Goal: Task Accomplishment & Management: Complete application form

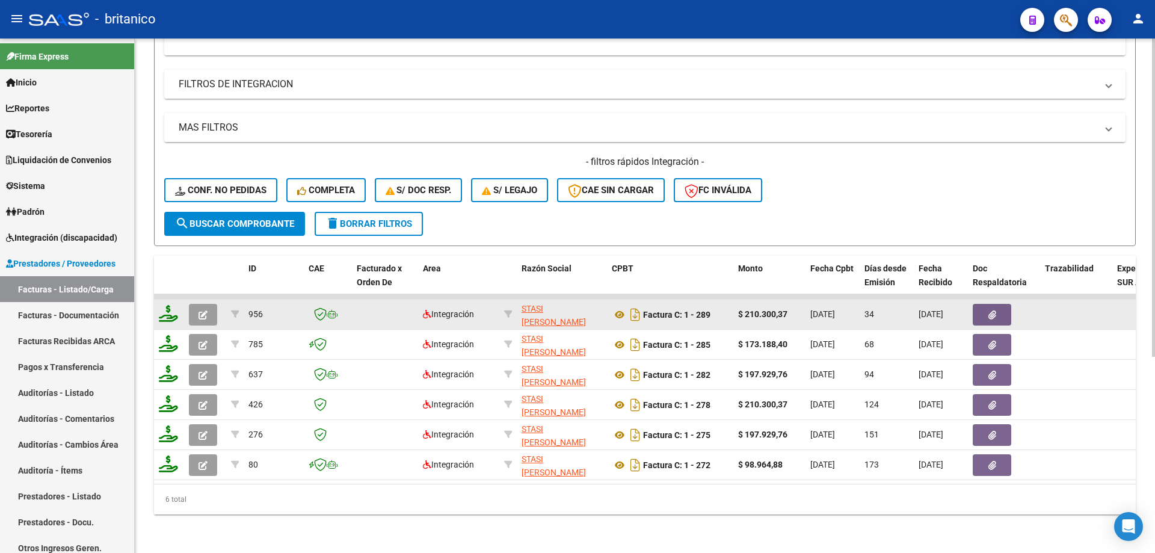
scroll to position [318, 0]
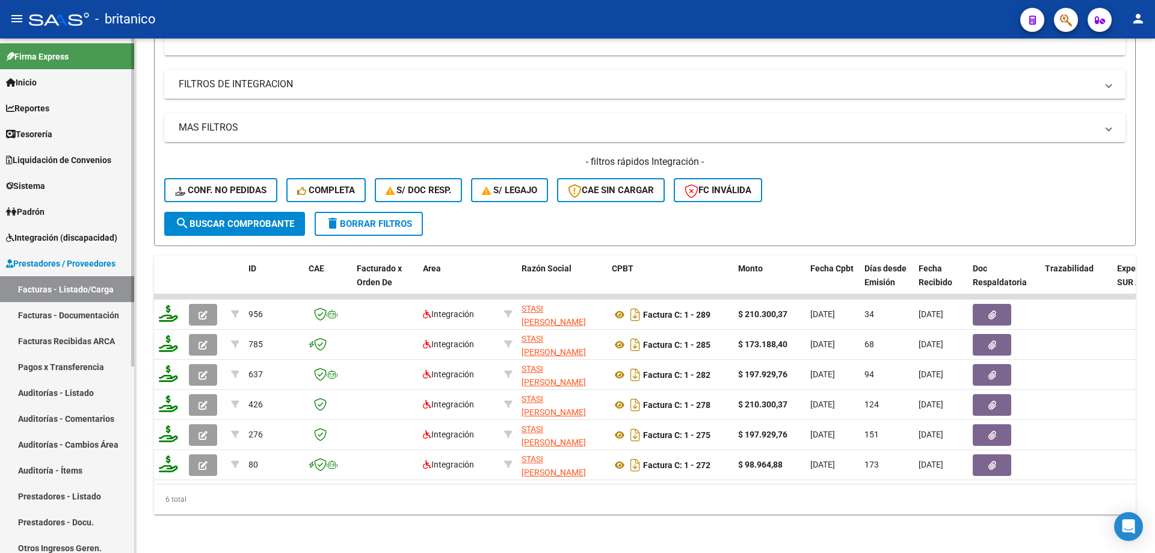
click at [103, 230] on link "Integración (discapacidad)" at bounding box center [67, 237] width 134 height 26
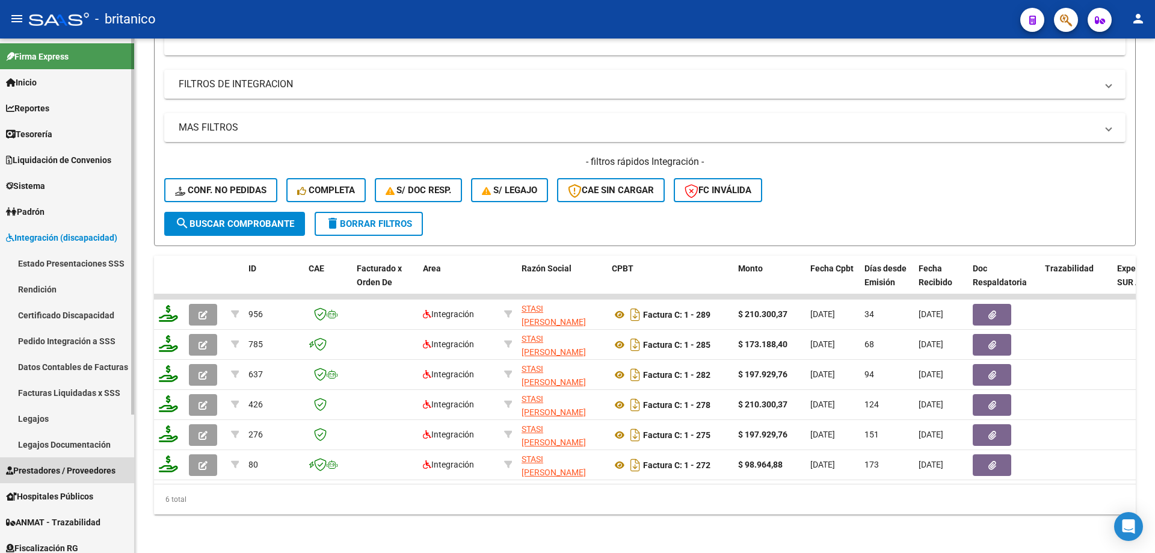
click at [95, 471] on span "Prestadores / Proveedores" at bounding box center [60, 470] width 109 height 13
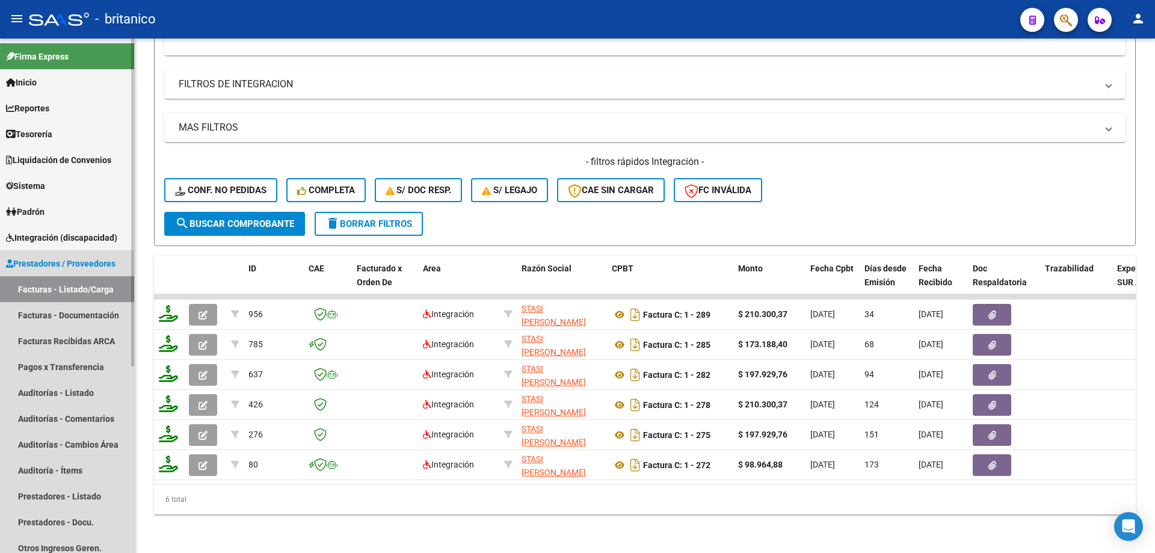
click at [102, 286] on link "Facturas - Listado/Carga" at bounding box center [67, 289] width 134 height 26
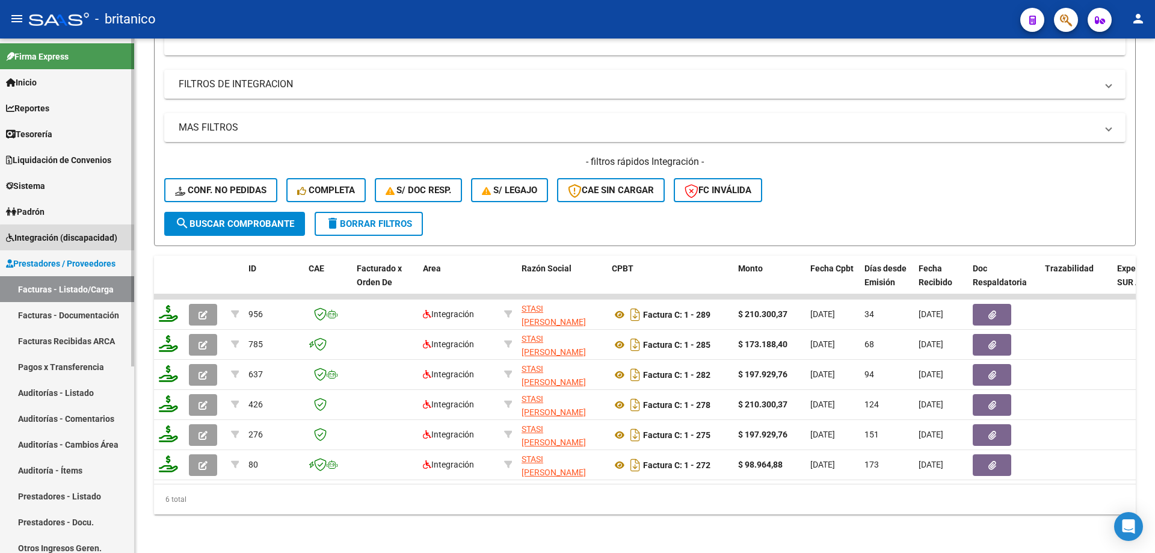
click at [70, 238] on span "Integración (discapacidad)" at bounding box center [61, 237] width 111 height 13
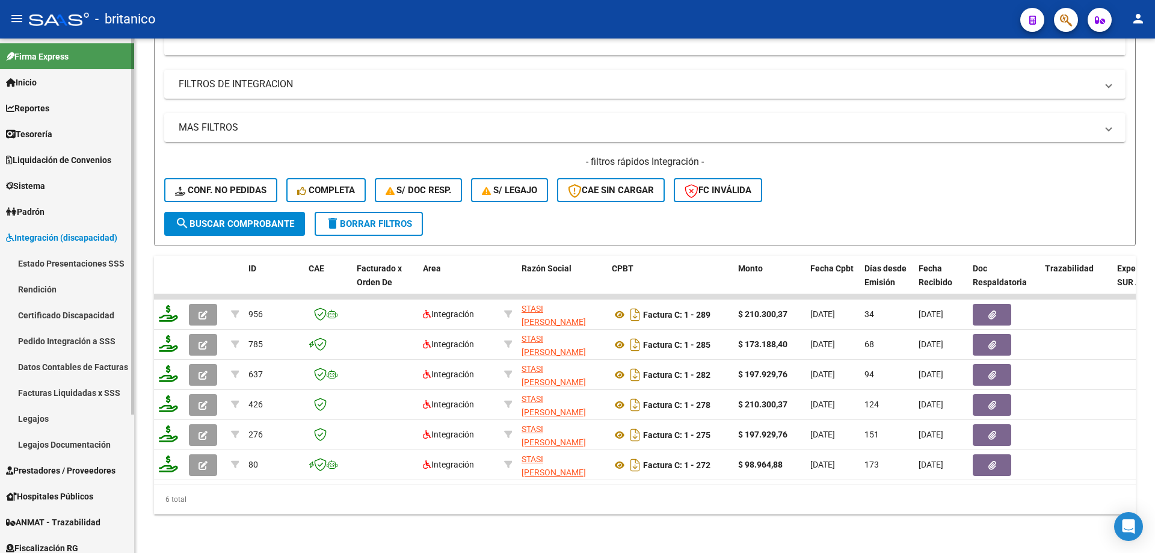
click at [69, 331] on link "Pedido Integración a SSS" at bounding box center [67, 341] width 134 height 26
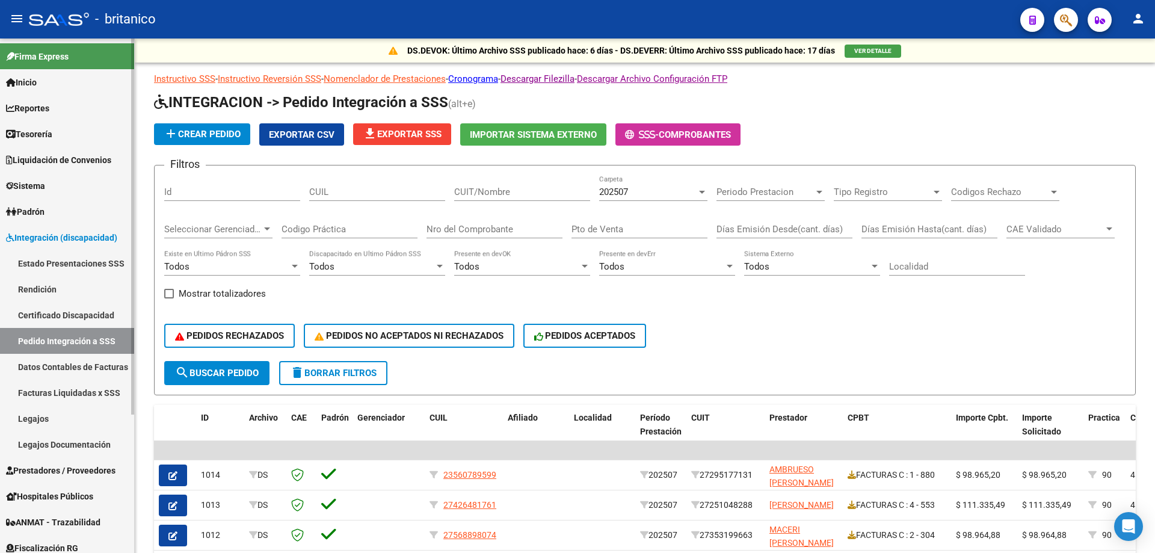
click at [52, 417] on link "Legajos" at bounding box center [67, 418] width 134 height 26
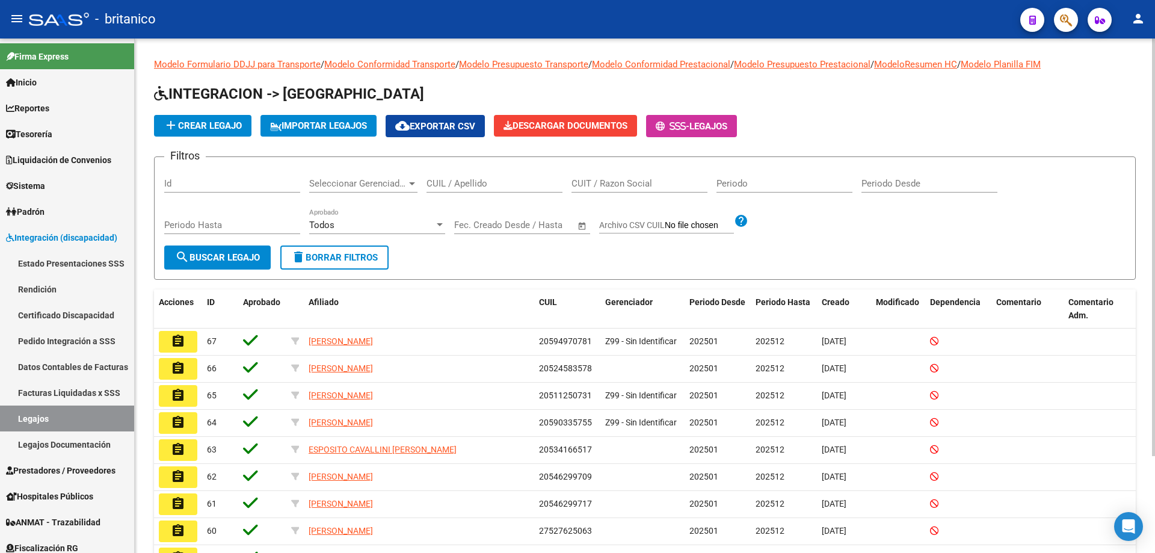
click at [621, 186] on input "CUIT / Razon Social" at bounding box center [639, 183] width 136 height 11
type input "moron"
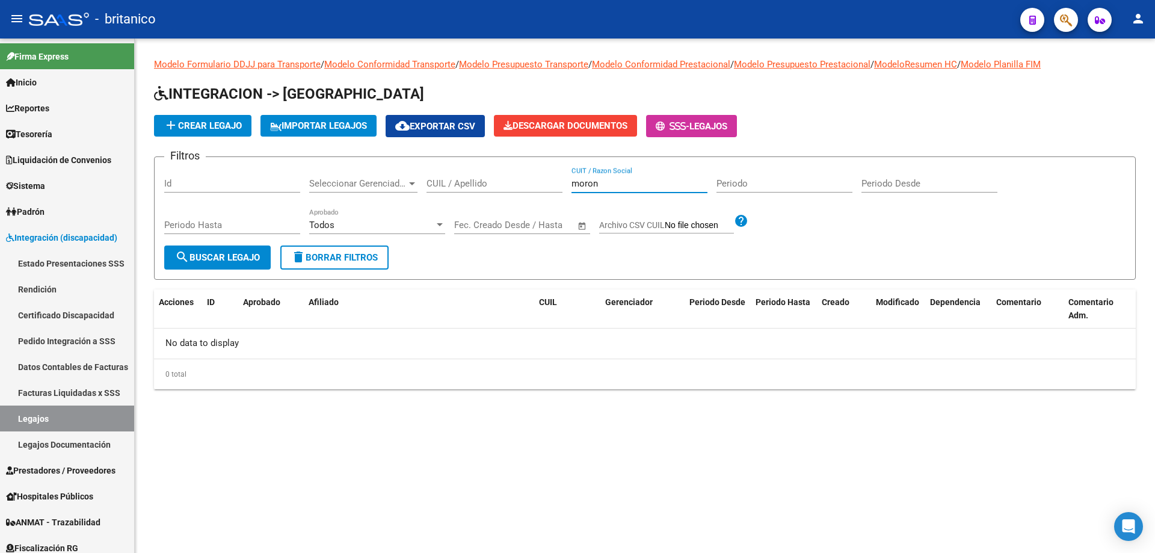
drag, startPoint x: 618, startPoint y: 188, endPoint x: 572, endPoint y: 185, distance: 46.5
click at [572, 185] on input "moron" at bounding box center [639, 183] width 136 height 11
click at [513, 179] on input "CUIL / Apellido" at bounding box center [494, 183] width 136 height 11
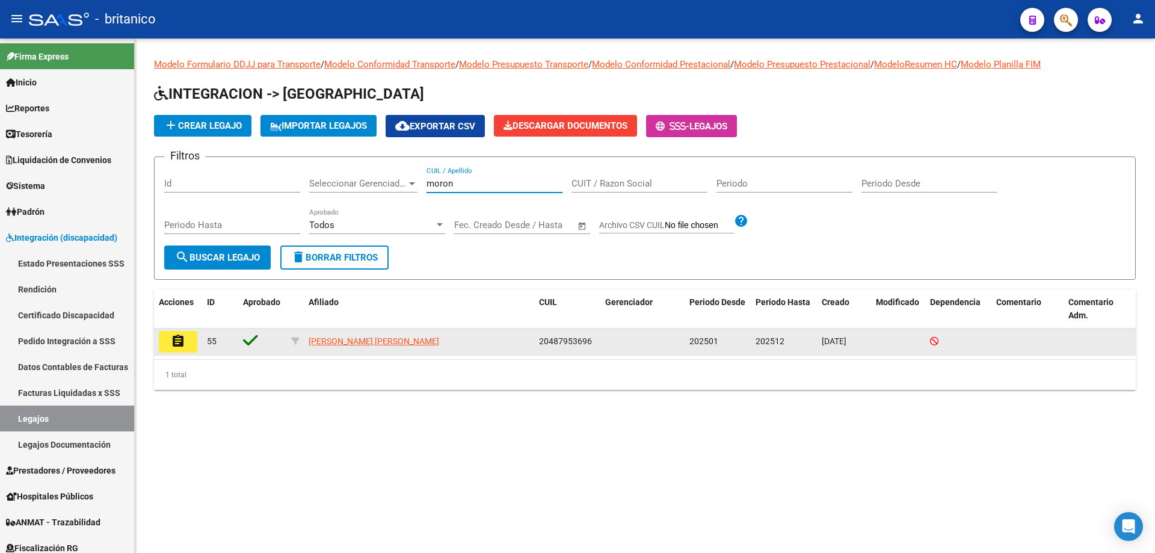
type input "moron"
drag, startPoint x: 538, startPoint y: 339, endPoint x: 552, endPoint y: 339, distance: 13.8
click at [552, 339] on datatable-body-cell "20487953696" at bounding box center [567, 341] width 66 height 26
click at [586, 340] on span "20487953696" at bounding box center [565, 341] width 53 height 10
drag, startPoint x: 540, startPoint y: 340, endPoint x: 590, endPoint y: 340, distance: 50.5
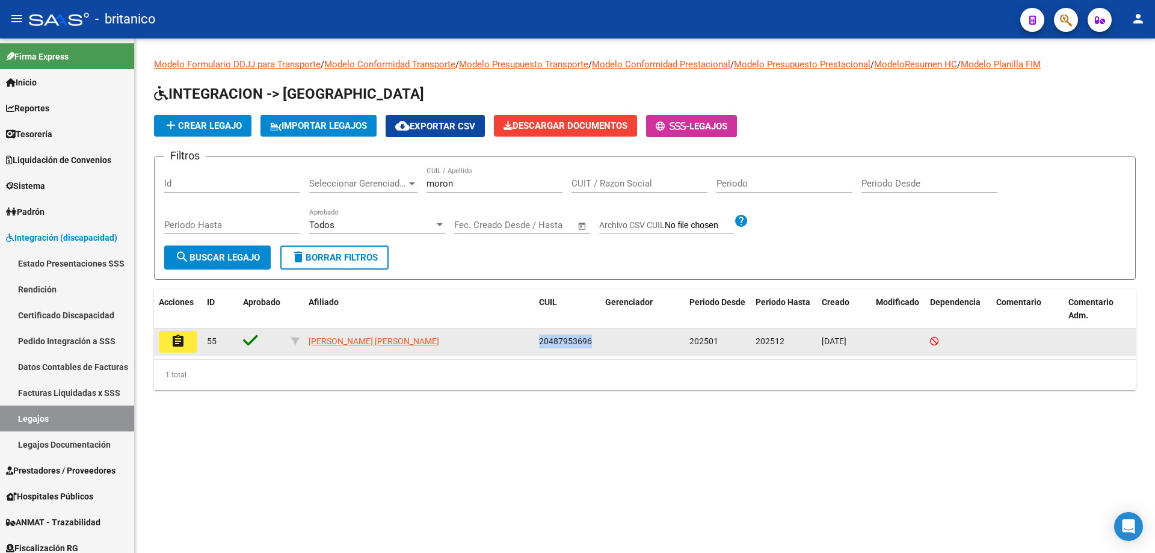
click at [590, 340] on span "20487953696" at bounding box center [565, 341] width 53 height 10
copy span "20487953696"
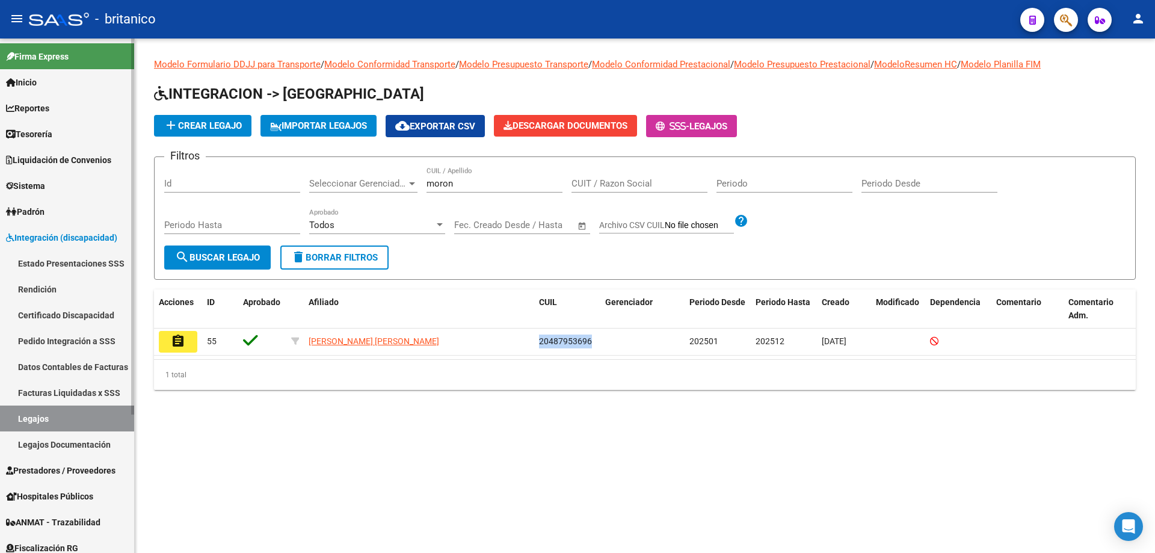
click at [46, 285] on link "Rendición" at bounding box center [67, 289] width 134 height 26
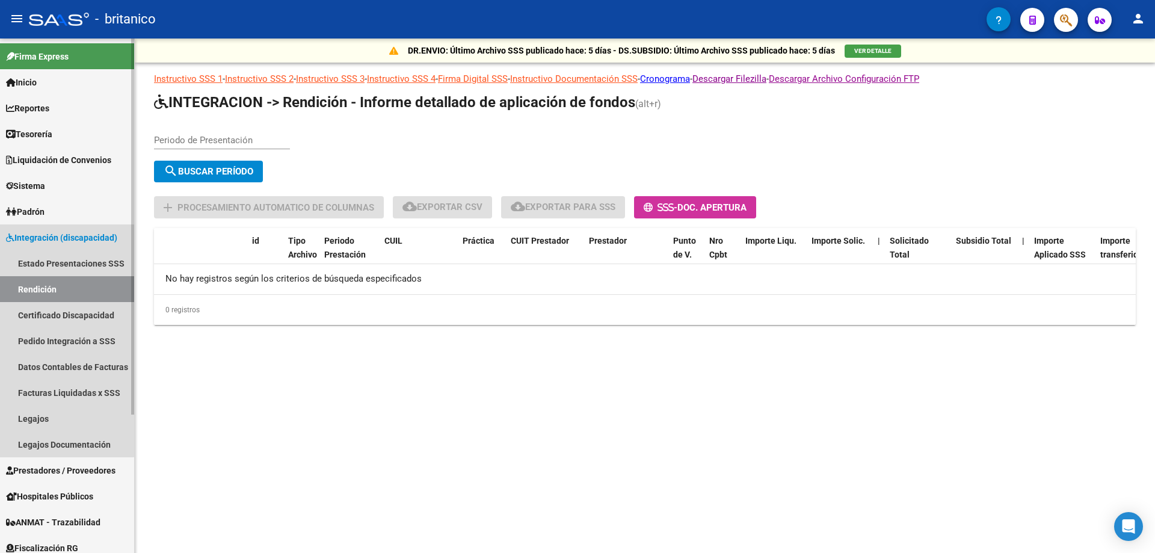
click at [55, 233] on span "Integración (discapacidad)" at bounding box center [61, 237] width 111 height 13
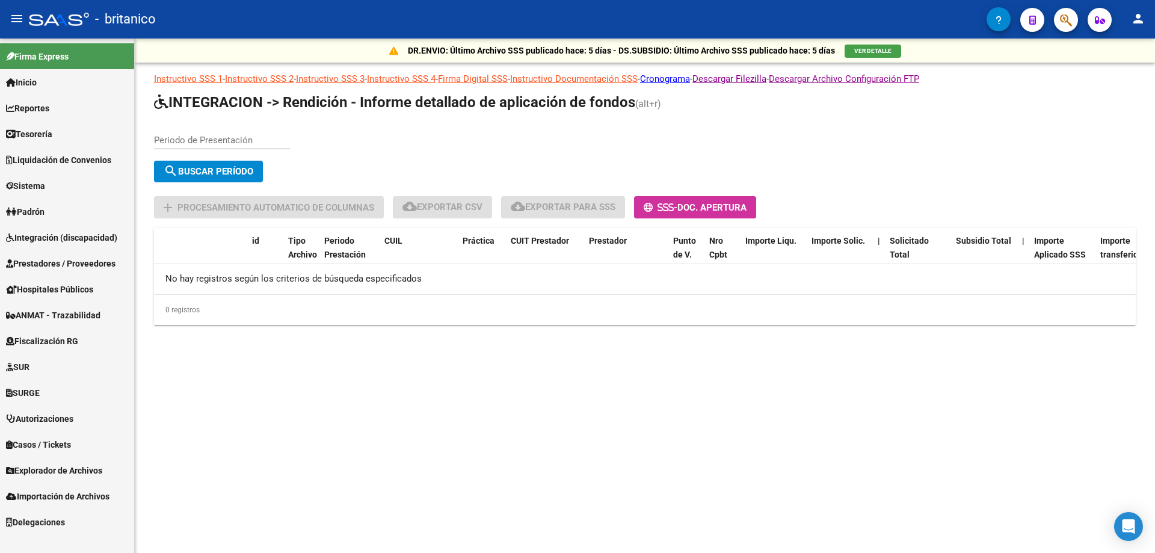
click at [89, 237] on span "Integración (discapacidad)" at bounding box center [61, 237] width 111 height 13
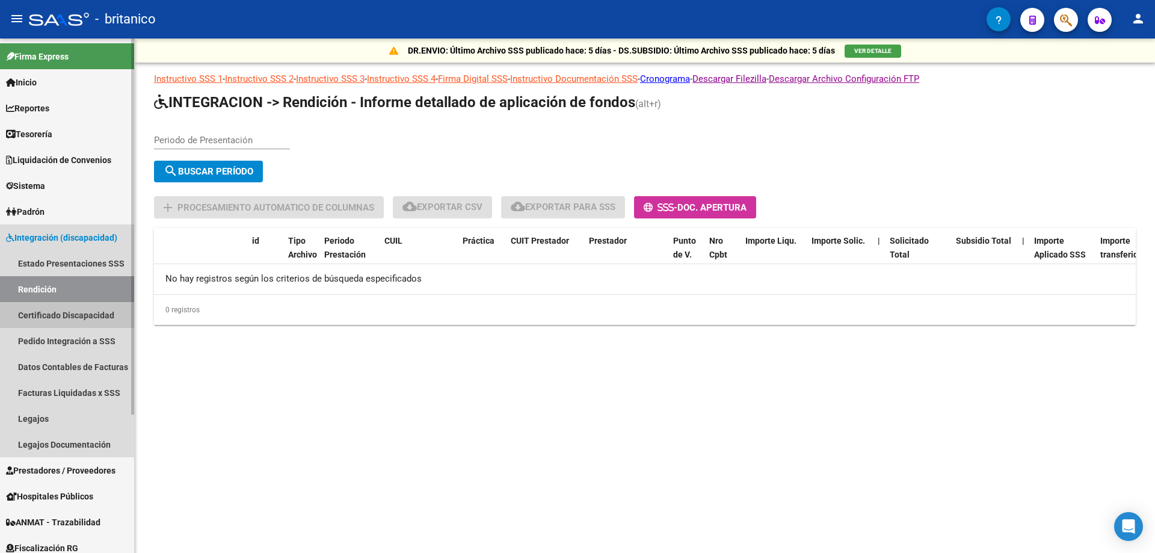
click at [81, 315] on link "Certificado Discapacidad" at bounding box center [67, 315] width 134 height 26
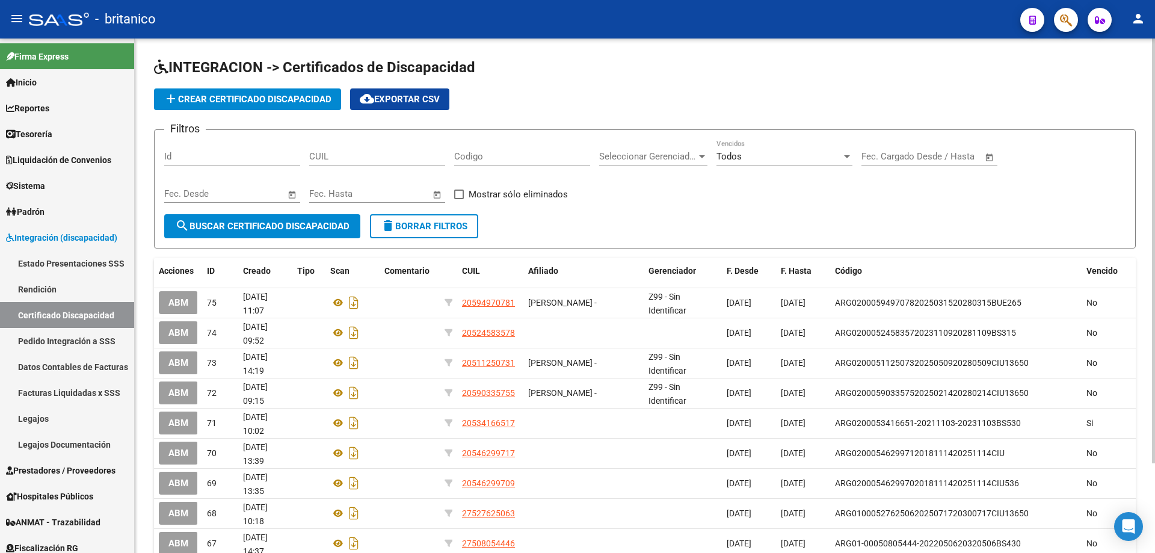
click at [339, 145] on div "CUIL" at bounding box center [377, 153] width 136 height 26
paste input "20-48795369-6"
type input "20-48795369-6"
click at [289, 226] on span "search Buscar Certificado Discapacidad" at bounding box center [262, 226] width 174 height 11
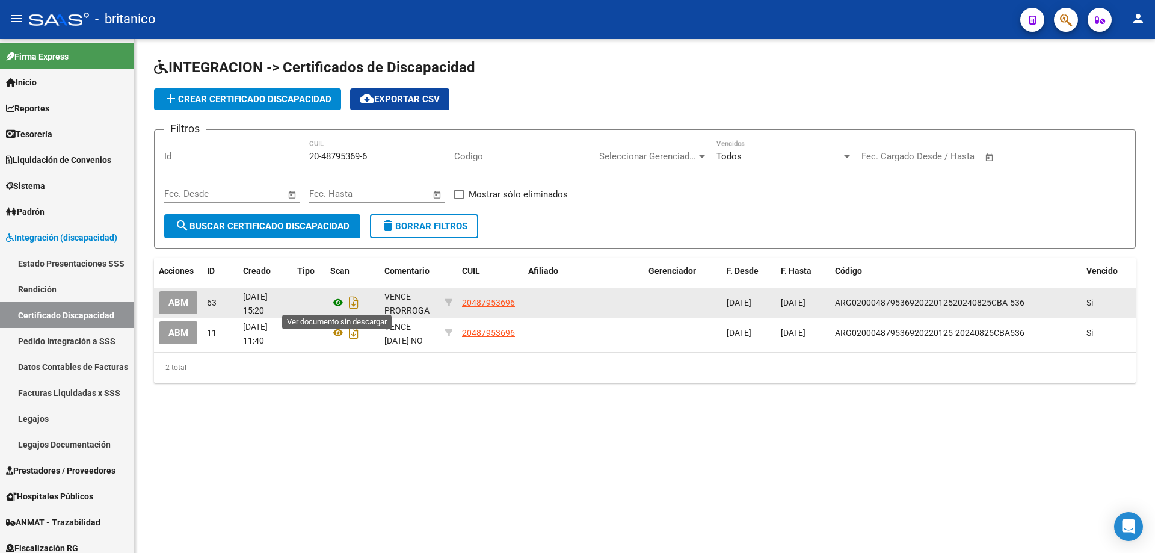
click at [338, 301] on icon at bounding box center [338, 302] width 16 height 14
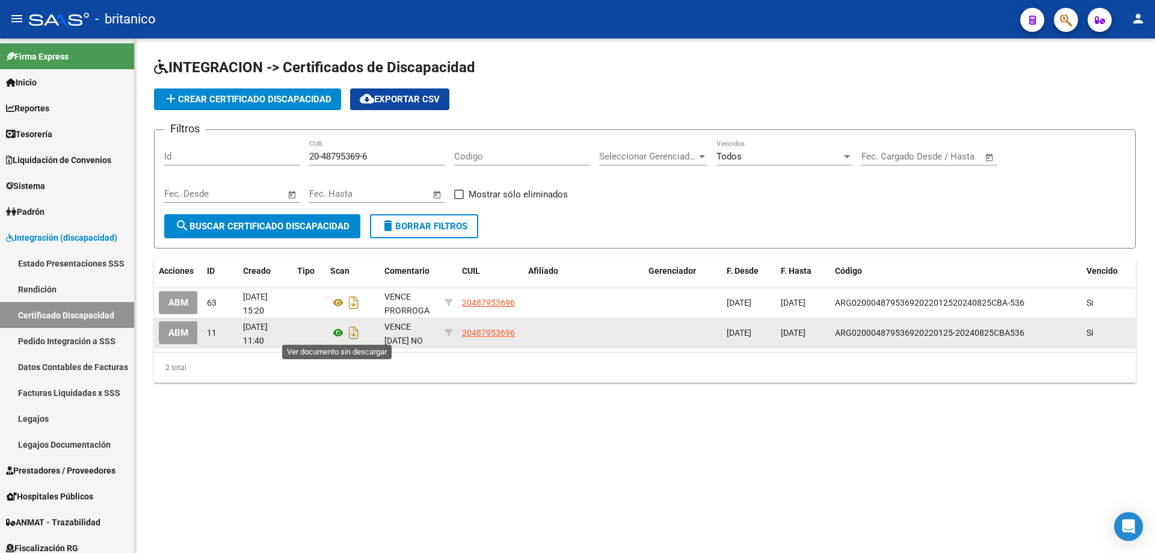
click at [335, 331] on icon at bounding box center [338, 332] width 16 height 14
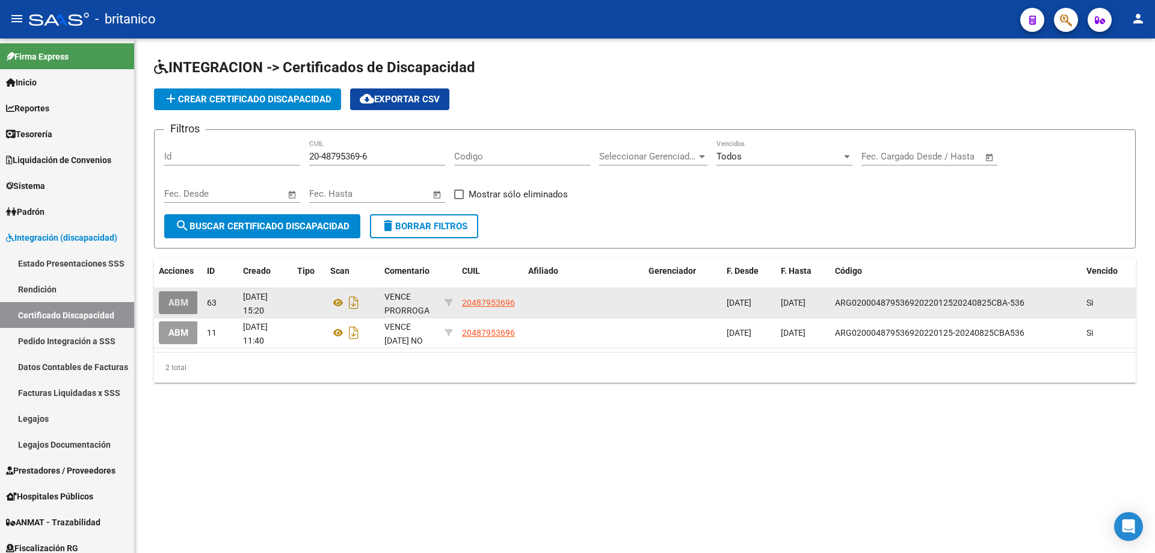
click at [179, 303] on span "ABM" at bounding box center [178, 303] width 20 height 11
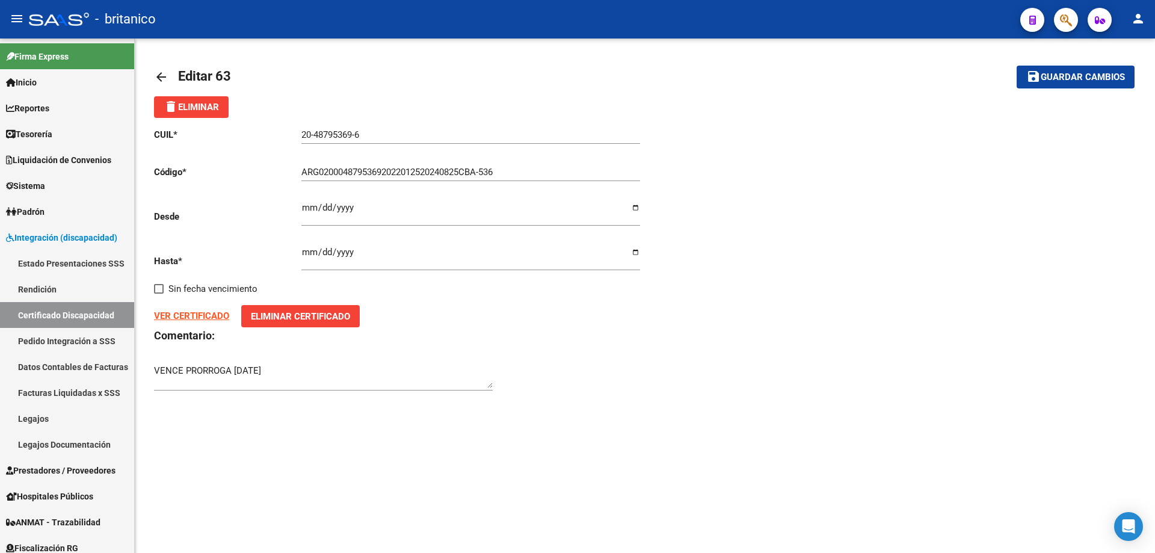
click at [159, 74] on mat-icon "arrow_back" at bounding box center [161, 77] width 14 height 14
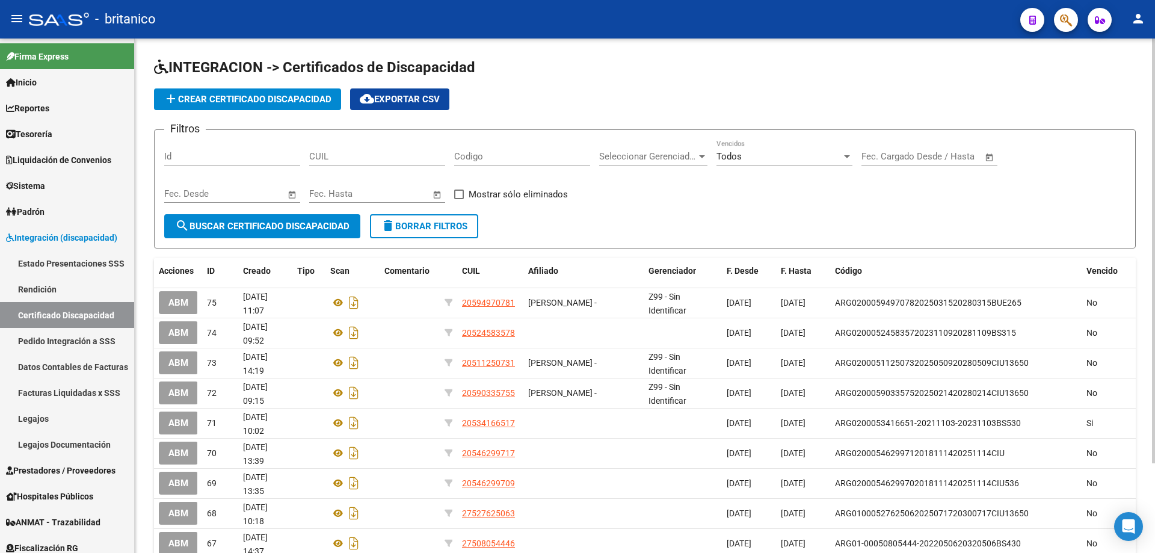
click at [286, 227] on span "search Buscar Certificado Discapacidad" at bounding box center [262, 226] width 174 height 11
click at [346, 157] on input "CUIL" at bounding box center [377, 156] width 136 height 11
paste input "20-48795369-6"
type input "20-48795369-6"
click at [315, 223] on span "search Buscar Certificado Discapacidad" at bounding box center [262, 226] width 174 height 11
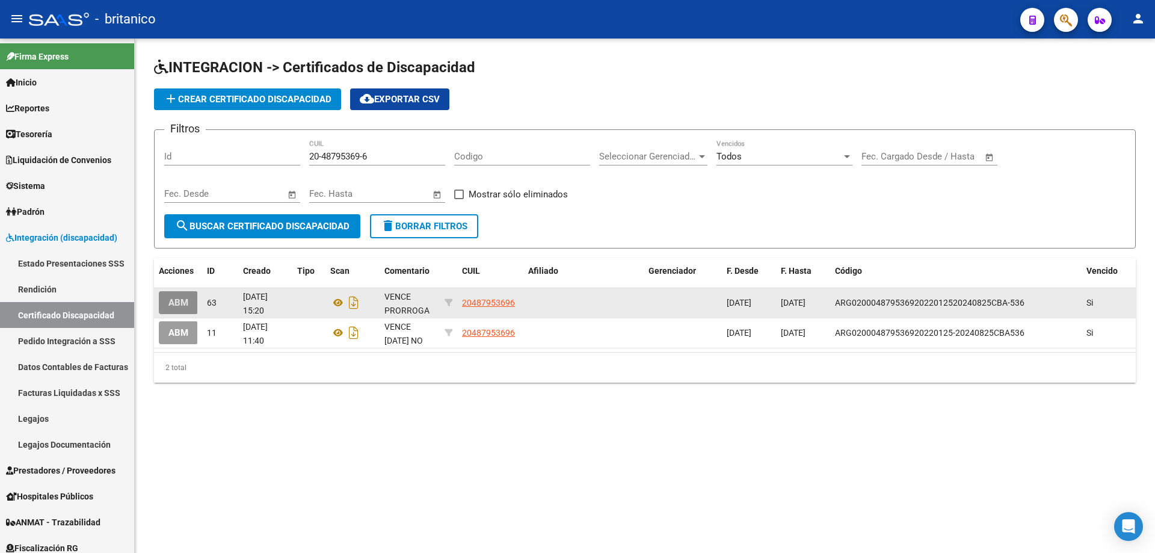
click at [184, 302] on span "ABM" at bounding box center [178, 303] width 20 height 11
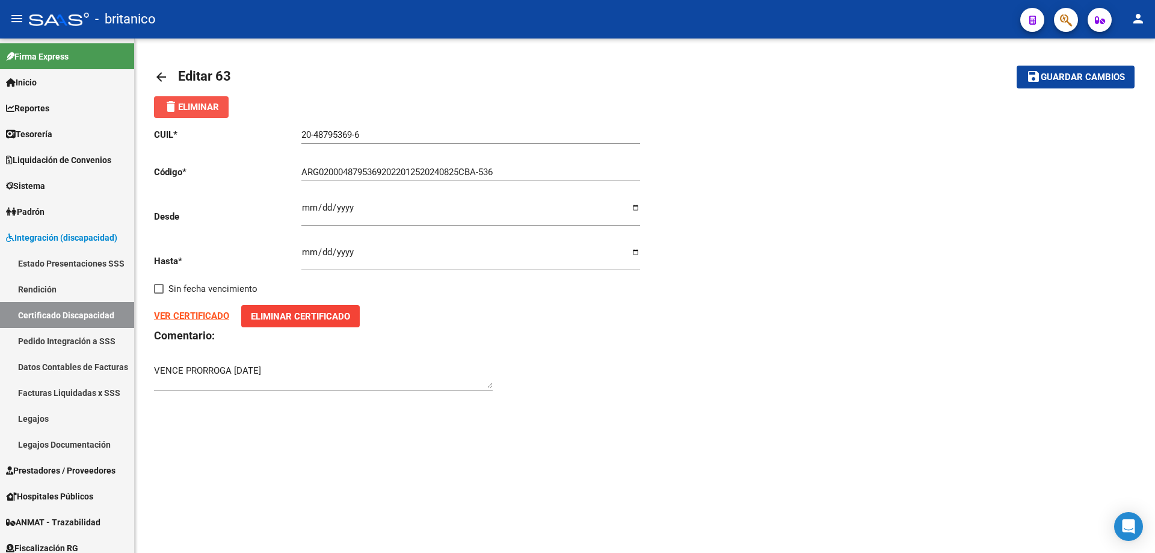
click at [202, 108] on span "delete Eliminar" at bounding box center [191, 107] width 55 height 11
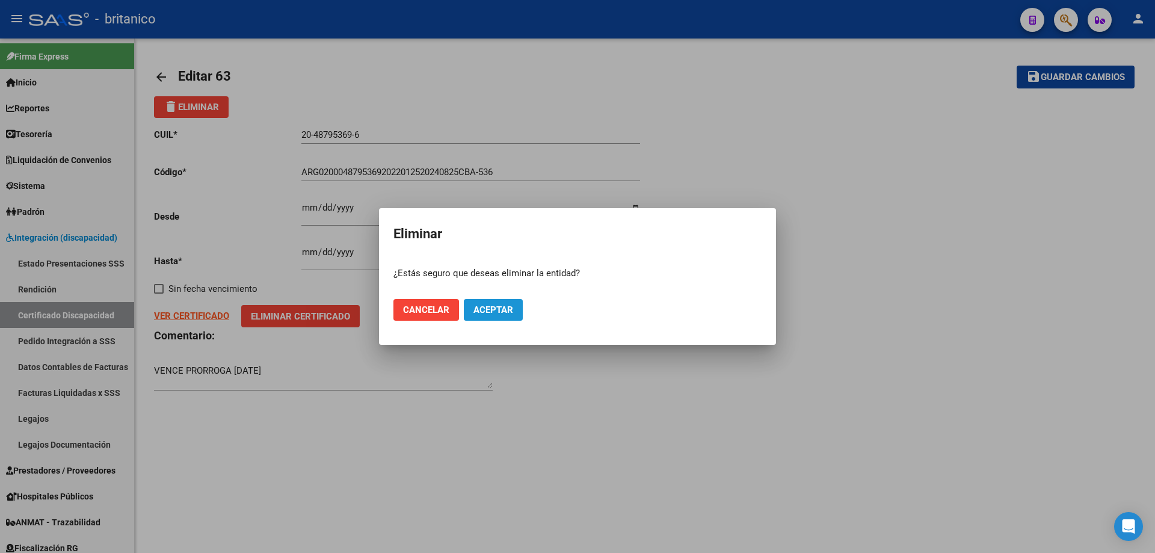
click at [504, 315] on button "Aceptar" at bounding box center [493, 310] width 59 height 22
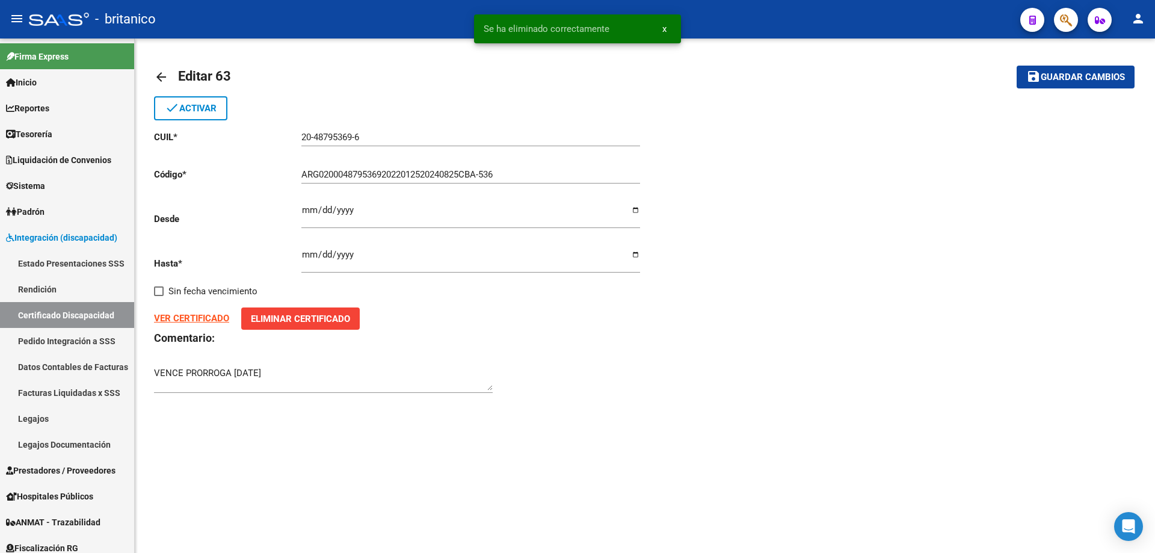
click at [152, 70] on div "arrow_back Editar 63 save Guardar cambios done Activar CUIL * 20-48795369-6 Ing…" at bounding box center [645, 235] width 1020 height 395
click at [155, 72] on mat-icon "arrow_back" at bounding box center [161, 77] width 14 height 14
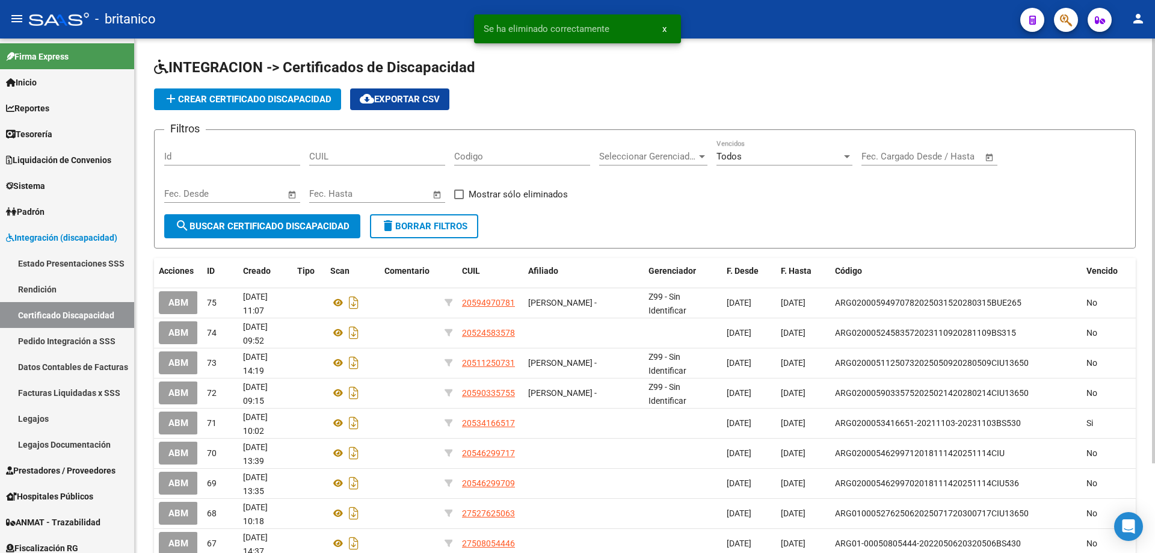
click at [345, 161] on input "CUIL" at bounding box center [377, 156] width 136 height 11
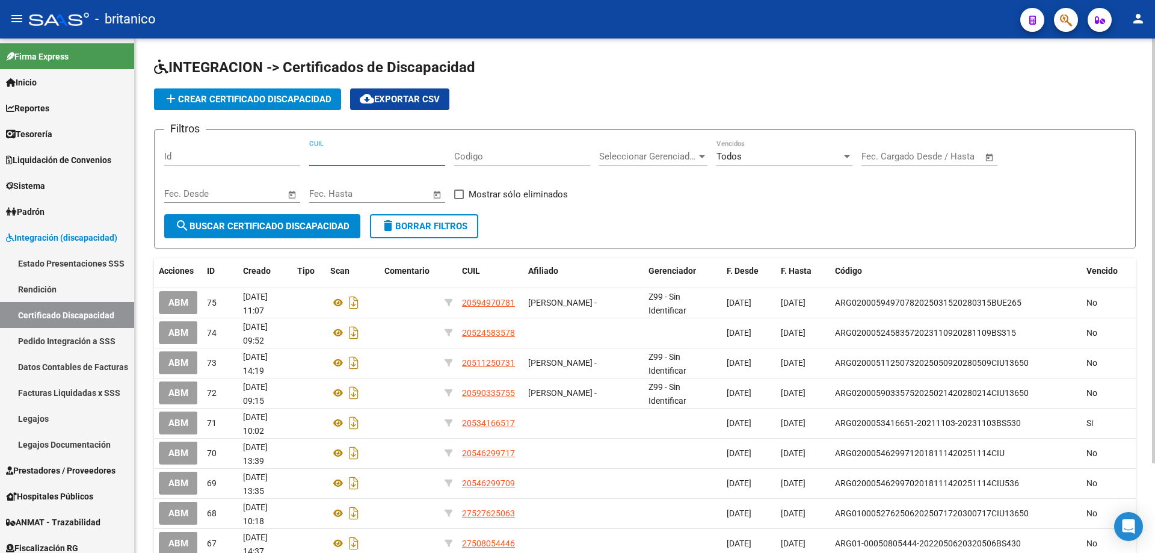
paste input "20-48795369-6"
type input "20-48795369-6"
click at [296, 232] on button "search Buscar Certificado Discapacidad" at bounding box center [262, 226] width 196 height 24
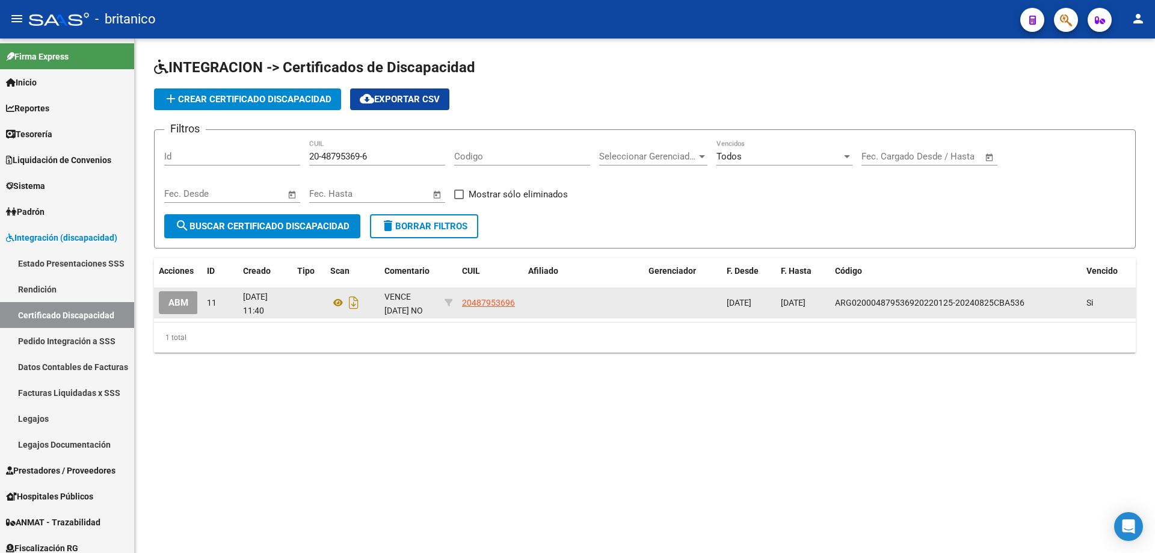
click at [187, 301] on span "ABM" at bounding box center [178, 303] width 20 height 11
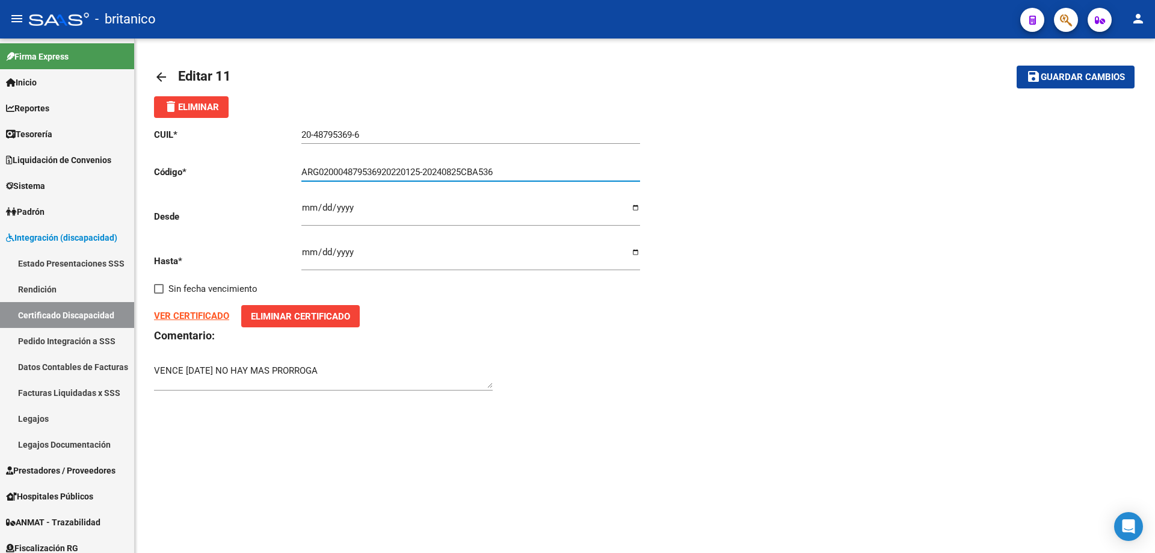
drag, startPoint x: 551, startPoint y: 173, endPoint x: 286, endPoint y: 169, distance: 264.7
click at [286, 169] on app-form-text-field "Código * ARG020004879536920220125-20240825CBA536 Ingresar el Codigo" at bounding box center [397, 172] width 486 height 11
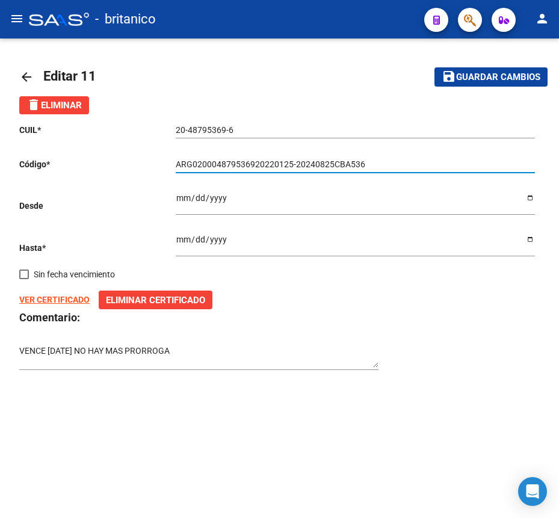
click at [221, 163] on input "ARG020004879536920220125-20240825CBA536" at bounding box center [355, 164] width 359 height 10
click at [253, 164] on input "ARG020004879536920220125-20240825CBA536" at bounding box center [355, 164] width 359 height 10
click at [274, 162] on input "ARG0200048795369 20220125-20240825CBA536" at bounding box center [355, 164] width 359 height 10
drag, startPoint x: 375, startPoint y: 160, endPoint x: 274, endPoint y: 160, distance: 101.1
click at [274, 160] on input "ARG0200048795369 20250125-20240825CBA536" at bounding box center [355, 164] width 359 height 10
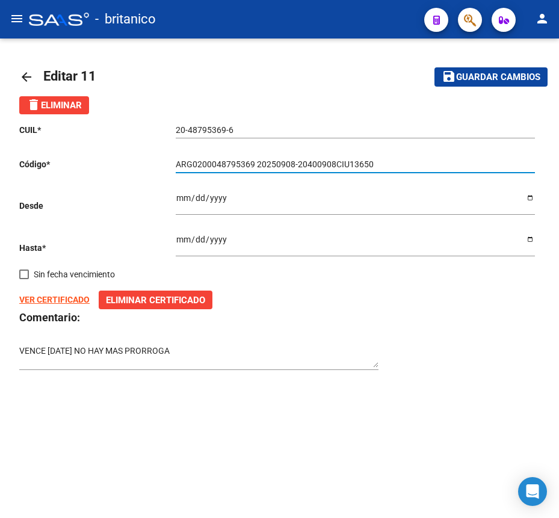
type input "ARG0200048795369 20250908-20400908CIU13650"
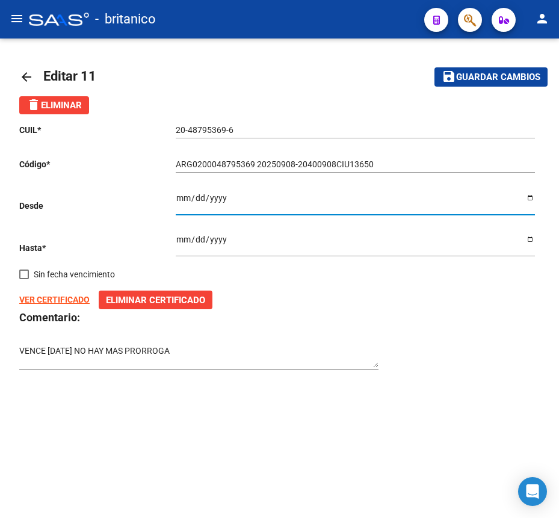
click at [183, 197] on input "[DATE]" at bounding box center [355, 202] width 359 height 18
type input "[DATE]"
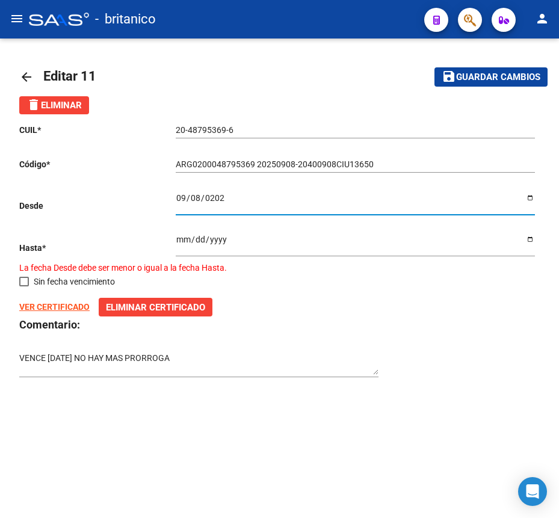
click at [180, 238] on input "[DATE]" at bounding box center [355, 244] width 359 height 18
click at [179, 241] on input "[DATE]" at bounding box center [355, 244] width 359 height 18
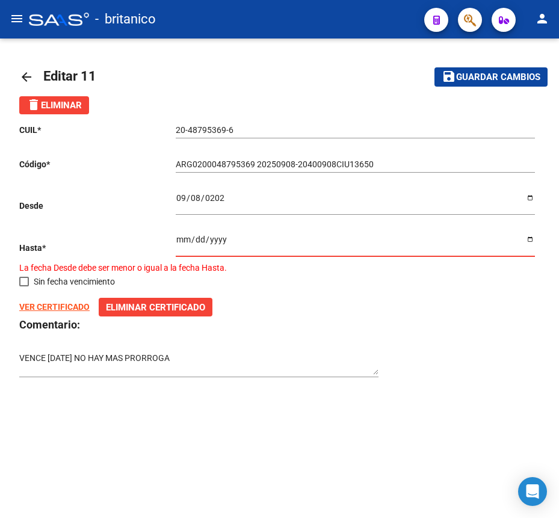
type input "[DATE]"
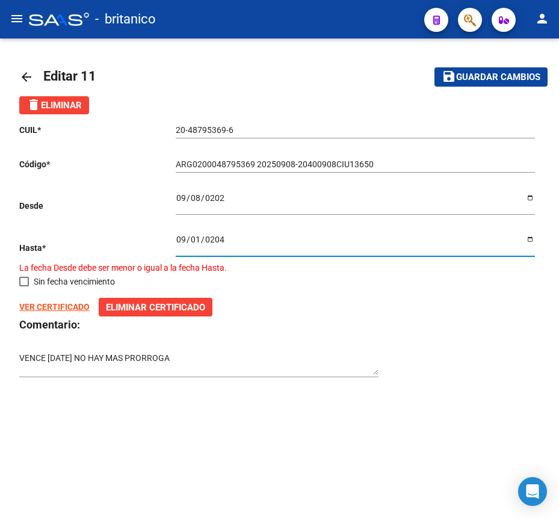
type input "[DATE]"
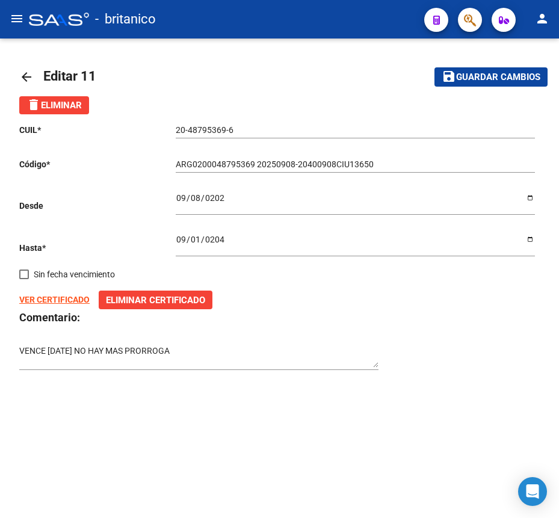
click at [359, 303] on div "VER CERTIFICADO Eliminar Certificado" at bounding box center [279, 300] width 520 height 19
click at [55, 298] on strong "VER CERTIFICADO" at bounding box center [54, 300] width 70 height 10
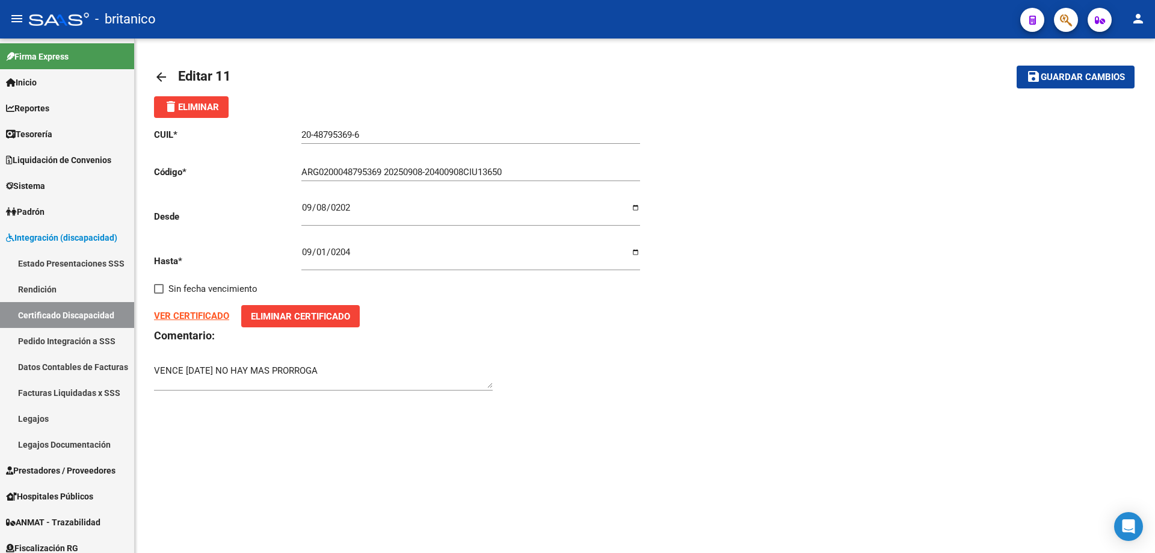
click at [271, 319] on span "Eliminar Certificado" at bounding box center [300, 316] width 99 height 11
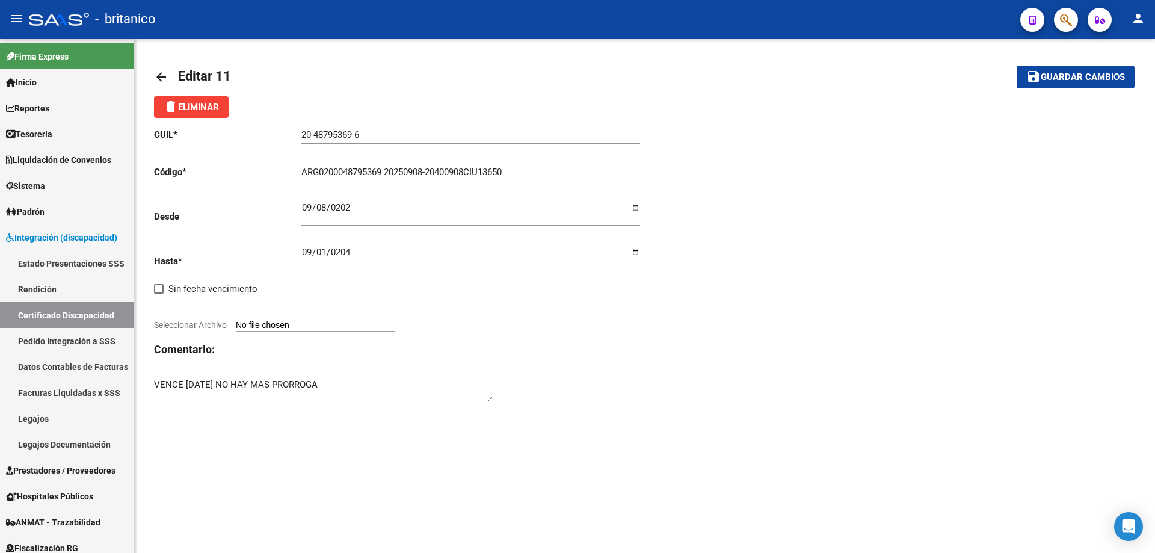
click at [269, 323] on input "Seleccionar Archivo" at bounding box center [315, 325] width 159 height 11
type input "C:\fakepath\[PERSON_NAME] V09.2040.pdf"
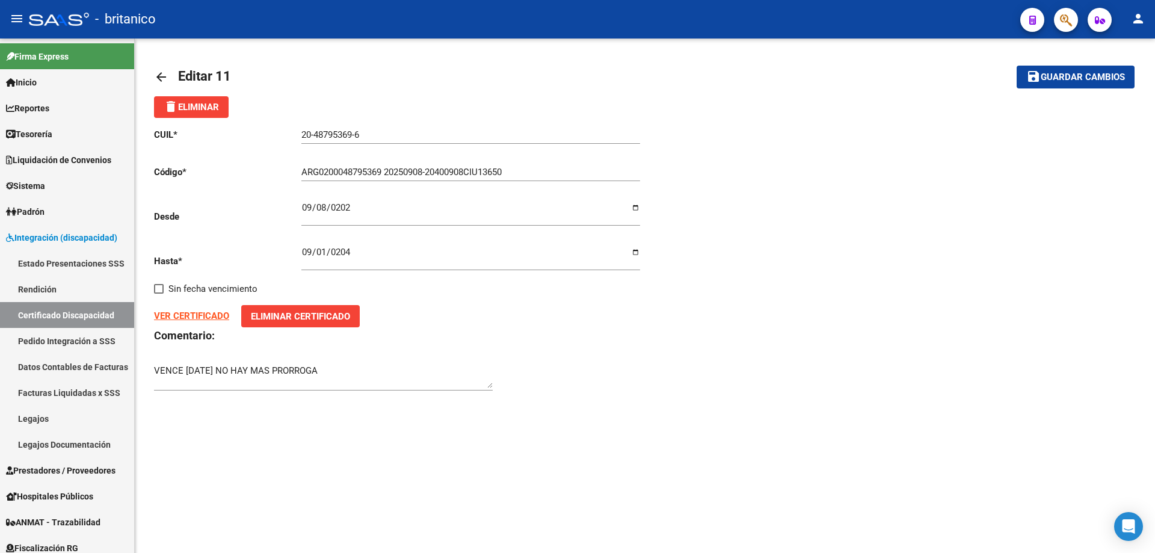
click at [203, 315] on strong "VER CERTIFICADO" at bounding box center [191, 315] width 75 height 11
click at [1072, 72] on span "Guardar cambios" at bounding box center [1083, 77] width 84 height 11
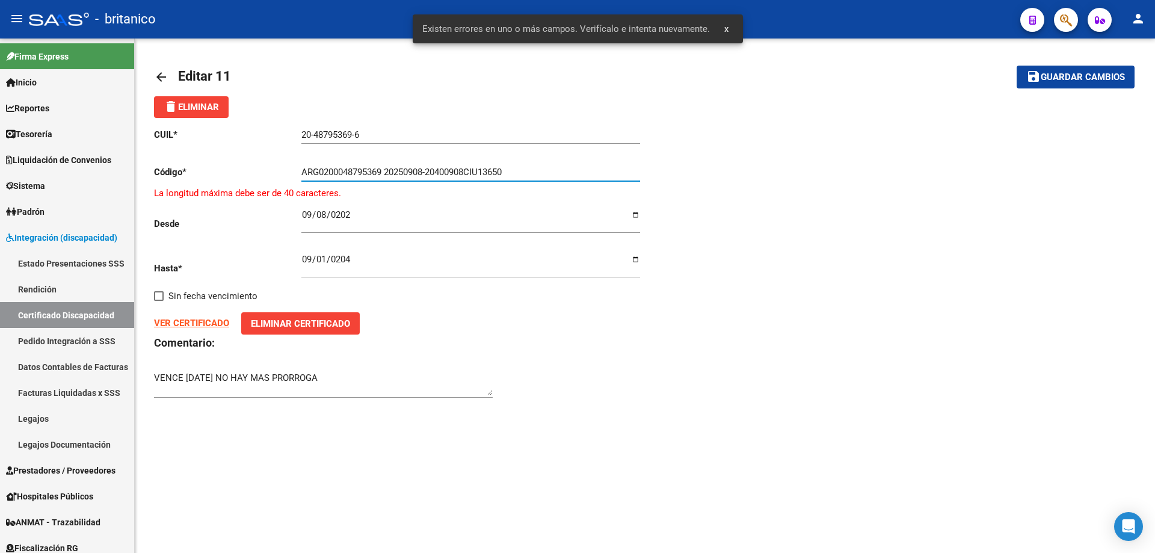
click at [433, 173] on input "ARG0200048795369 20250908-20400908CIU13650" at bounding box center [470, 172] width 339 height 11
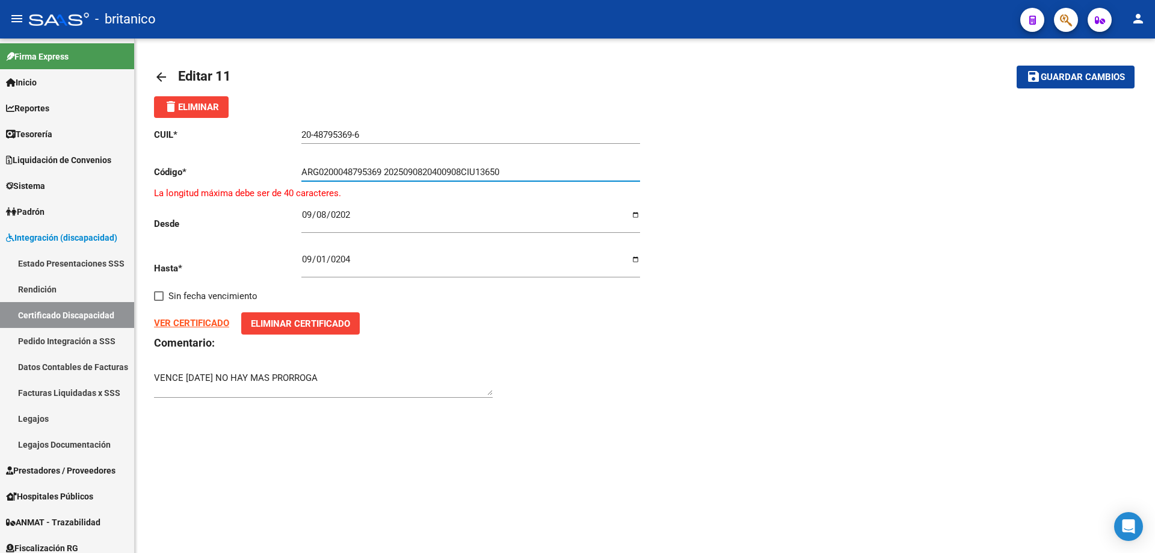
click at [387, 171] on input "ARG0200048795369 2025090820400908CIU13650" at bounding box center [470, 172] width 339 height 11
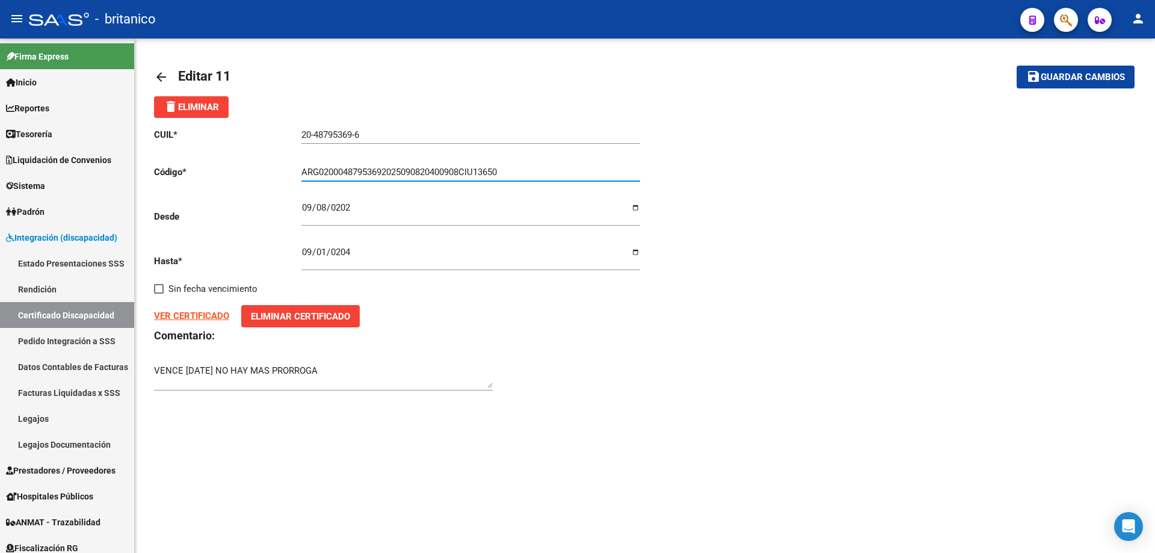
type input "ARG02000487953692025090820400908CIU13650"
click at [1062, 78] on span "Guardar cambios" at bounding box center [1083, 77] width 84 height 11
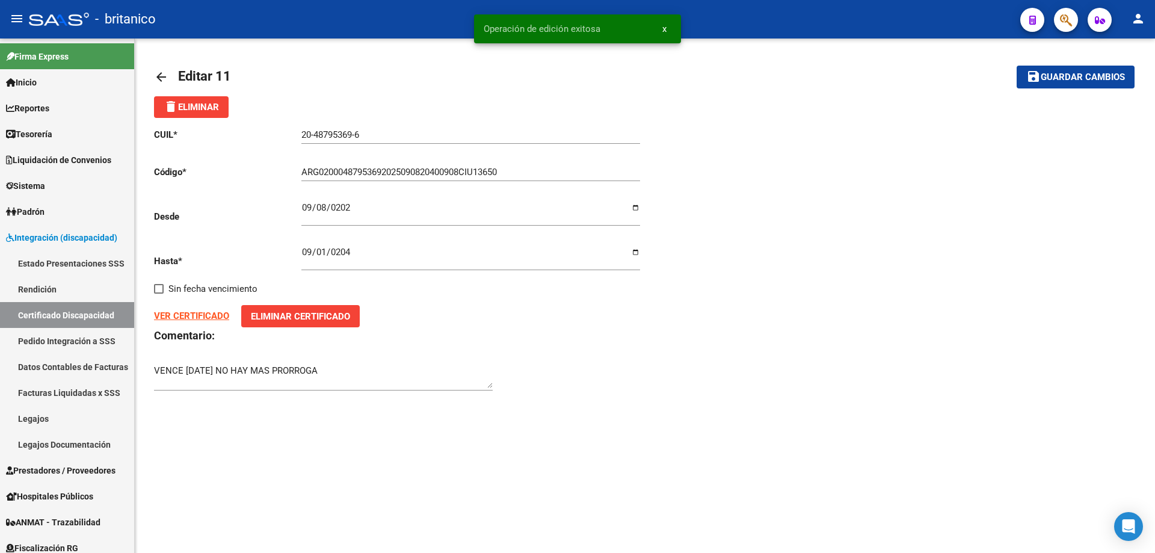
click at [340, 371] on textarea "VENCE [DATE] NO HAY MAS PRORROGA" at bounding box center [323, 376] width 339 height 24
drag, startPoint x: 340, startPoint y: 371, endPoint x: 106, endPoint y: 365, distance: 233.5
click at [106, 365] on mat-sidenav-container "Firma Express Inicio Instructivos Contacto OS Reportes Tablero de Control Ingre…" at bounding box center [577, 295] width 1155 height 514
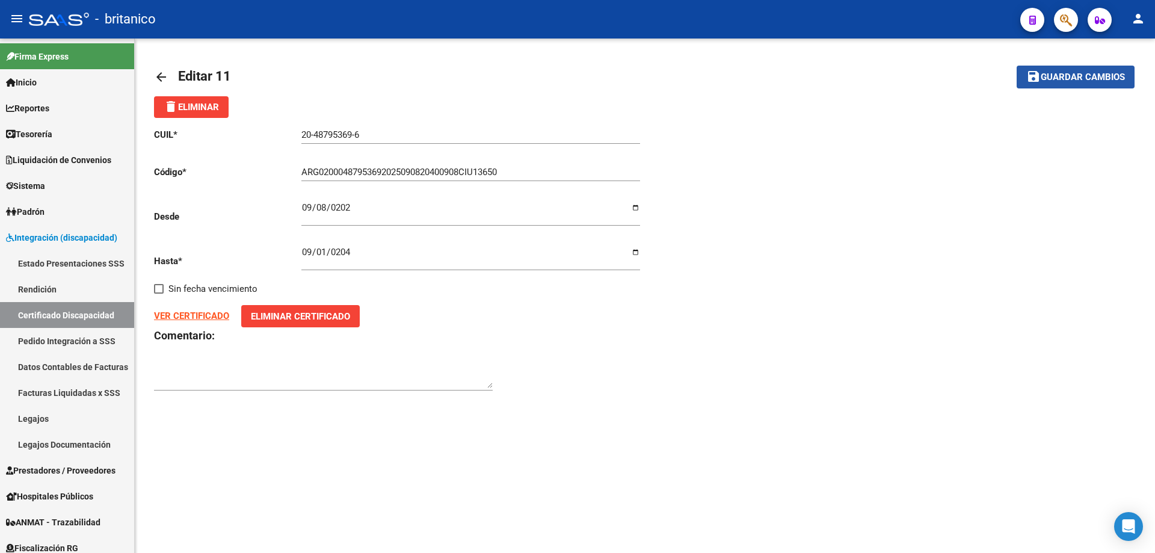
drag, startPoint x: 1061, startPoint y: 81, endPoint x: 590, endPoint y: 342, distance: 539.3
click at [1061, 81] on span "Guardar cambios" at bounding box center [1083, 77] width 84 height 11
click at [590, 342] on h3 "Comentario:" at bounding box center [399, 335] width 491 height 17
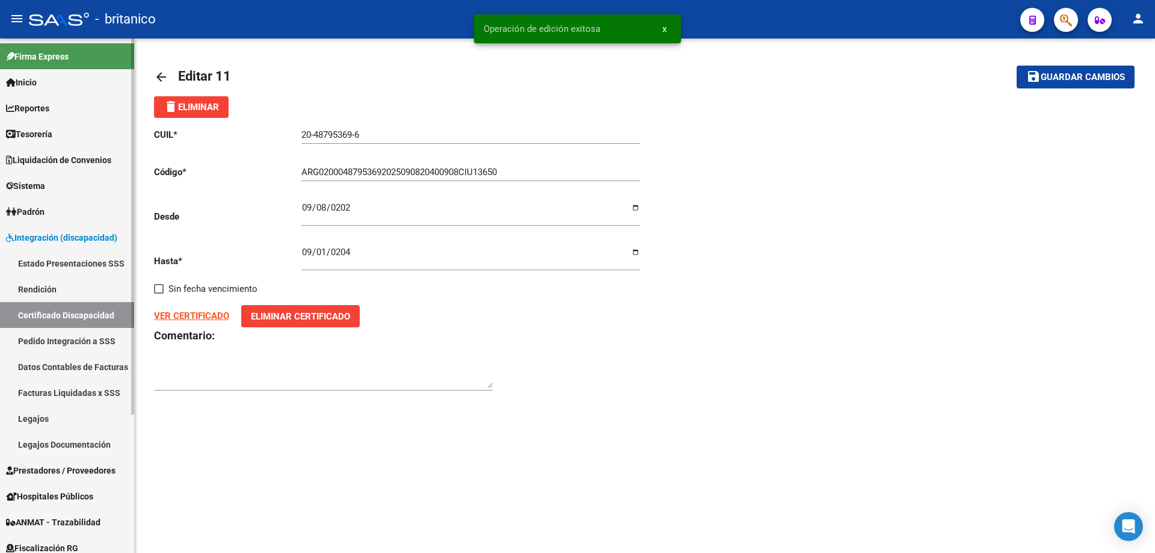
click at [77, 231] on span "Integración (discapacidad)" at bounding box center [61, 237] width 111 height 13
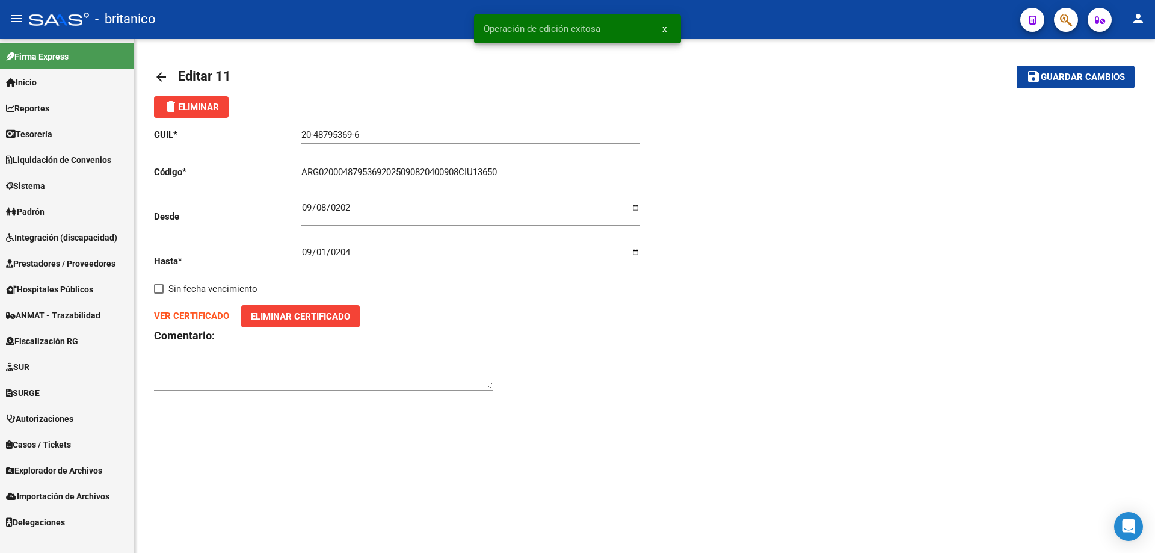
click at [42, 265] on span "Prestadores / Proveedores" at bounding box center [60, 263] width 109 height 13
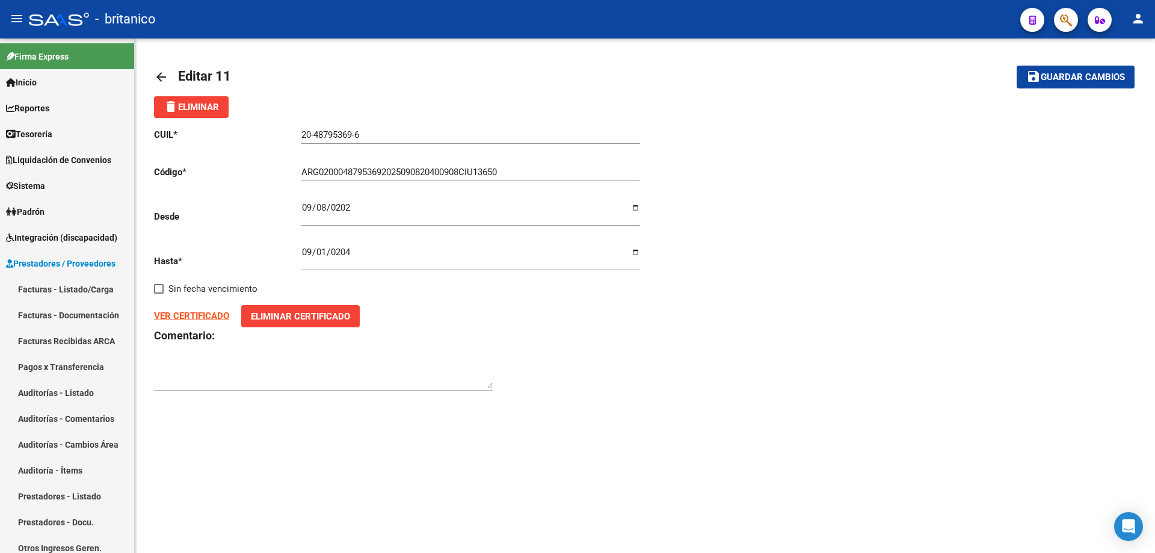
click at [1059, 76] on span "Guardar cambios" at bounding box center [1083, 77] width 84 height 11
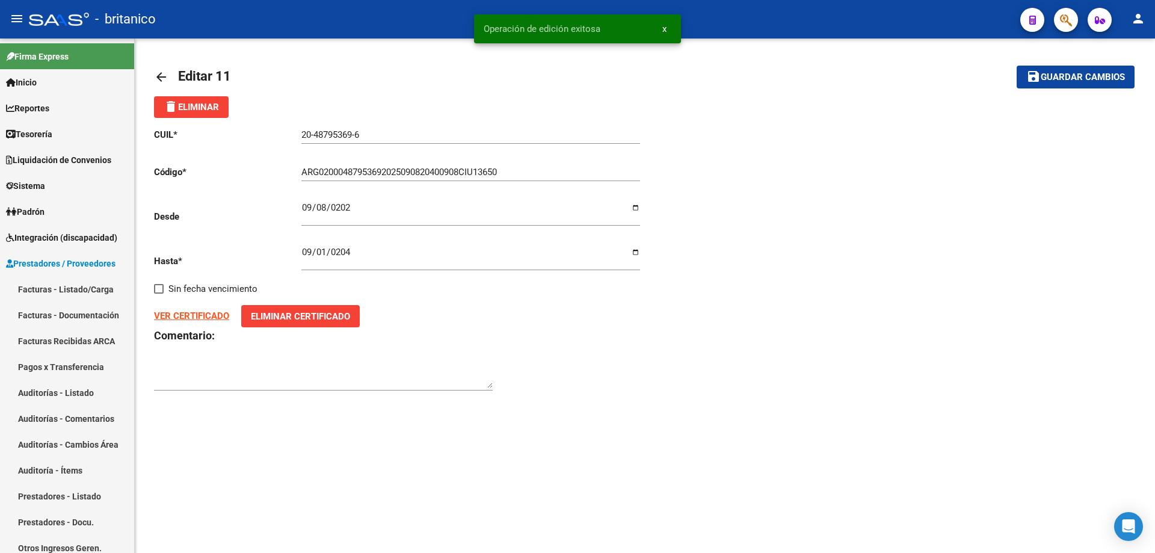
click at [460, 97] on div "delete Eliminar" at bounding box center [645, 107] width 982 height 22
click at [78, 280] on link "Facturas - Listado/Carga" at bounding box center [67, 289] width 134 height 26
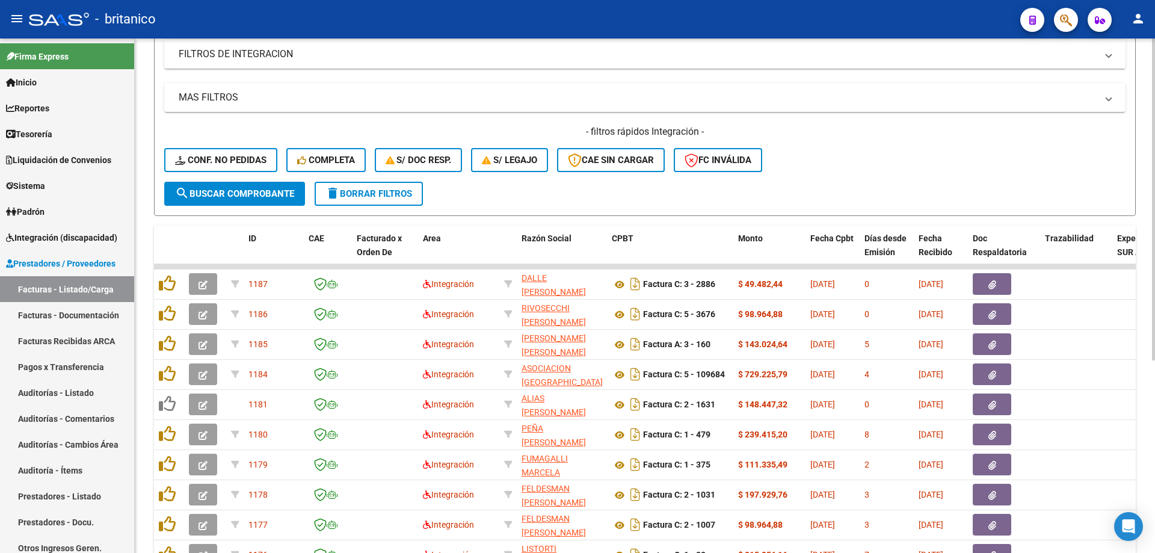
scroll to position [241, 0]
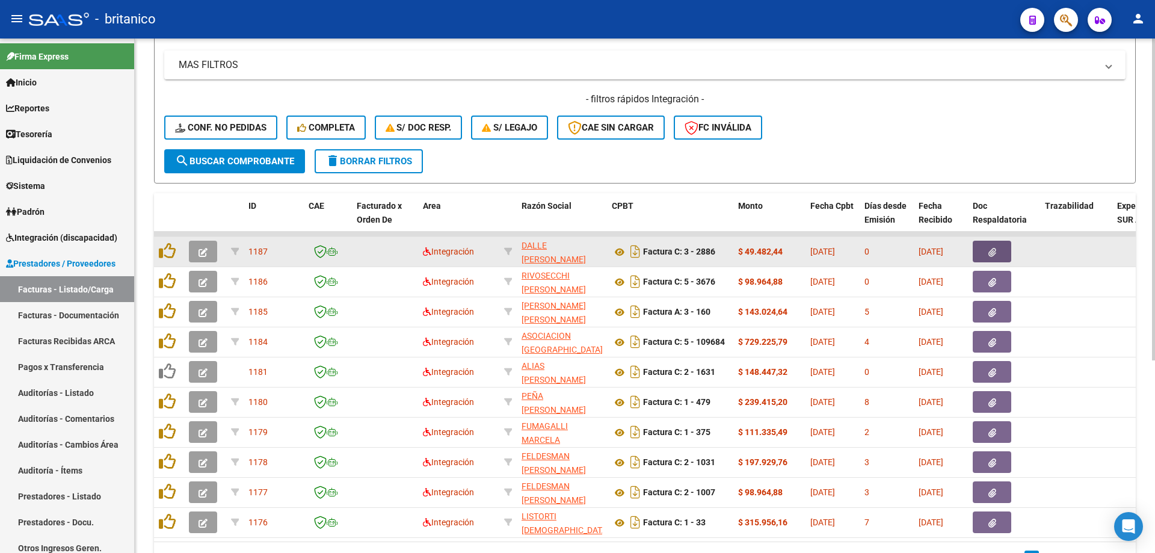
click at [989, 256] on icon "button" at bounding box center [992, 252] width 8 height 9
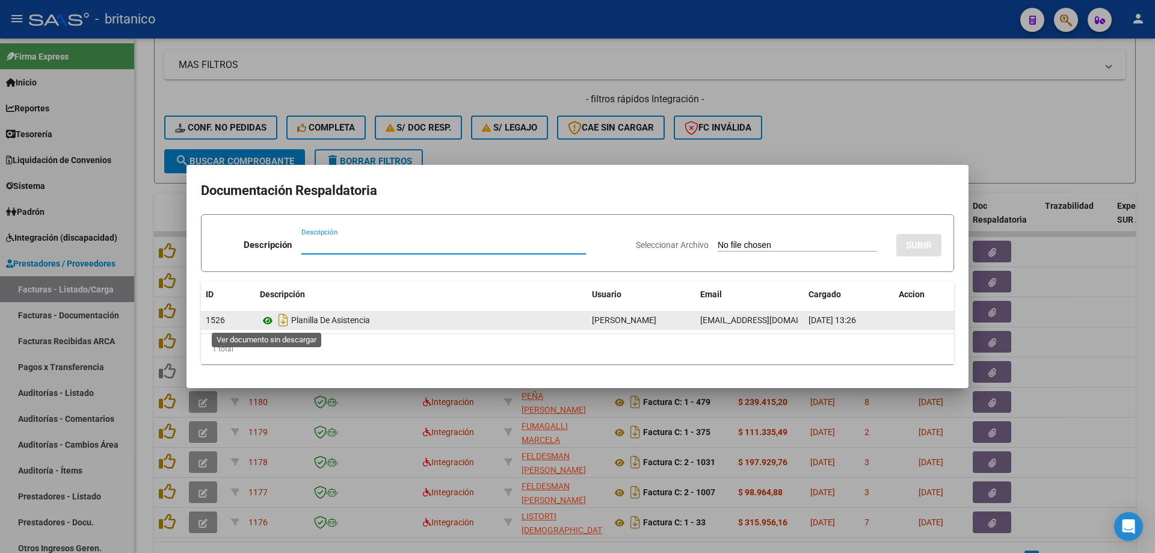
click at [266, 315] on icon at bounding box center [268, 320] width 16 height 14
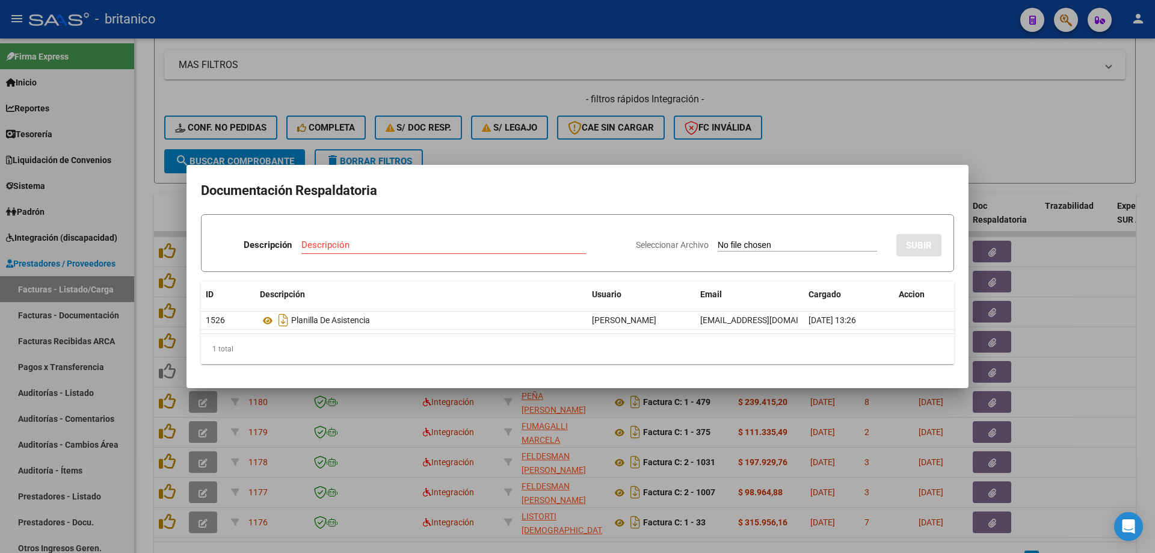
click at [501, 41] on div at bounding box center [577, 276] width 1155 height 553
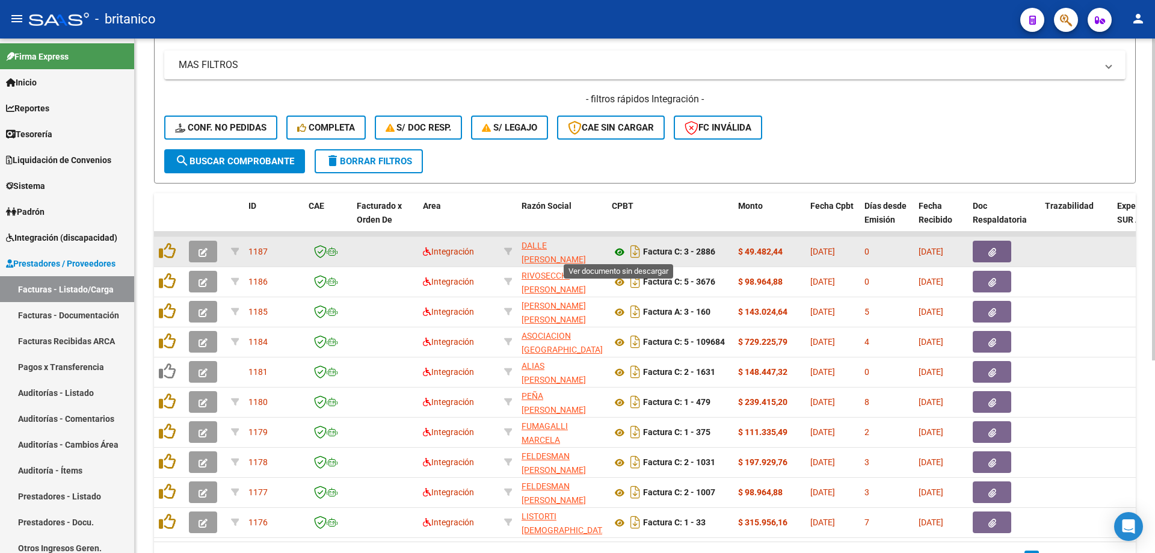
click at [618, 254] on icon at bounding box center [620, 252] width 16 height 14
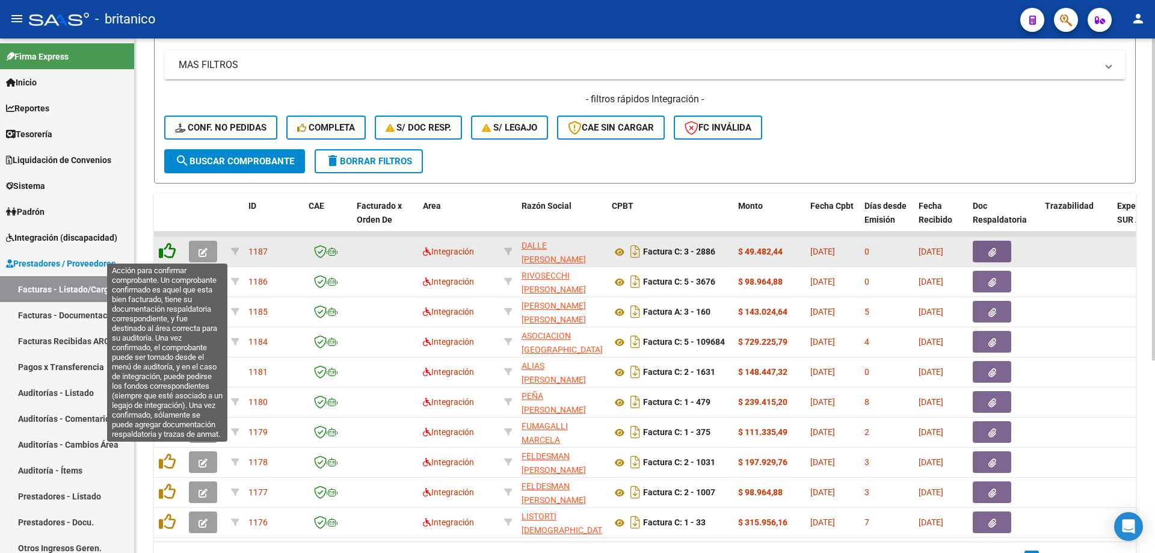
click at [166, 247] on icon at bounding box center [167, 250] width 17 height 17
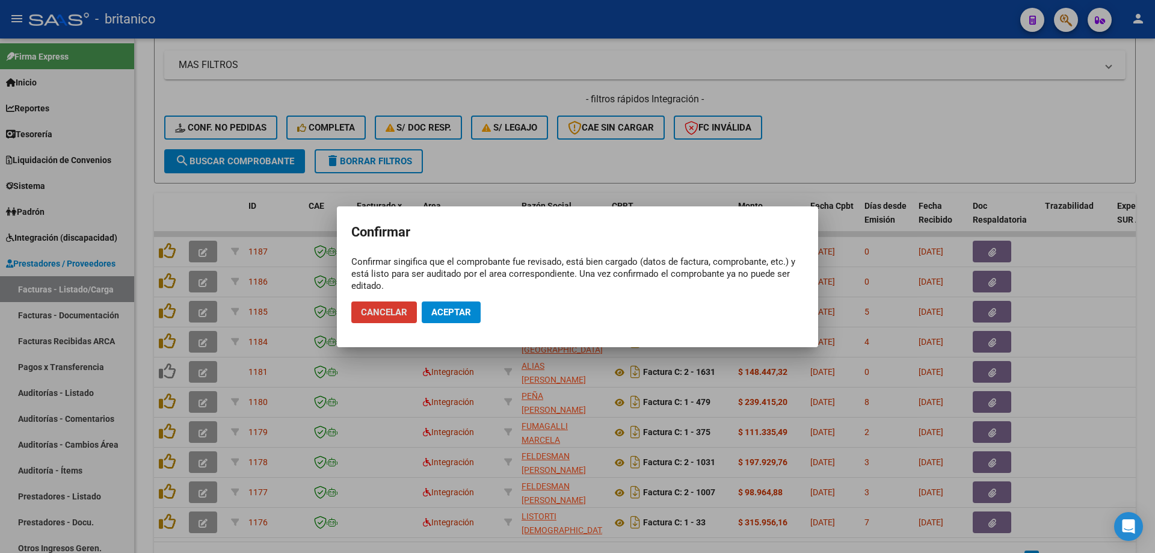
click at [470, 309] on span "Aceptar" at bounding box center [451, 312] width 40 height 11
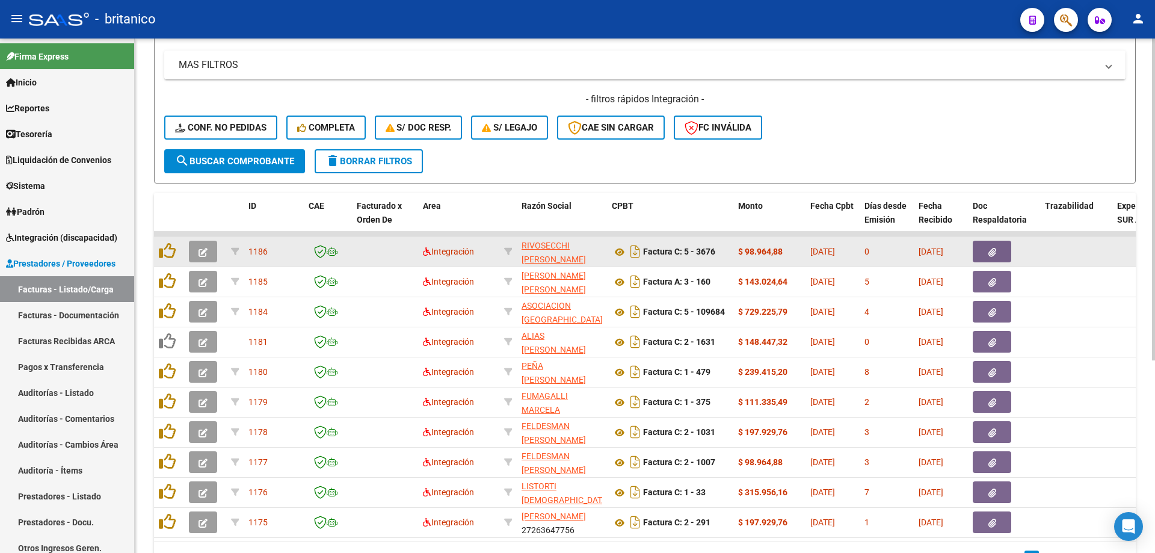
click at [995, 255] on icon "button" at bounding box center [992, 252] width 8 height 9
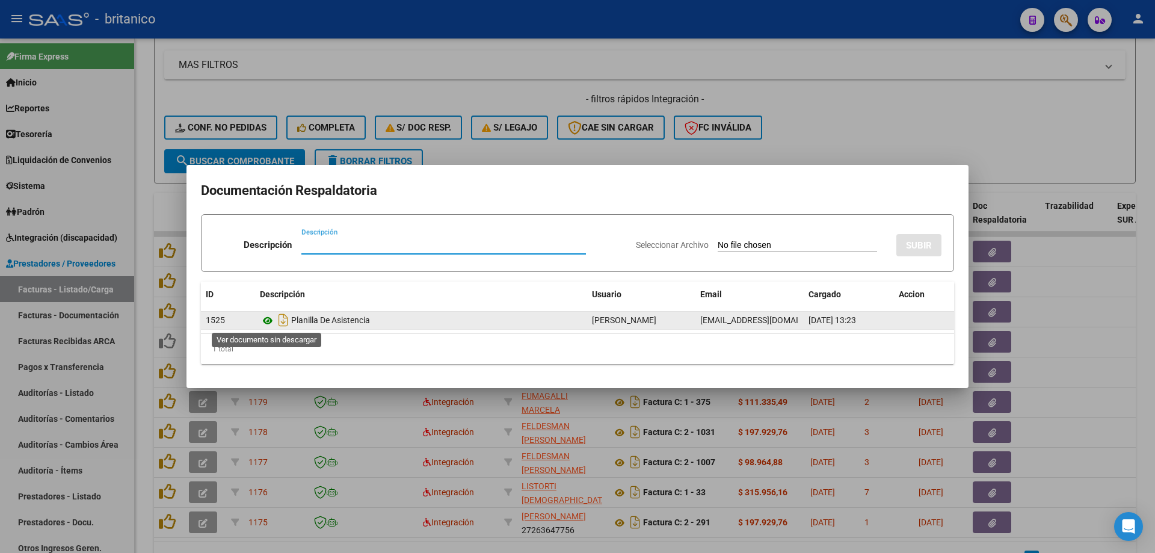
click at [265, 319] on icon at bounding box center [268, 320] width 16 height 14
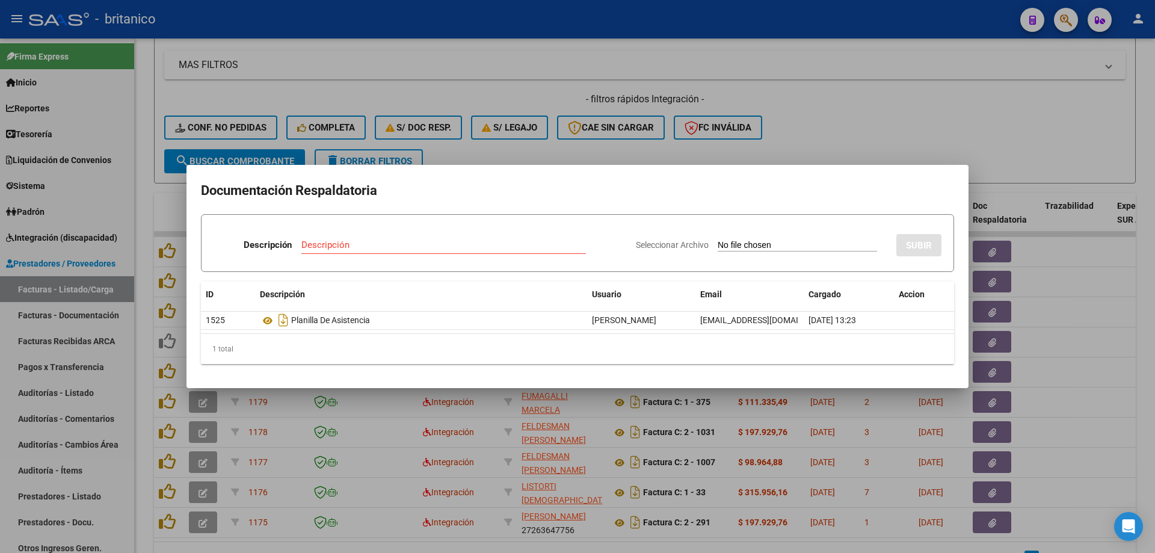
click at [958, 96] on div at bounding box center [577, 276] width 1155 height 553
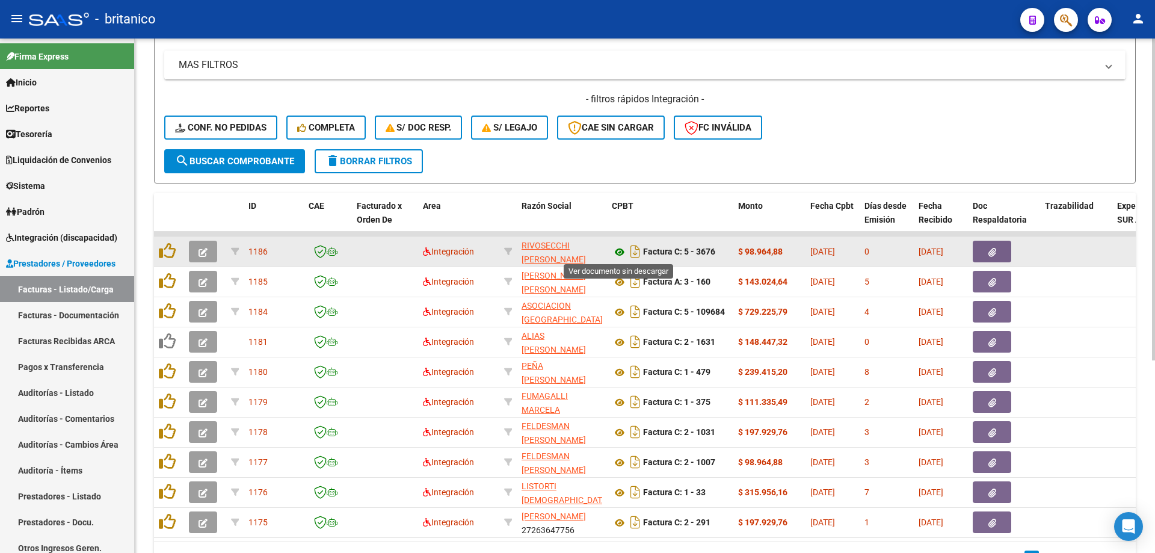
click at [621, 251] on icon at bounding box center [620, 252] width 16 height 14
click at [155, 254] on datatable-body-cell at bounding box center [169, 251] width 30 height 29
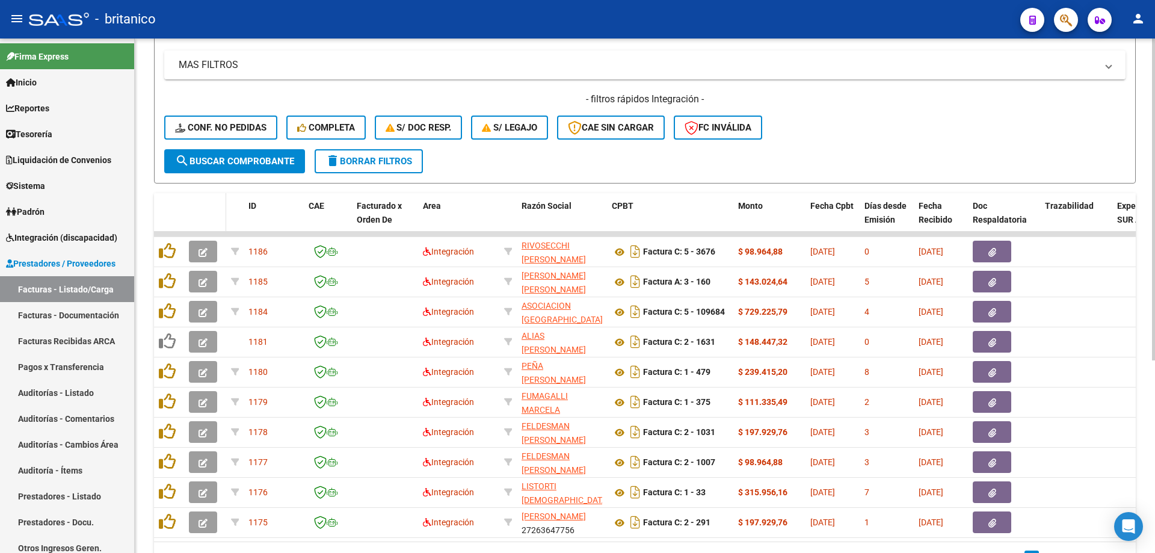
click at [221, 205] on span at bounding box center [223, 219] width 5 height 53
click at [879, 149] on form "Filtros Id Area Area Seleccionar Gerenciador Seleccionar Gerenciador No Confirm…" at bounding box center [645, 43] width 982 height 282
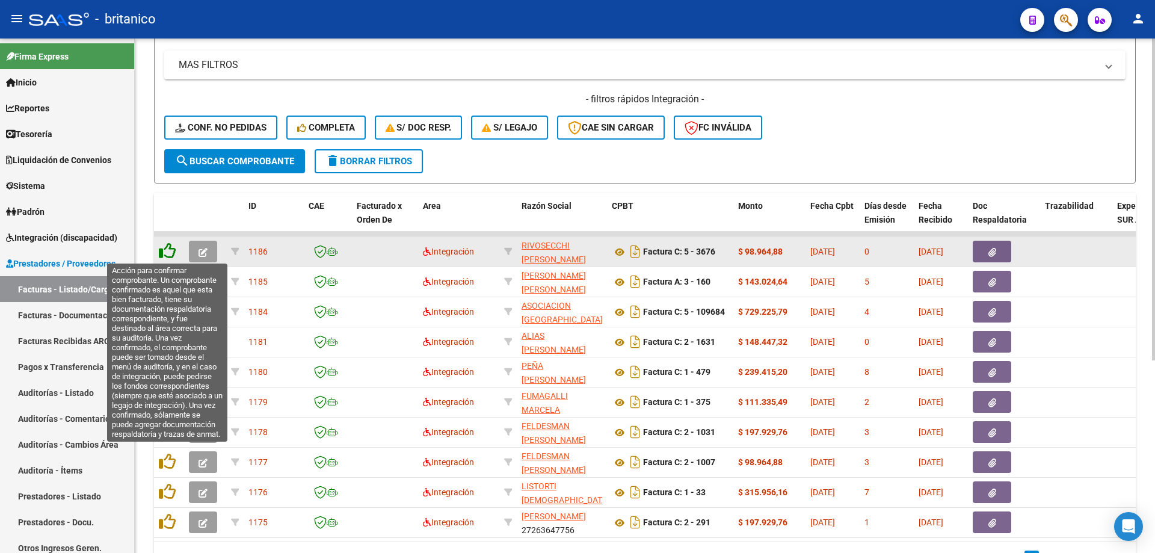
click at [168, 251] on icon at bounding box center [167, 250] width 17 height 17
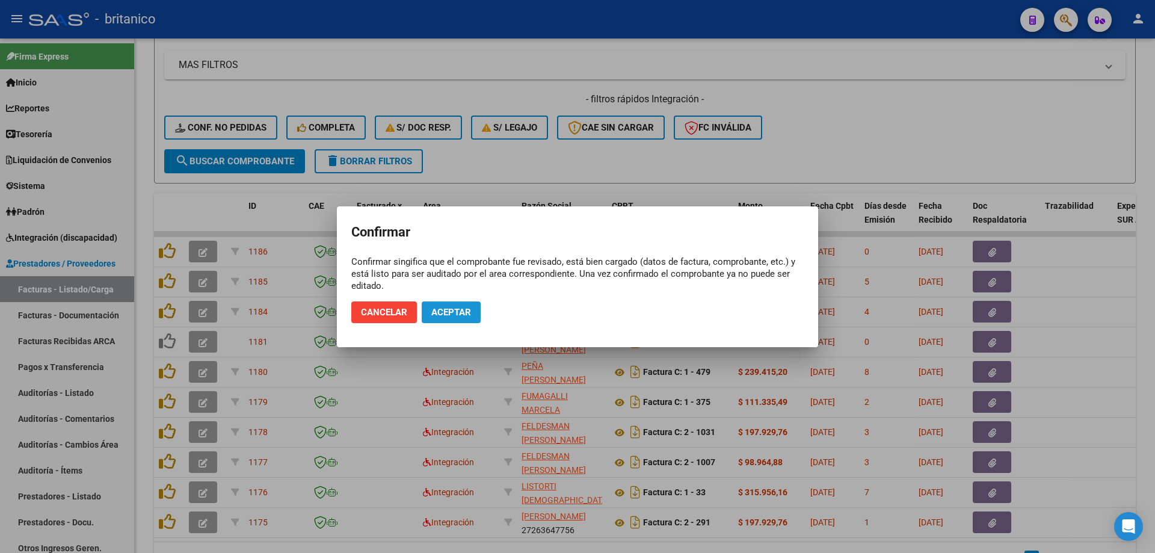
click at [463, 313] on span "Aceptar" at bounding box center [451, 312] width 40 height 11
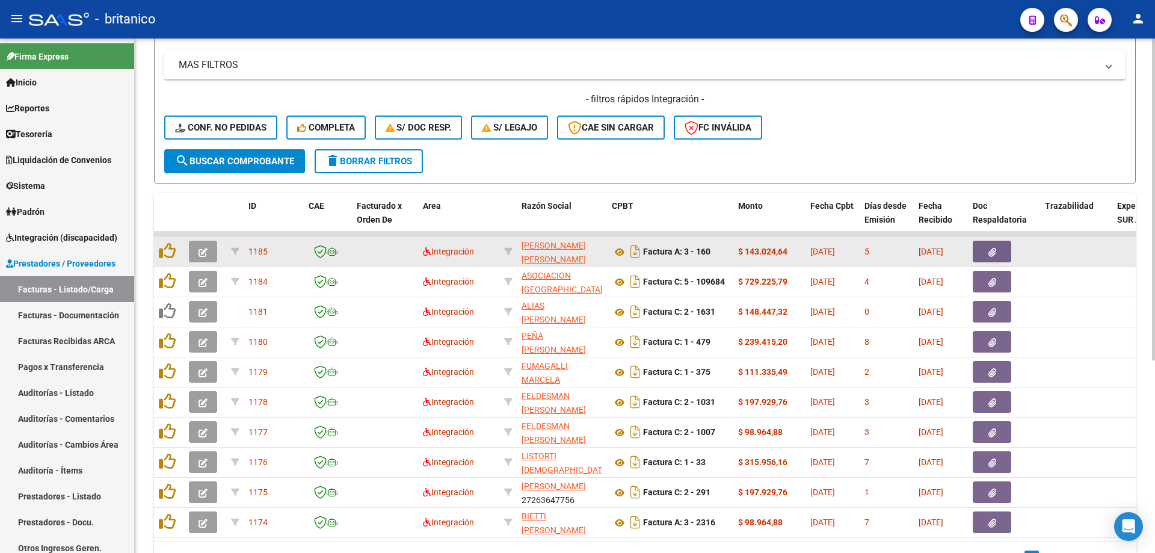
click at [991, 251] on icon "button" at bounding box center [992, 252] width 8 height 9
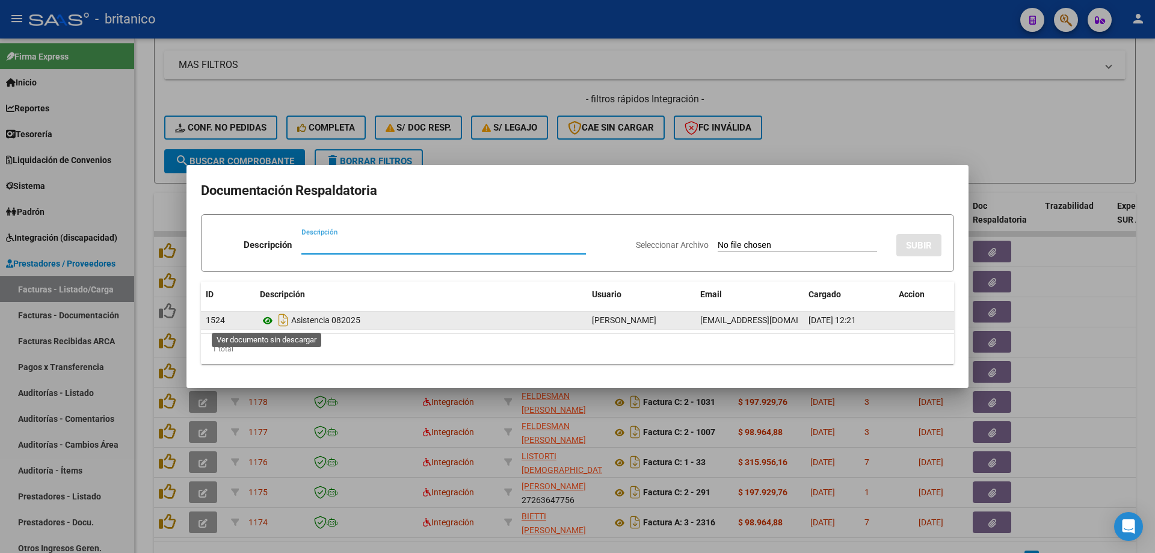
click at [269, 320] on icon at bounding box center [268, 320] width 16 height 14
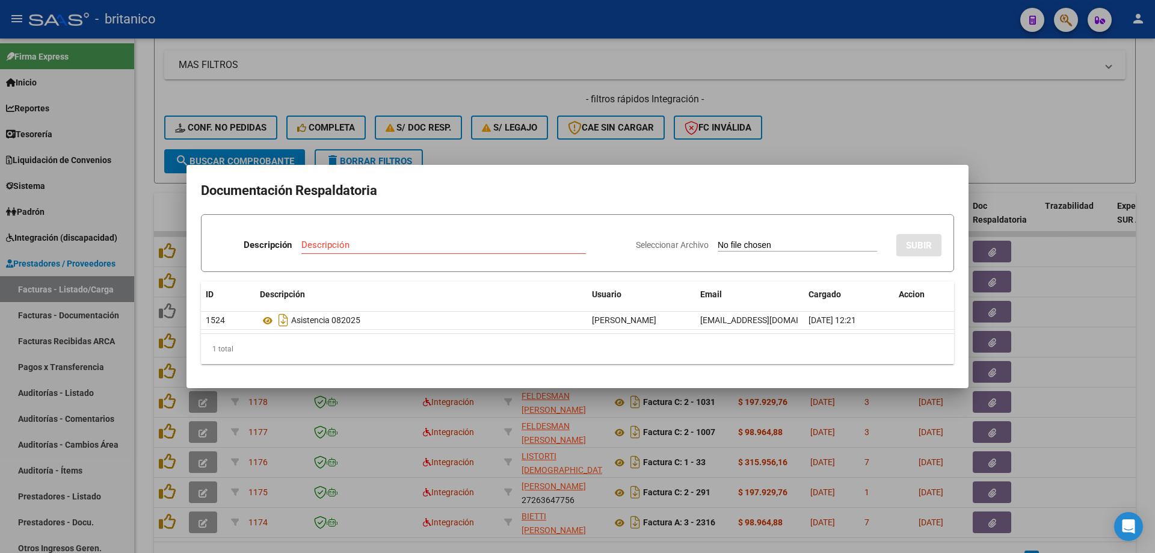
click at [884, 115] on div at bounding box center [577, 276] width 1155 height 553
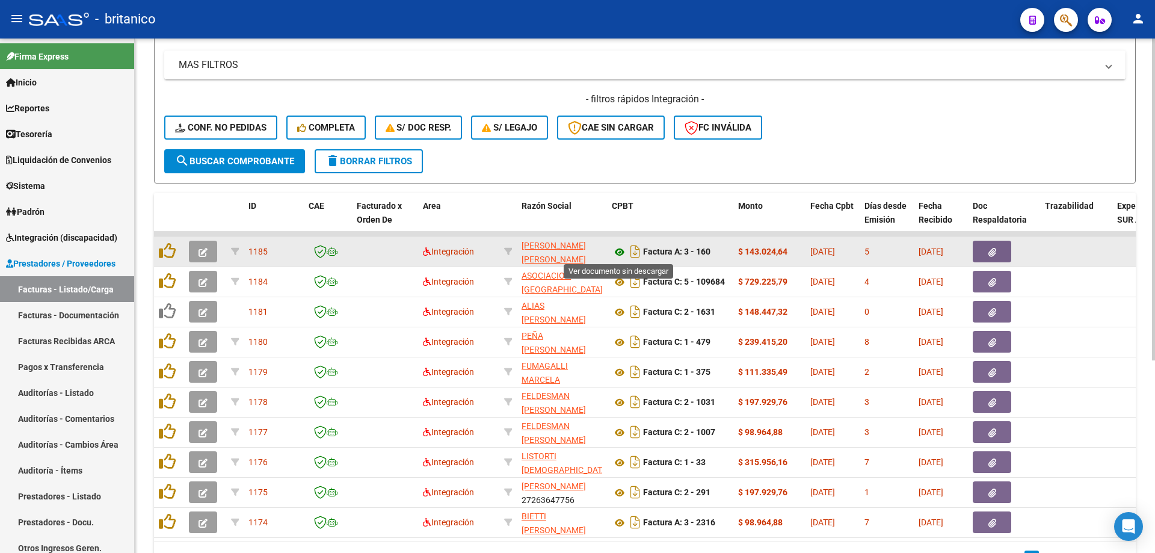
click at [620, 251] on icon at bounding box center [620, 252] width 16 height 14
click at [158, 248] on datatable-body-cell at bounding box center [169, 251] width 30 height 29
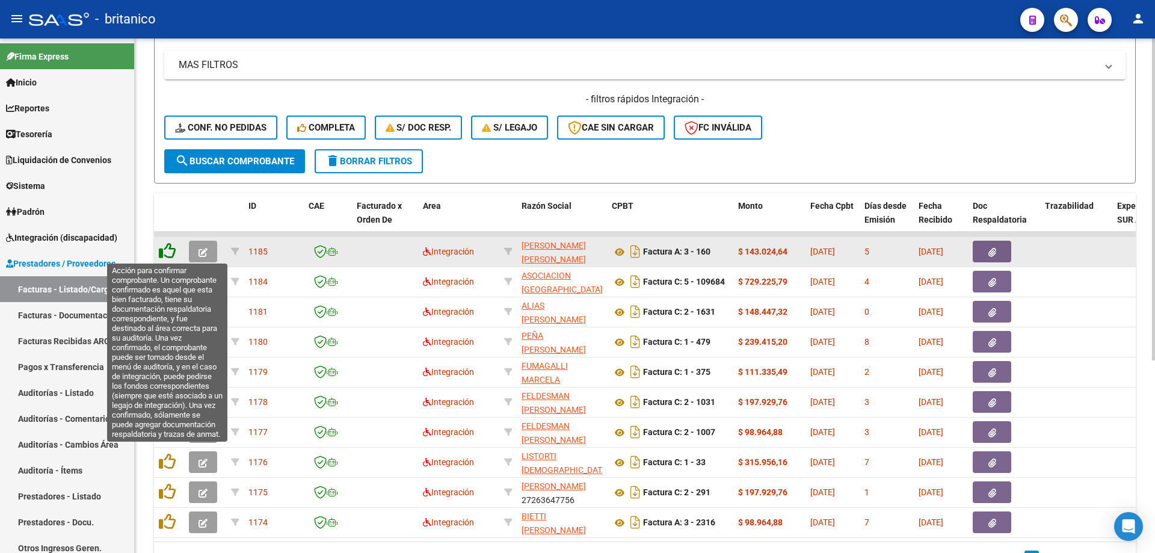
click at [161, 248] on icon at bounding box center [167, 250] width 17 height 17
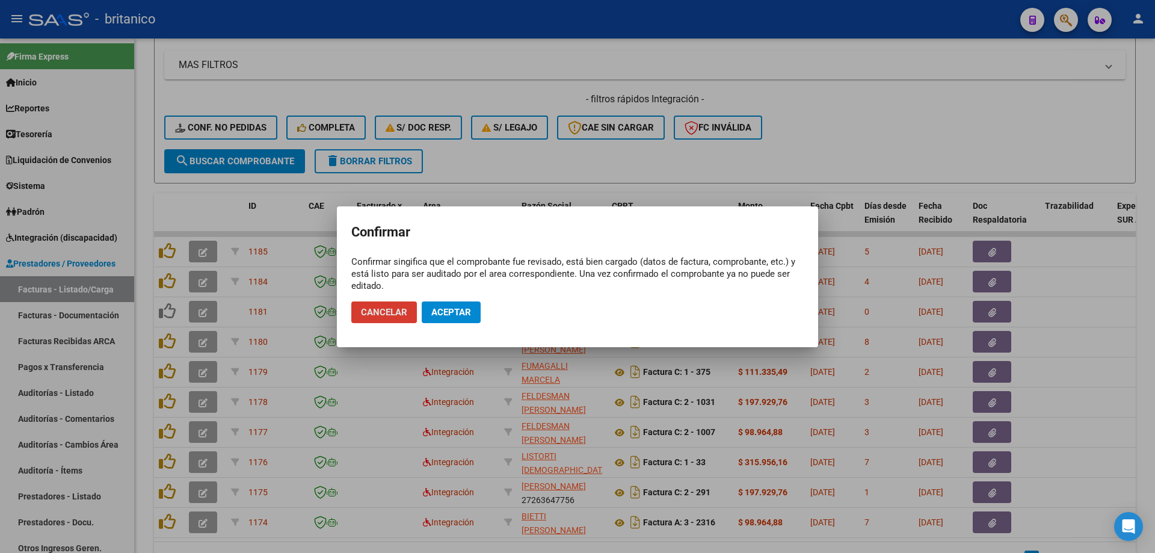
click at [461, 315] on span "Aceptar" at bounding box center [451, 312] width 40 height 11
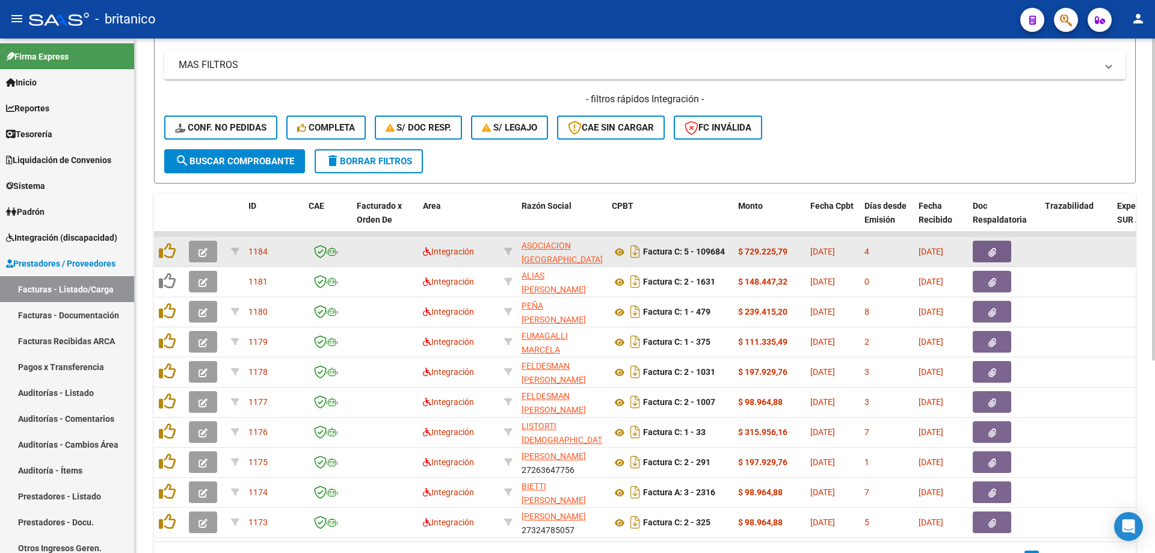
click at [999, 254] on button "button" at bounding box center [992, 252] width 38 height 22
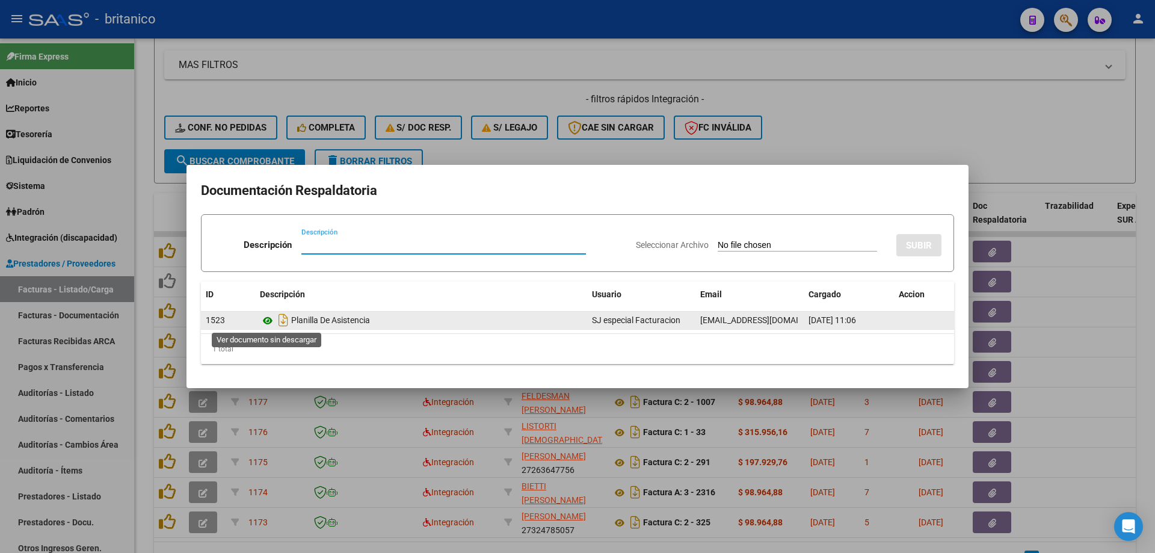
click at [270, 316] on icon at bounding box center [268, 320] width 16 height 14
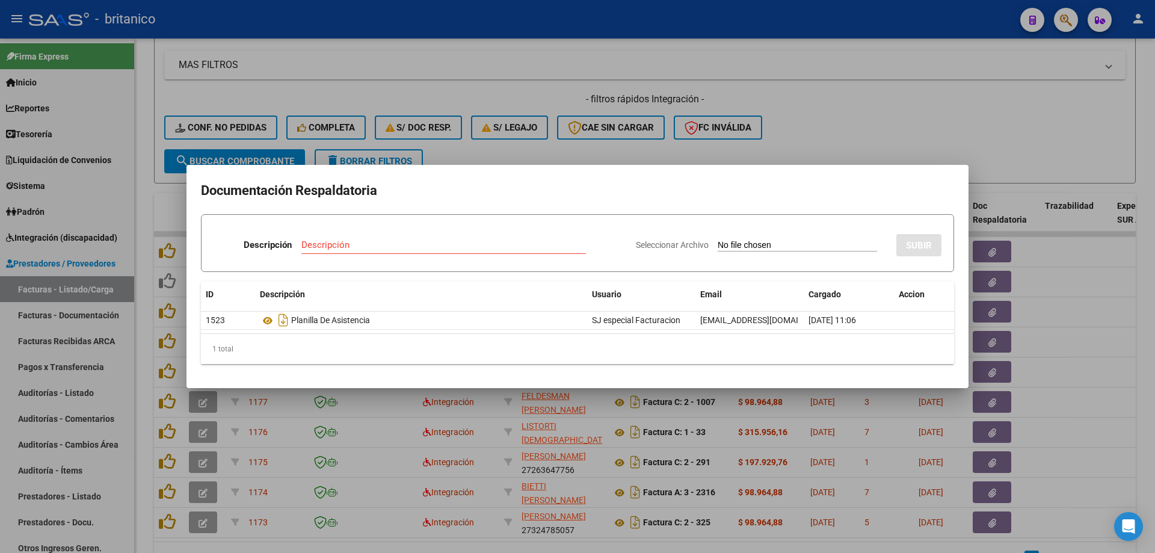
click at [496, 87] on div at bounding box center [577, 276] width 1155 height 553
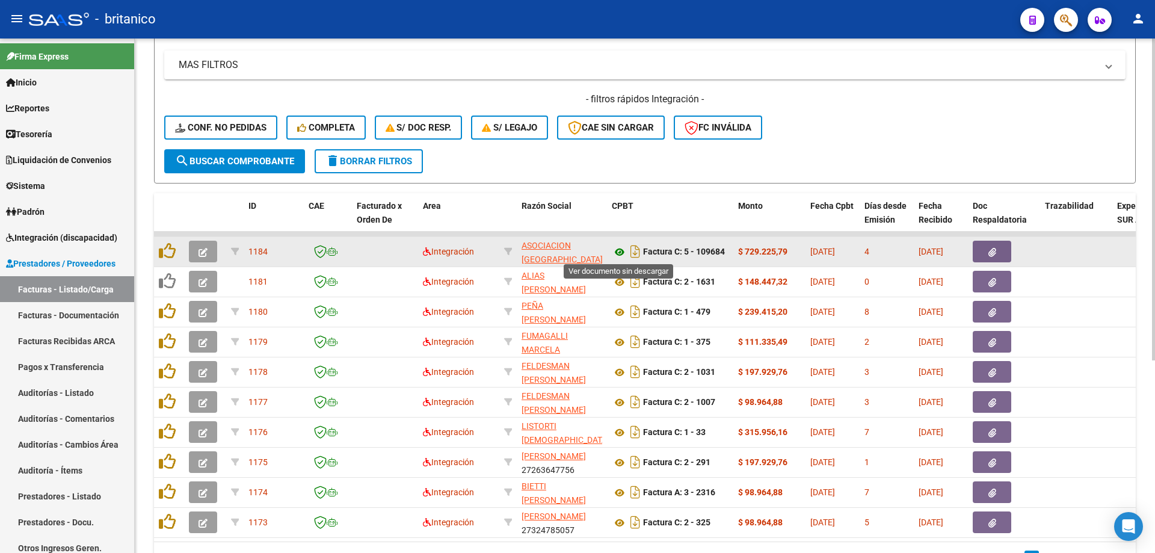
click at [618, 254] on icon at bounding box center [620, 252] width 16 height 14
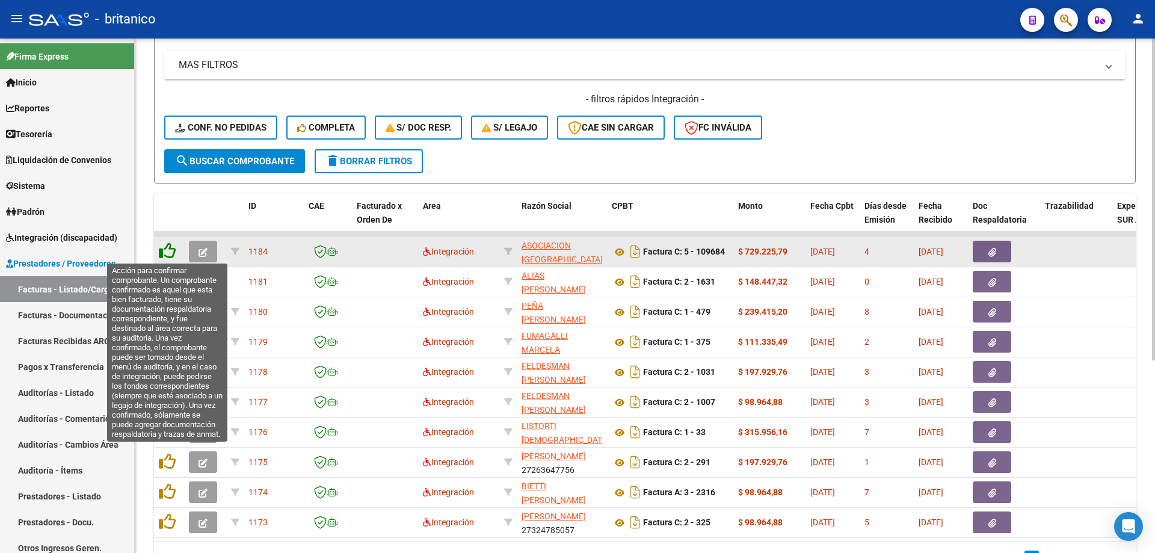
click at [165, 250] on icon at bounding box center [167, 250] width 17 height 17
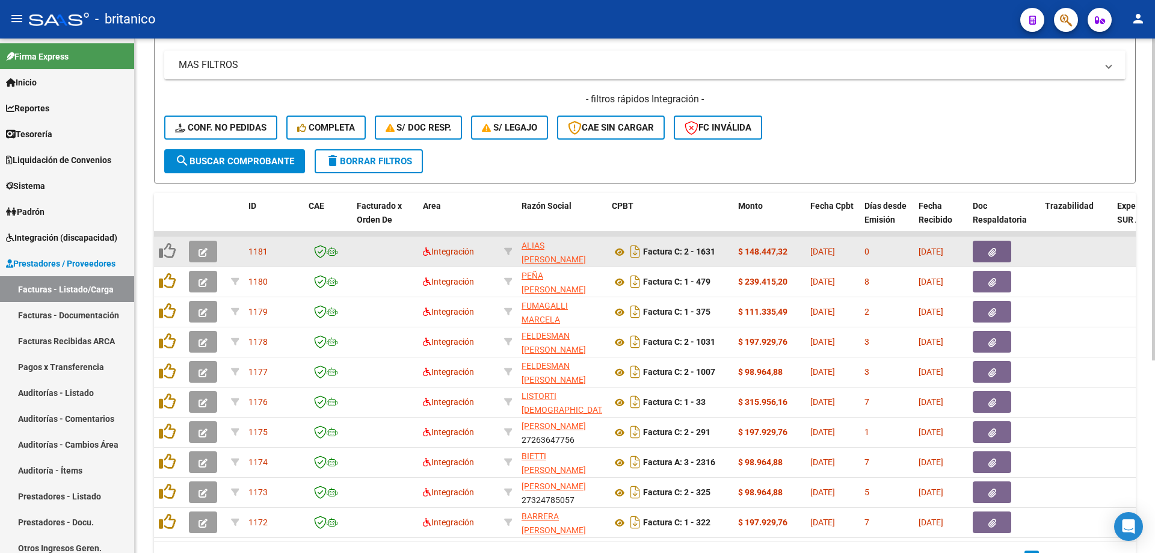
click at [1002, 248] on button "button" at bounding box center [992, 252] width 38 height 22
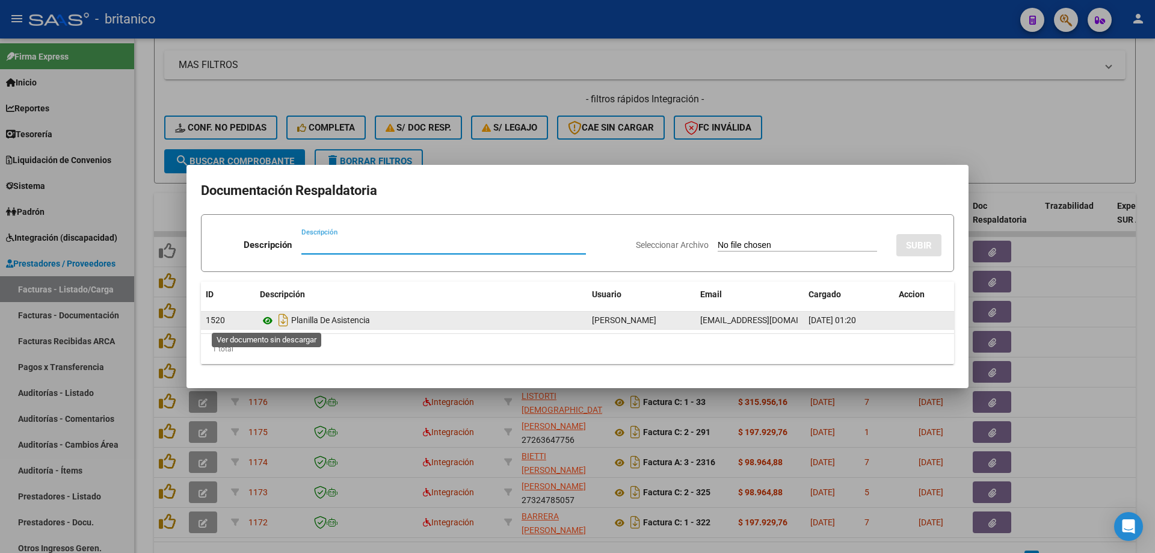
click at [267, 321] on icon at bounding box center [268, 320] width 16 height 14
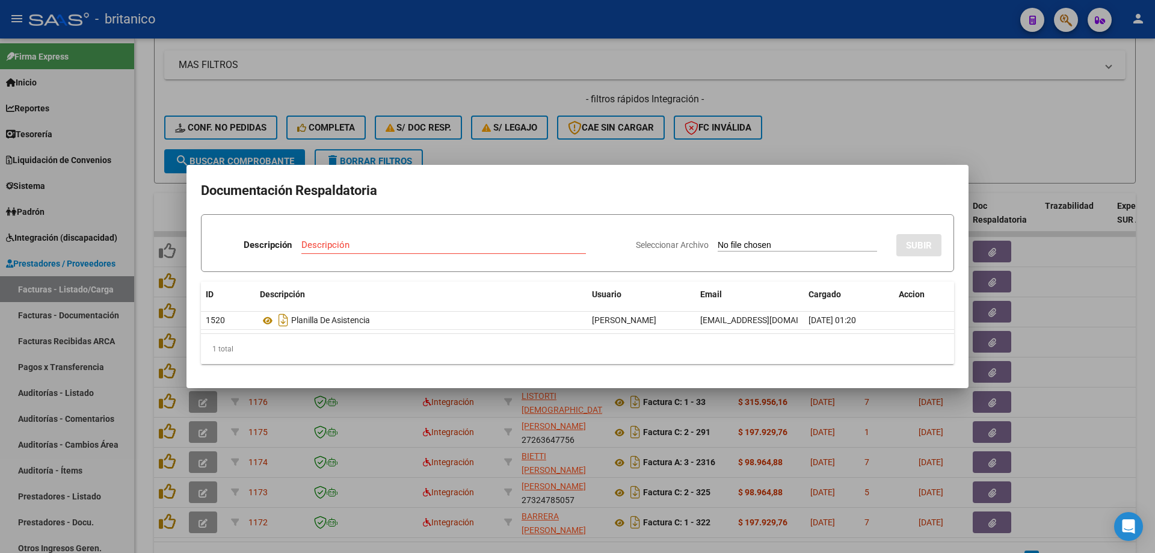
click at [836, 59] on div at bounding box center [577, 276] width 1155 height 553
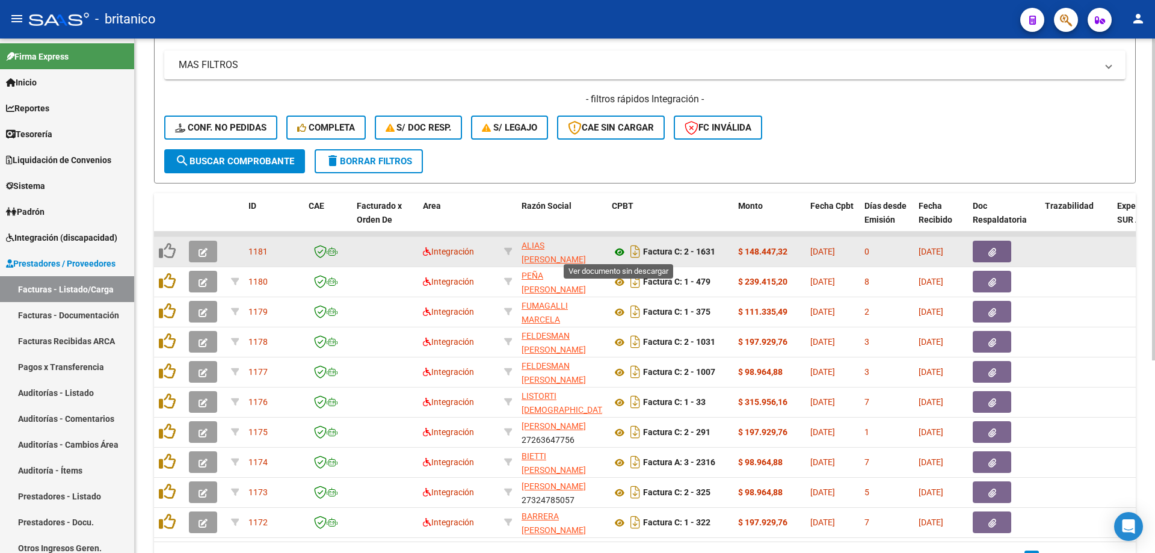
click at [620, 247] on icon at bounding box center [620, 252] width 16 height 14
click at [200, 248] on icon "button" at bounding box center [203, 252] width 9 height 9
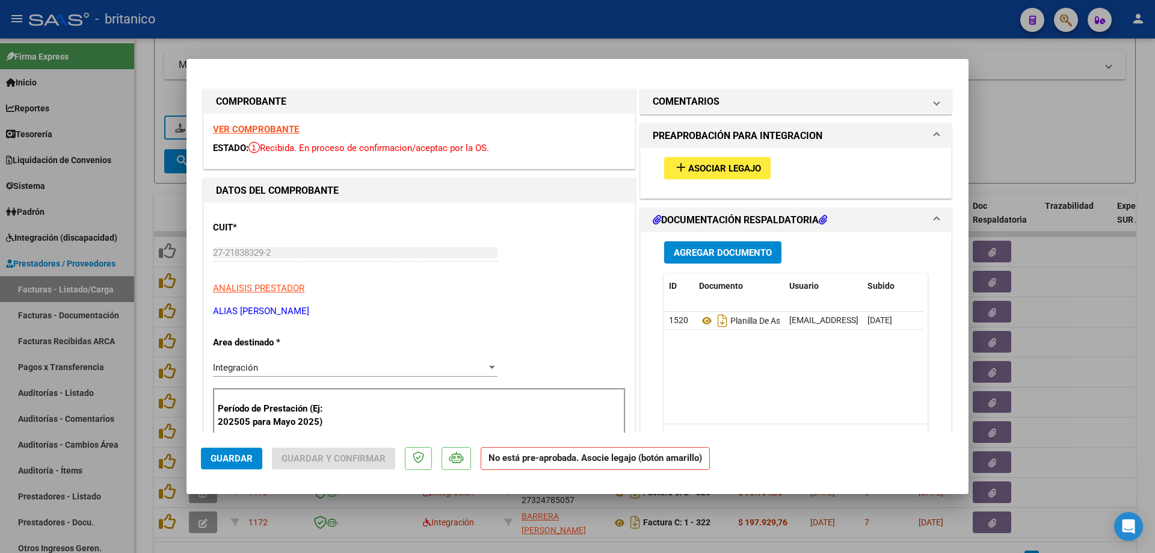
click at [727, 167] on span "Asociar Legajo" at bounding box center [724, 168] width 73 height 11
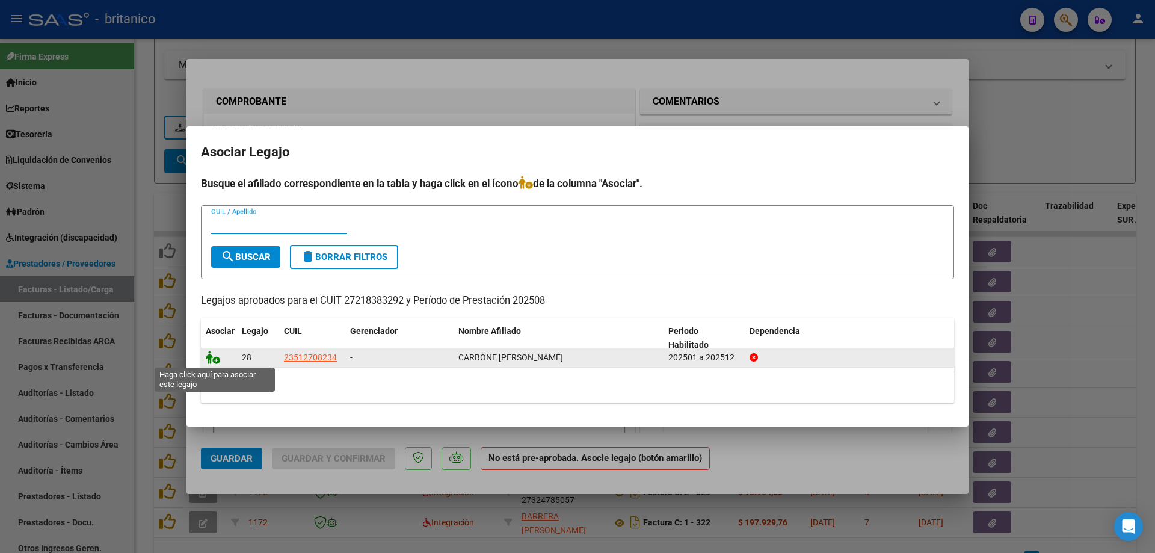
click at [212, 359] on icon at bounding box center [213, 357] width 14 height 13
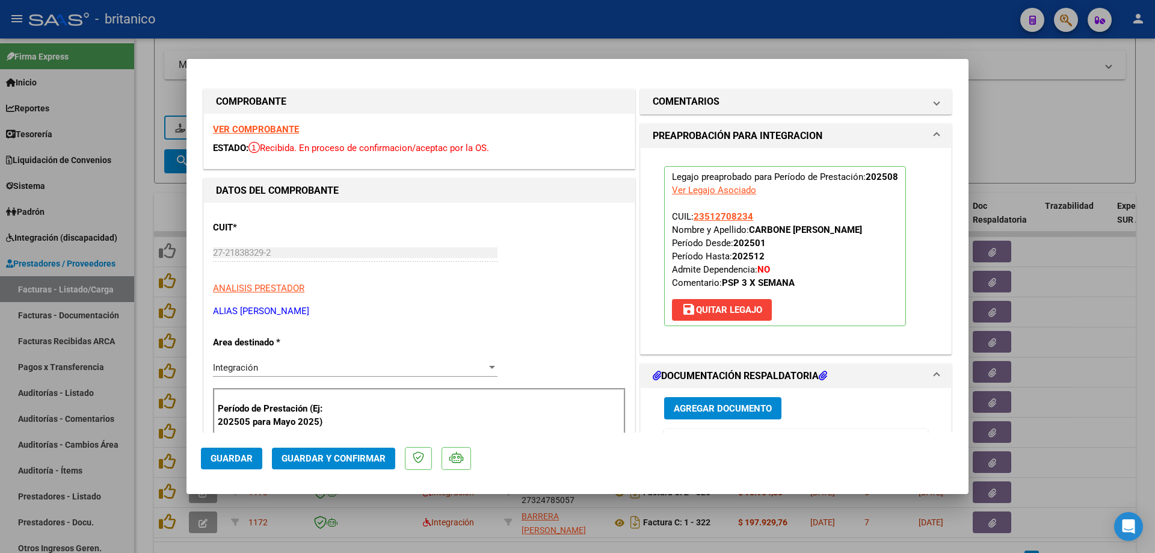
click at [223, 463] on span "Guardar" at bounding box center [232, 458] width 42 height 11
click at [176, 195] on div at bounding box center [577, 276] width 1155 height 553
type input "$ 0,00"
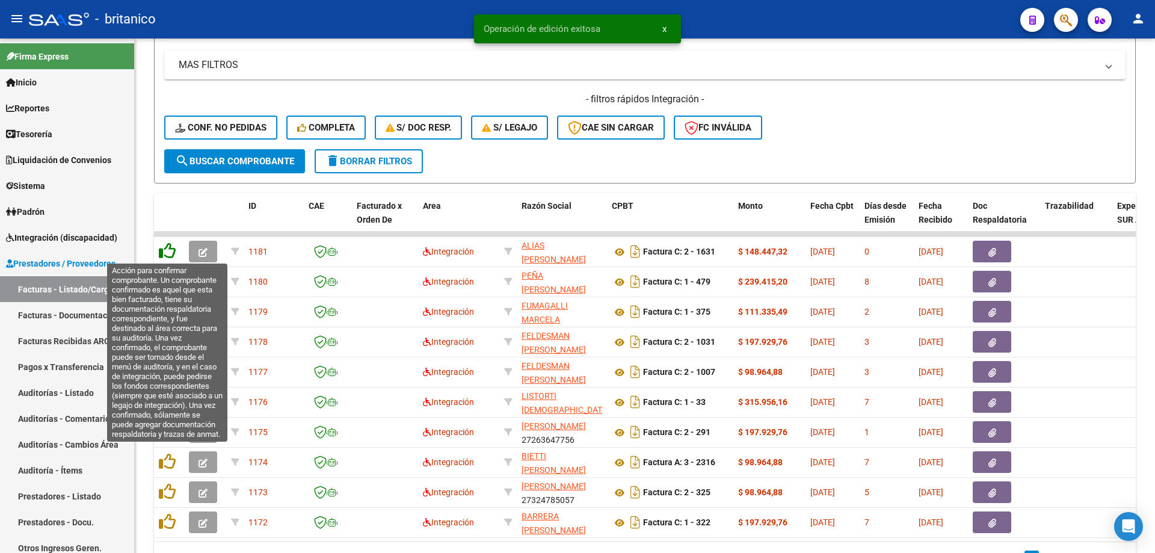
click at [162, 244] on icon at bounding box center [167, 250] width 17 height 17
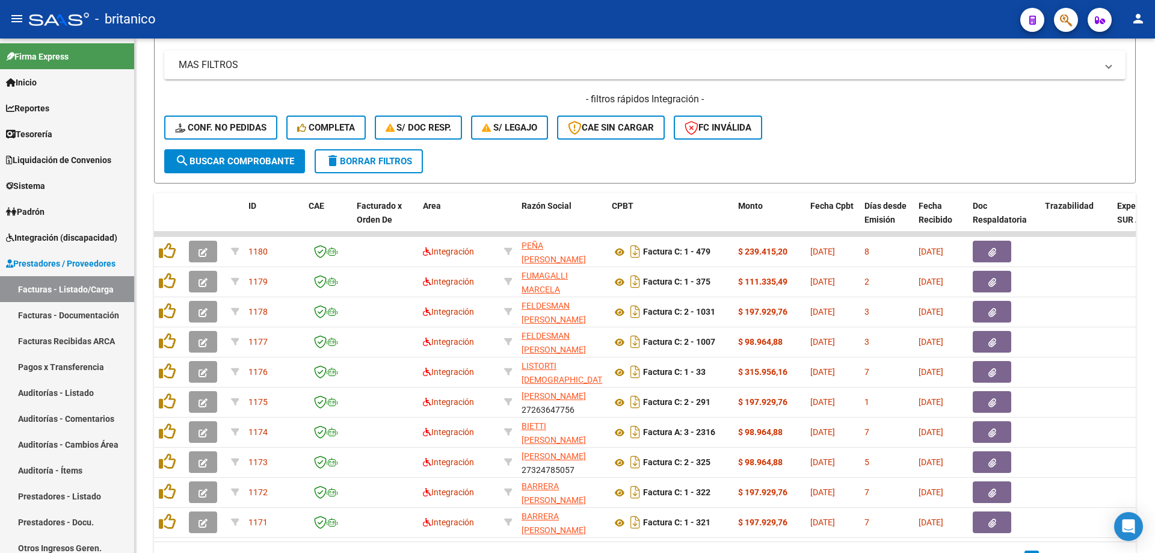
click at [1003, 253] on button "button" at bounding box center [992, 252] width 38 height 22
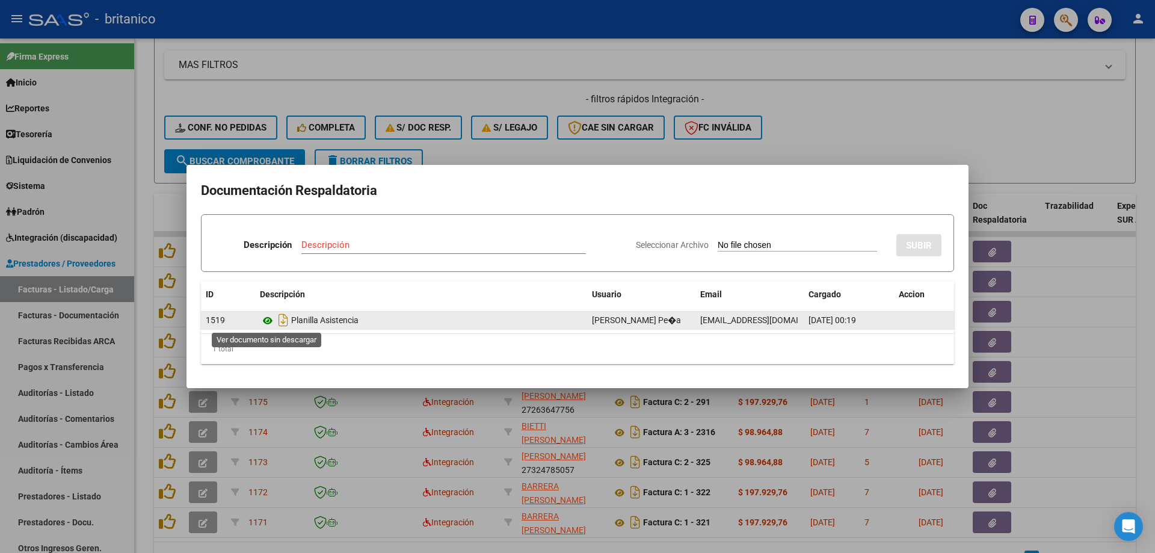
click at [269, 319] on icon at bounding box center [268, 320] width 16 height 14
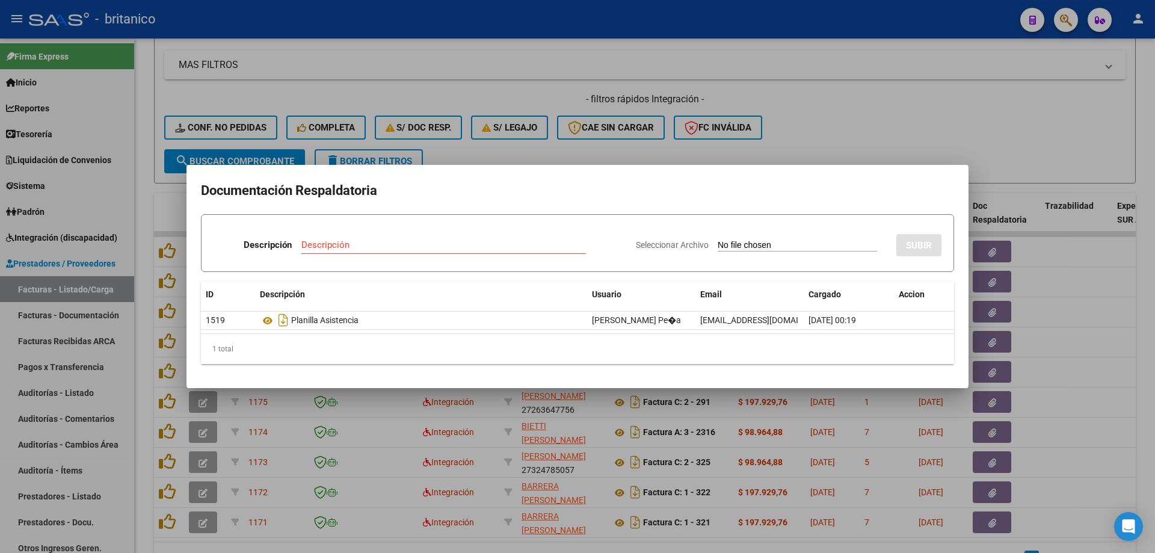
click at [492, 76] on div at bounding box center [577, 276] width 1155 height 553
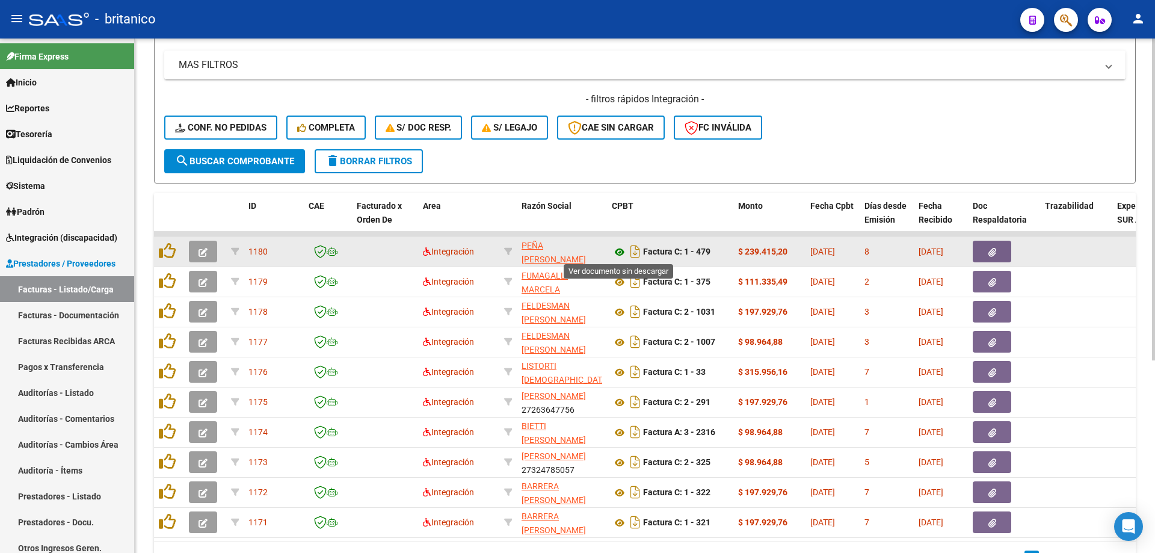
click at [620, 250] on icon at bounding box center [620, 252] width 16 height 14
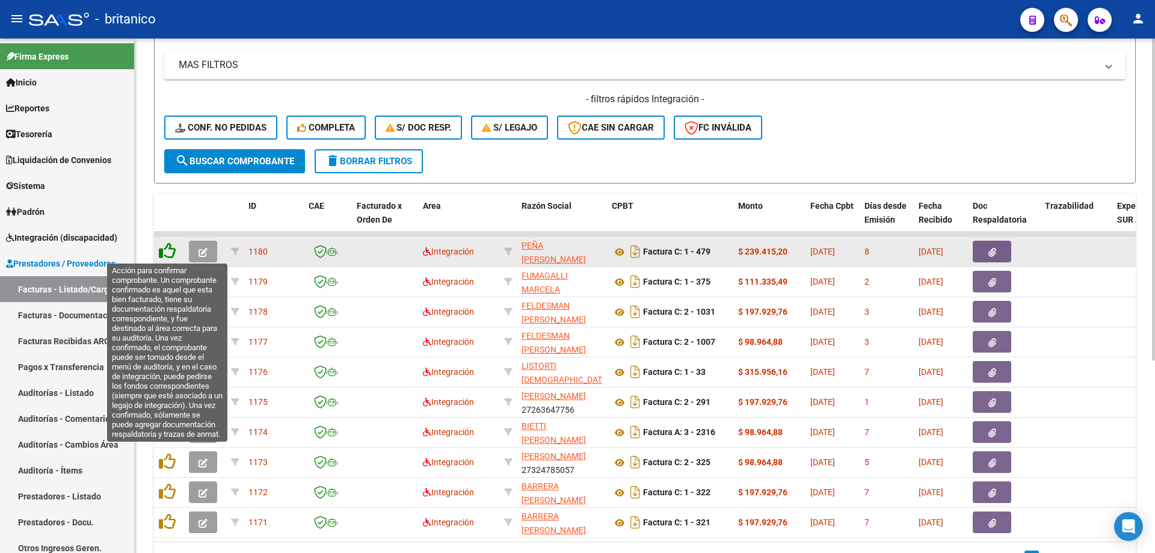
click at [167, 254] on icon at bounding box center [167, 250] width 17 height 17
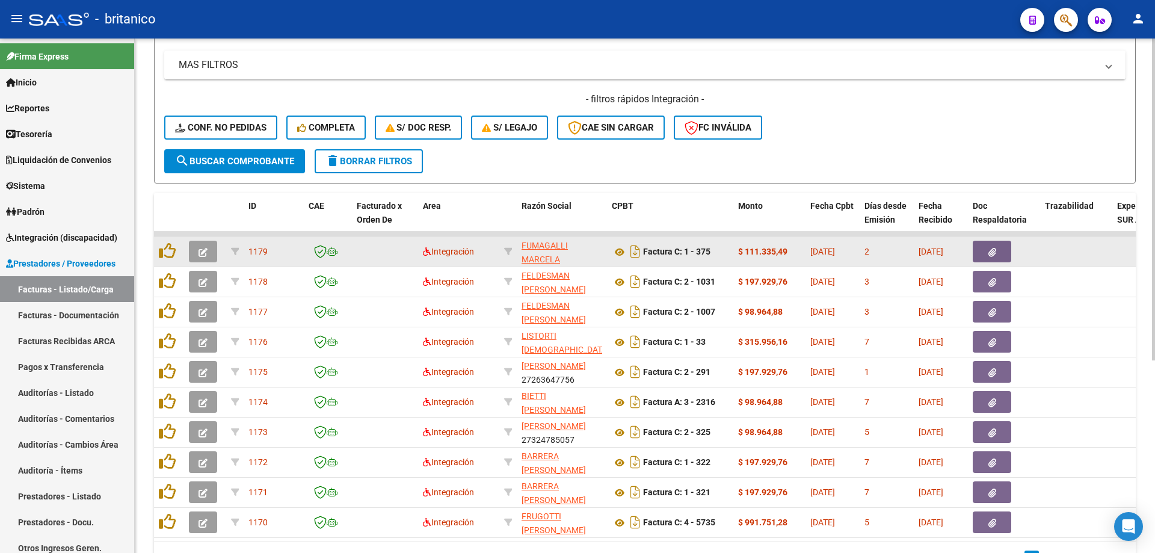
click at [1002, 250] on button "button" at bounding box center [992, 252] width 38 height 22
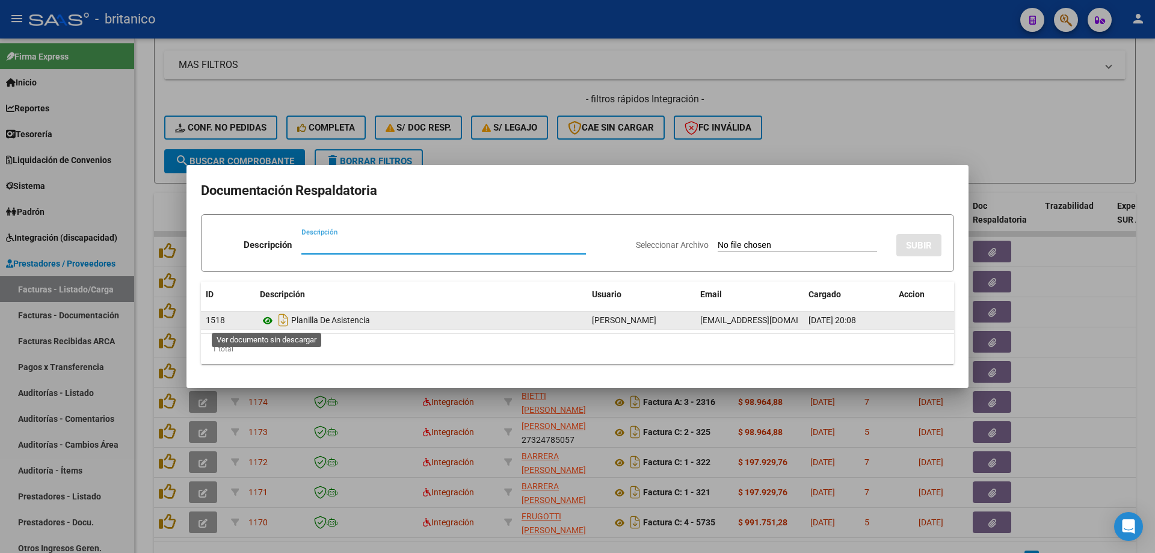
click at [265, 320] on icon at bounding box center [268, 320] width 16 height 14
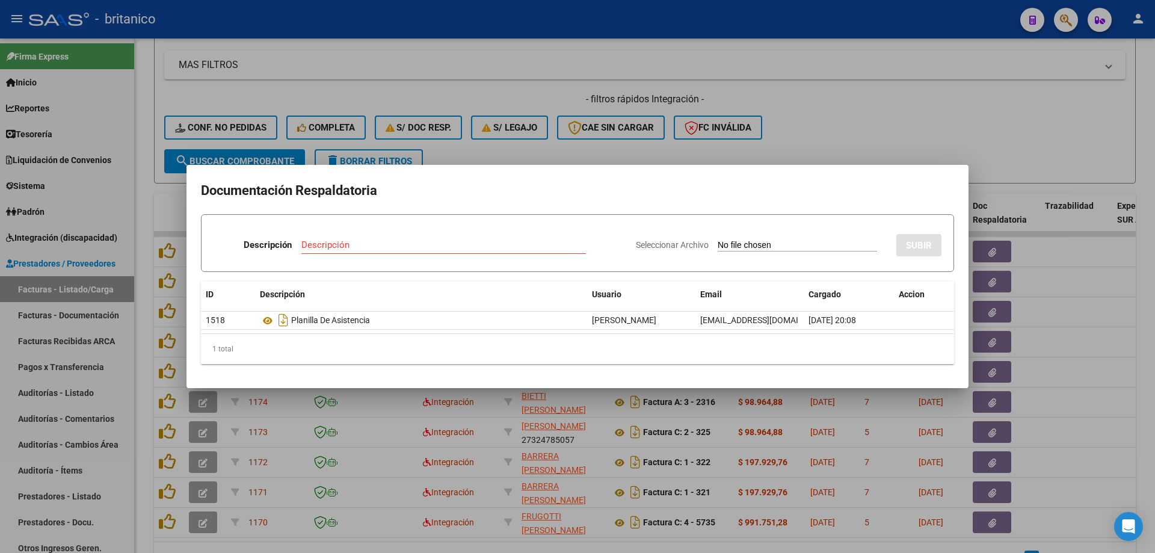
click at [500, 66] on div at bounding box center [577, 276] width 1155 height 553
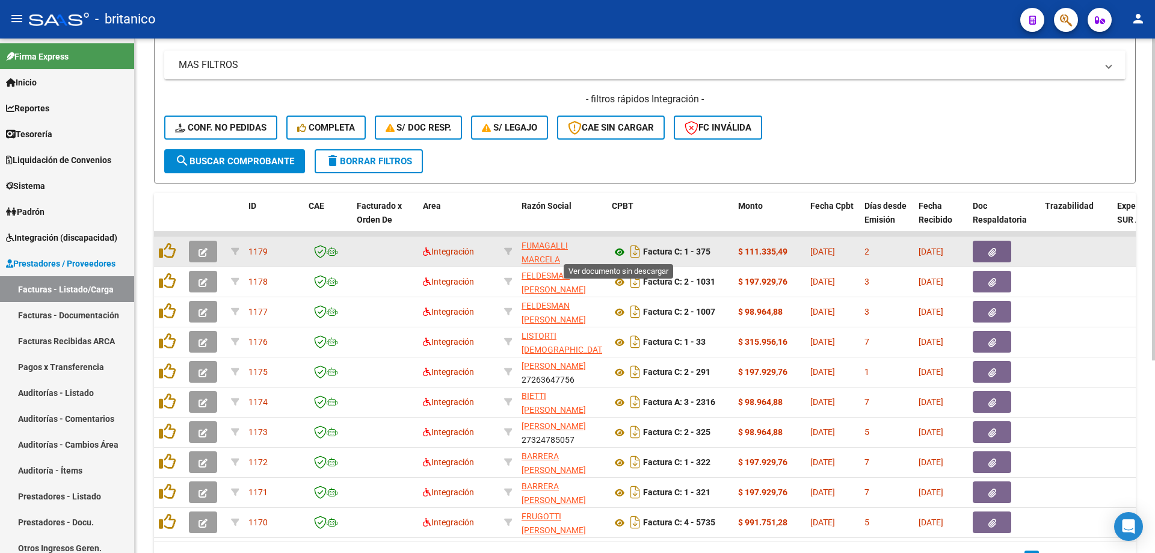
click at [618, 251] on icon at bounding box center [620, 252] width 16 height 14
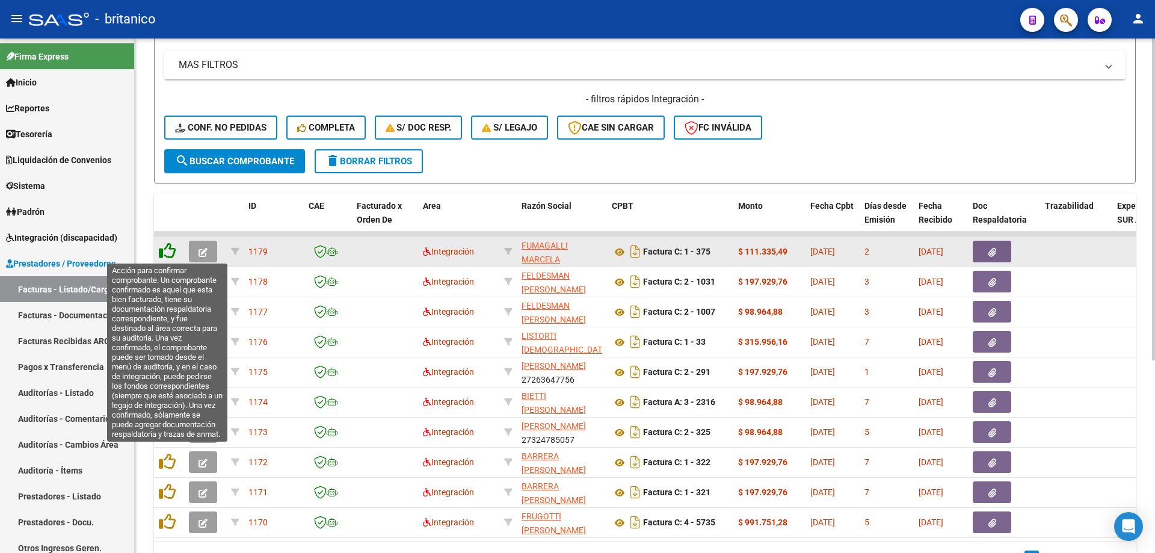
click at [169, 251] on icon at bounding box center [167, 250] width 17 height 17
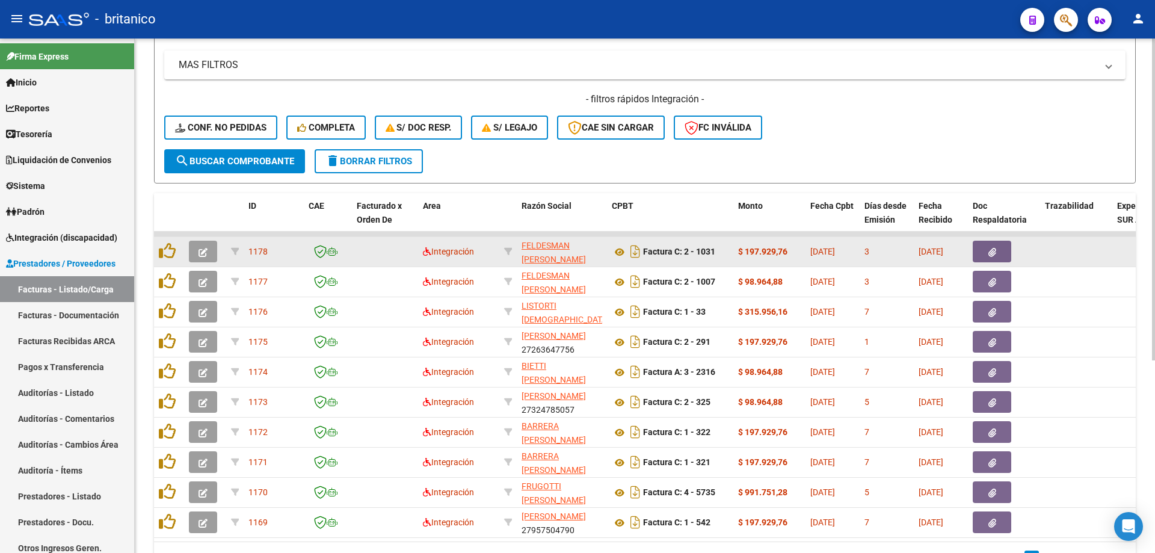
click at [995, 245] on button "button" at bounding box center [992, 252] width 38 height 22
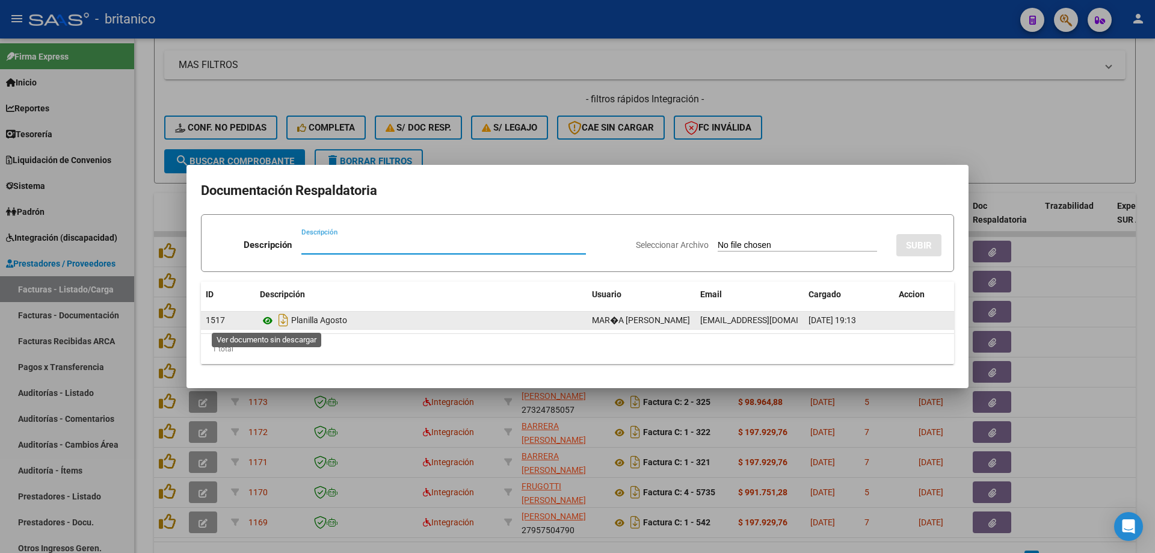
click at [269, 313] on icon at bounding box center [268, 320] width 16 height 14
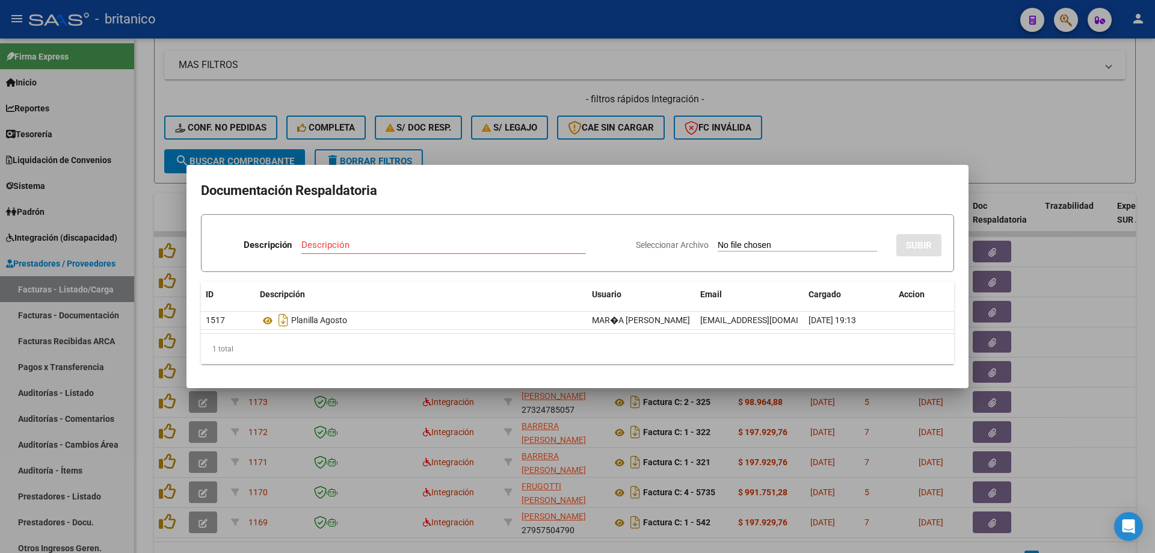
click at [820, 137] on div at bounding box center [577, 276] width 1155 height 553
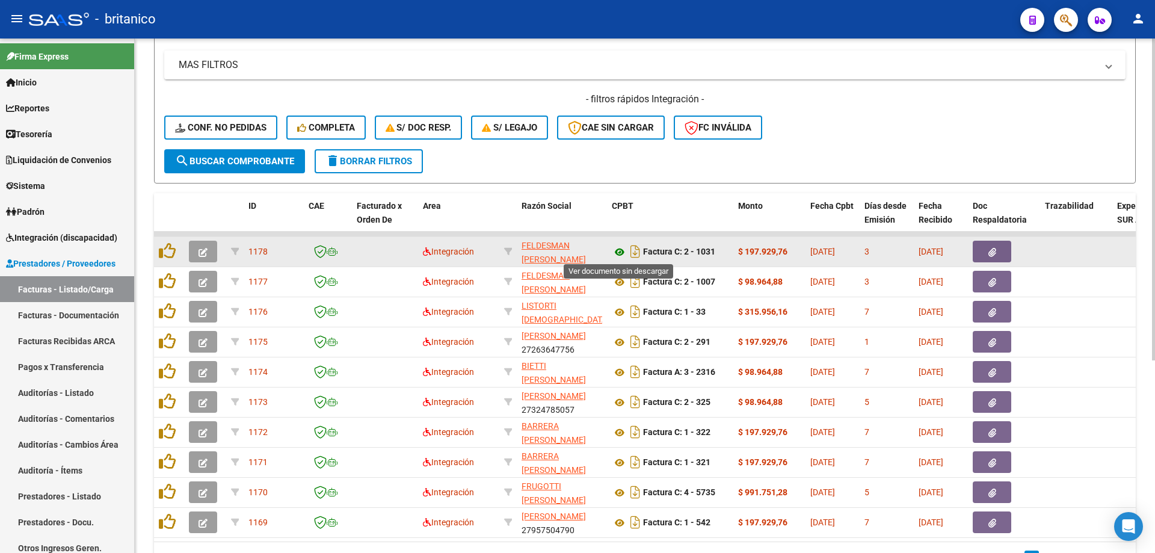
click at [615, 247] on icon at bounding box center [620, 252] width 16 height 14
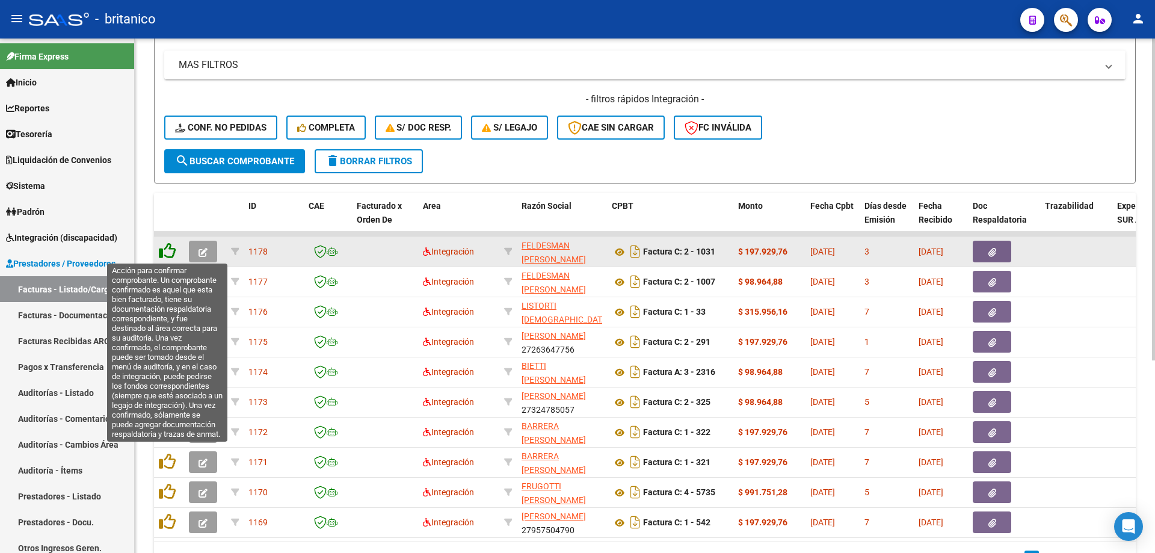
click at [168, 251] on icon at bounding box center [167, 250] width 17 height 17
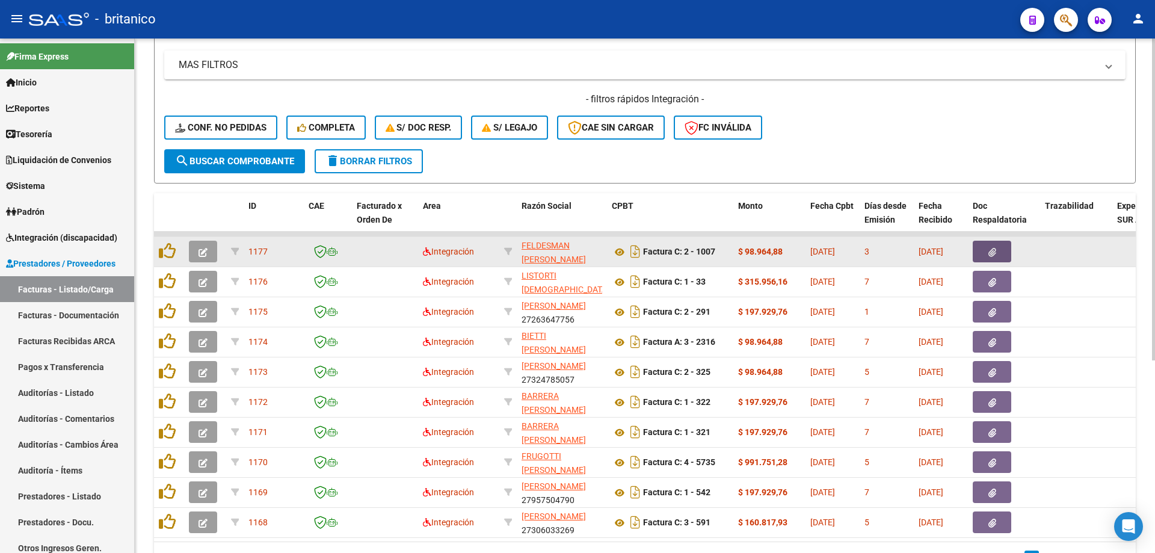
click at [995, 254] on icon "button" at bounding box center [992, 252] width 8 height 9
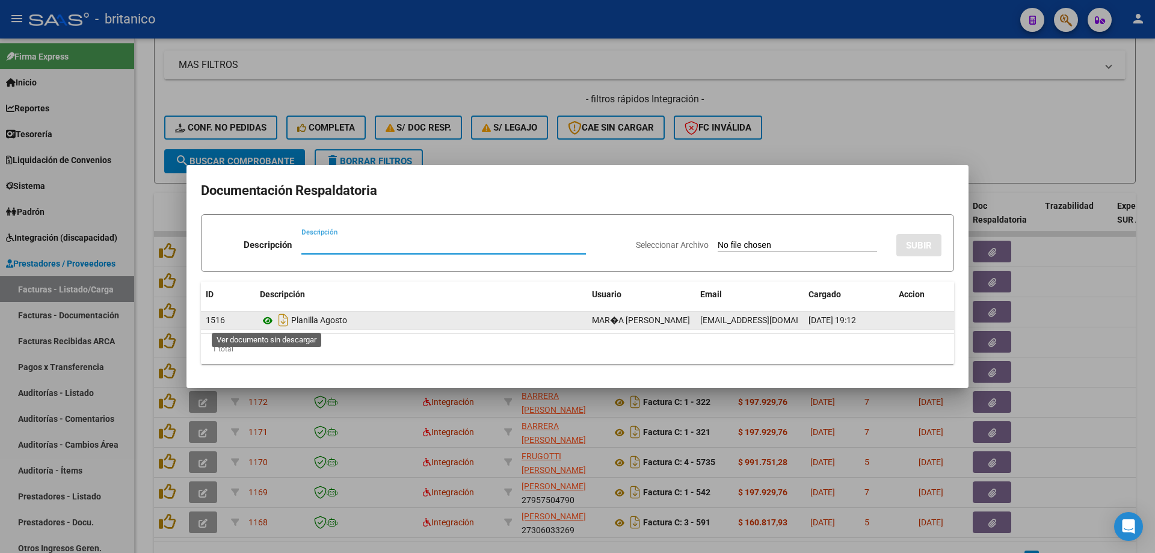
click at [265, 317] on icon at bounding box center [268, 320] width 16 height 14
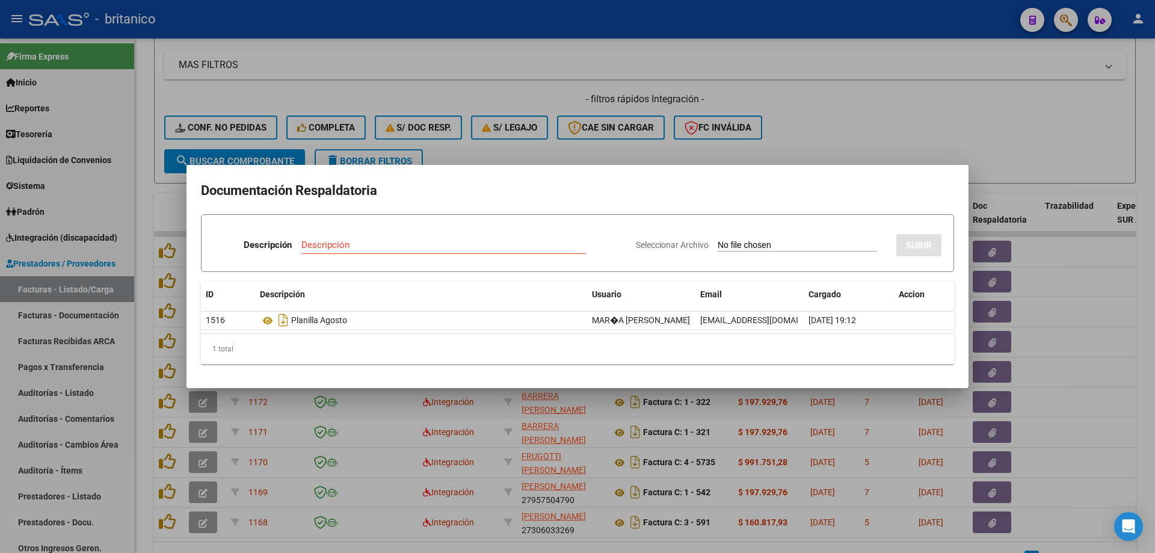
click at [472, 66] on div at bounding box center [577, 276] width 1155 height 553
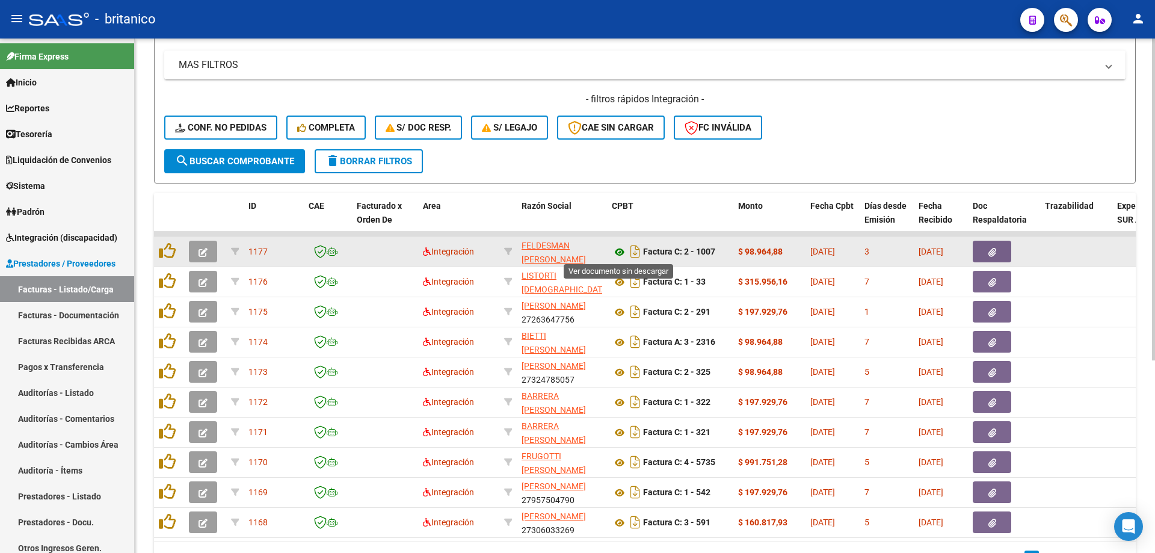
click at [623, 253] on icon at bounding box center [620, 252] width 16 height 14
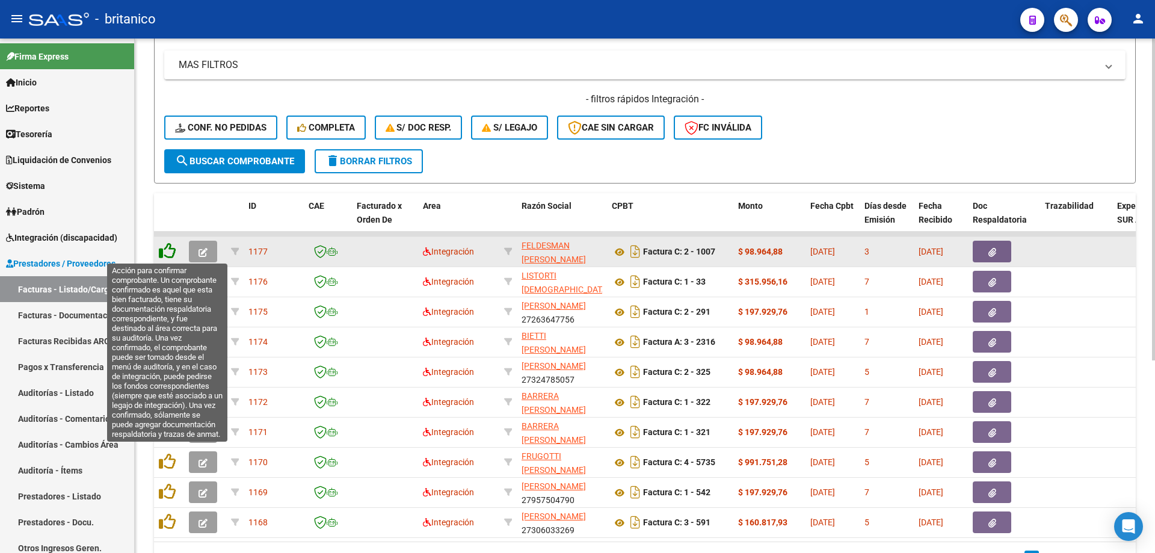
click at [161, 247] on icon at bounding box center [167, 250] width 17 height 17
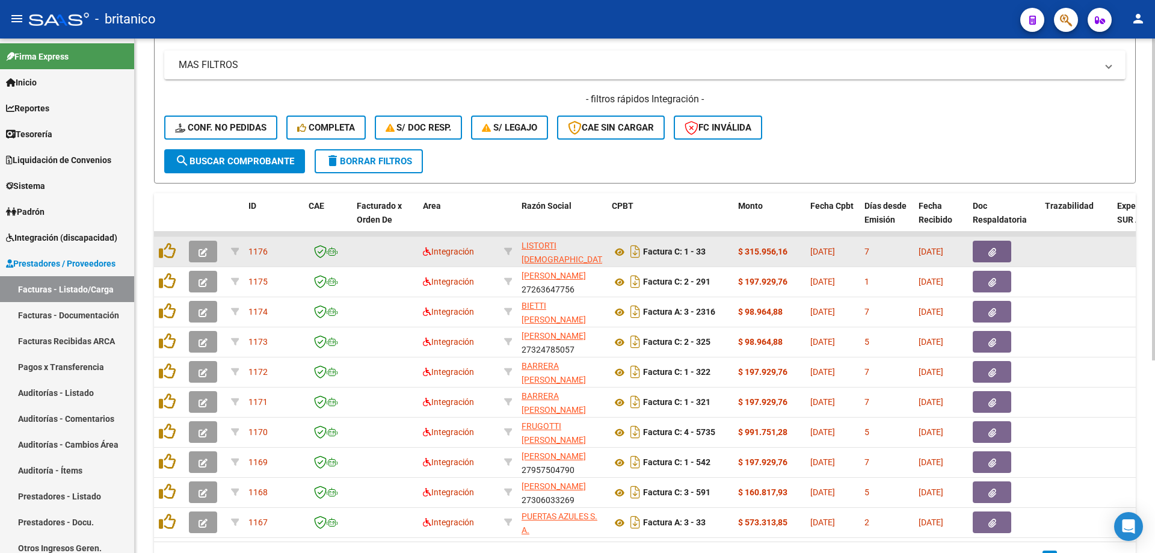
click at [1008, 250] on button "button" at bounding box center [992, 252] width 38 height 22
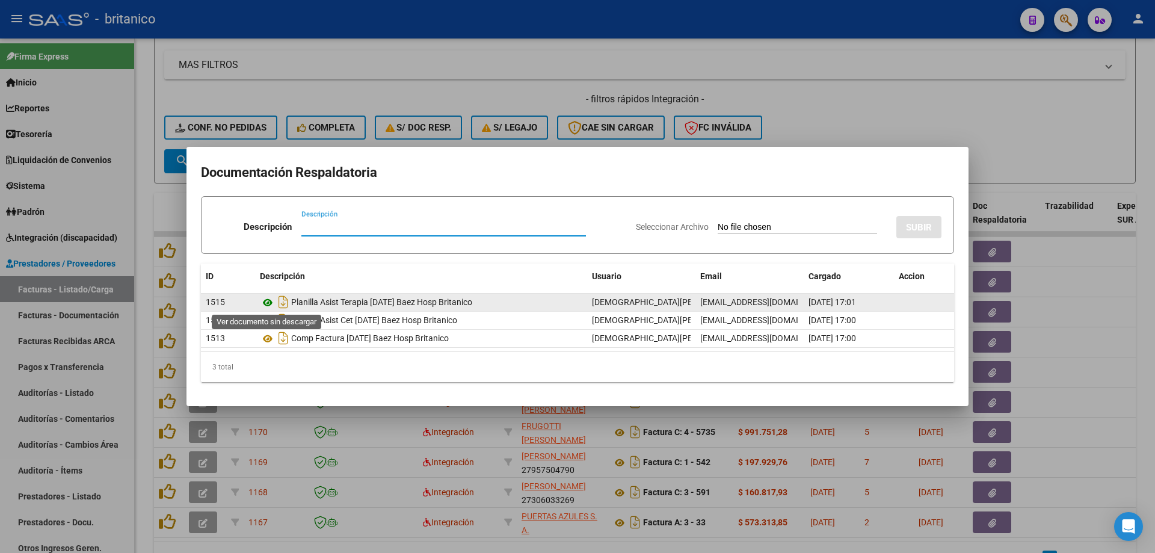
click at [269, 298] on icon at bounding box center [268, 302] width 16 height 14
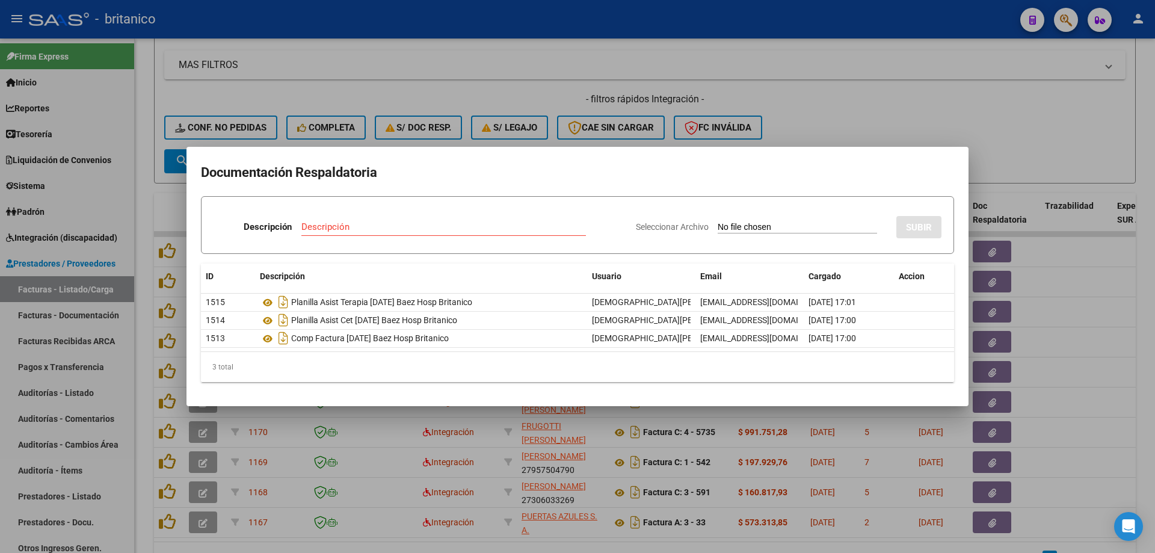
click at [993, 63] on div at bounding box center [577, 276] width 1155 height 553
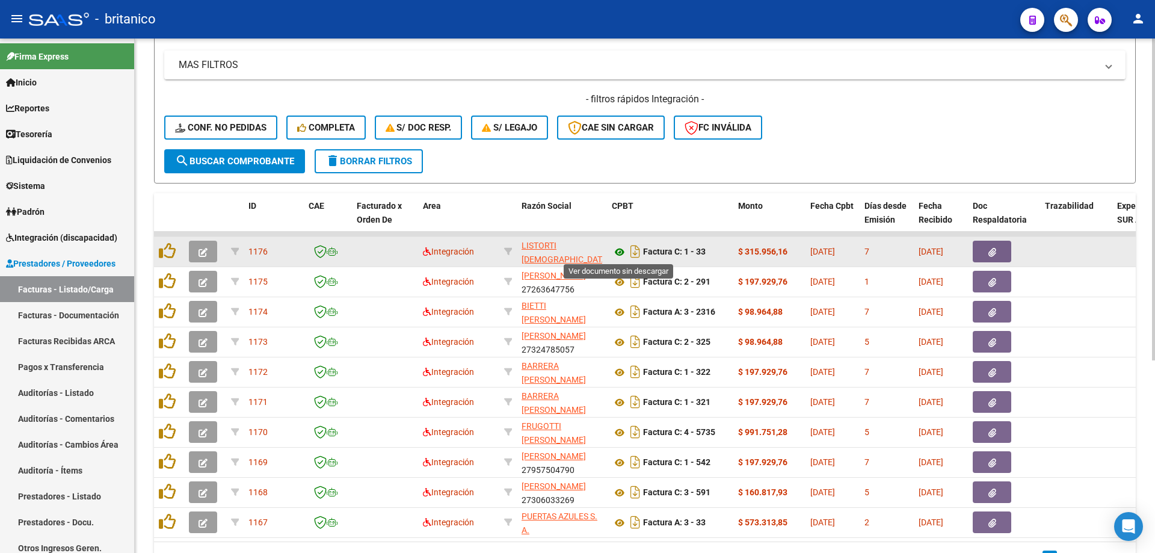
click at [621, 248] on icon at bounding box center [620, 252] width 16 height 14
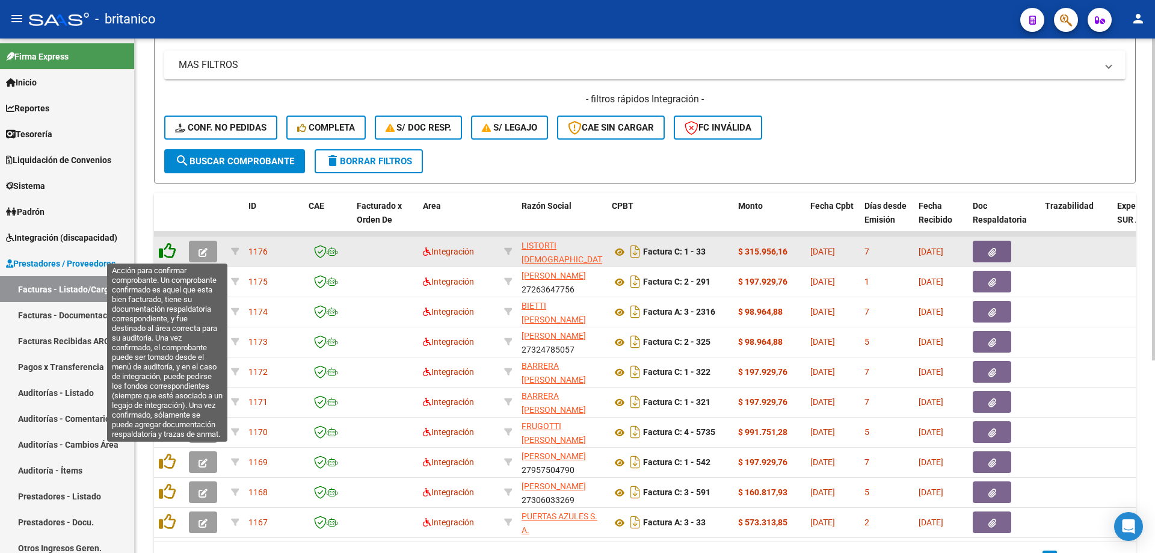
click at [171, 247] on icon at bounding box center [167, 250] width 17 height 17
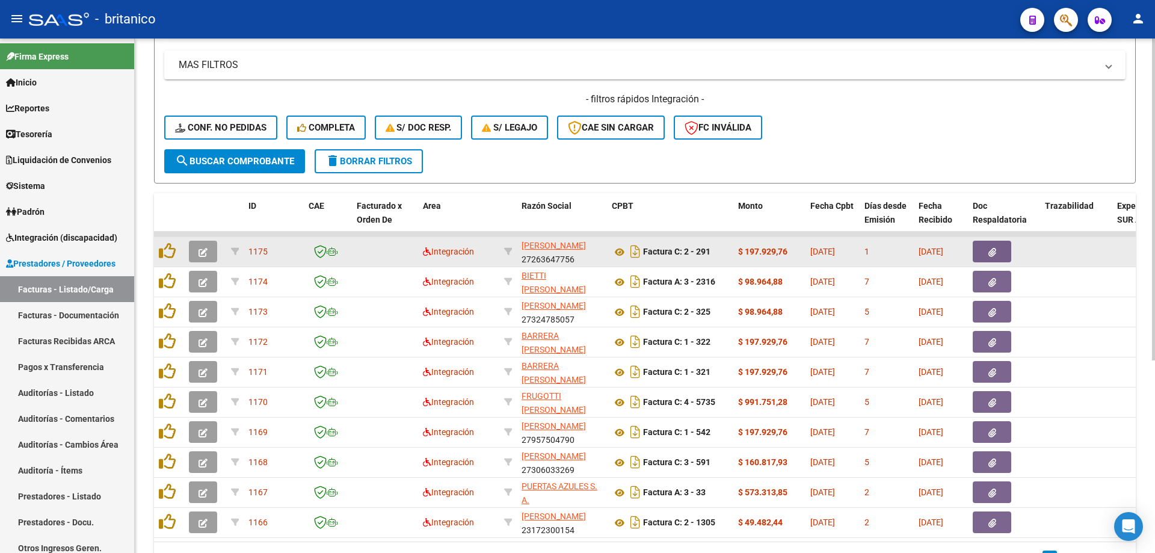
click at [984, 252] on button "button" at bounding box center [992, 252] width 38 height 22
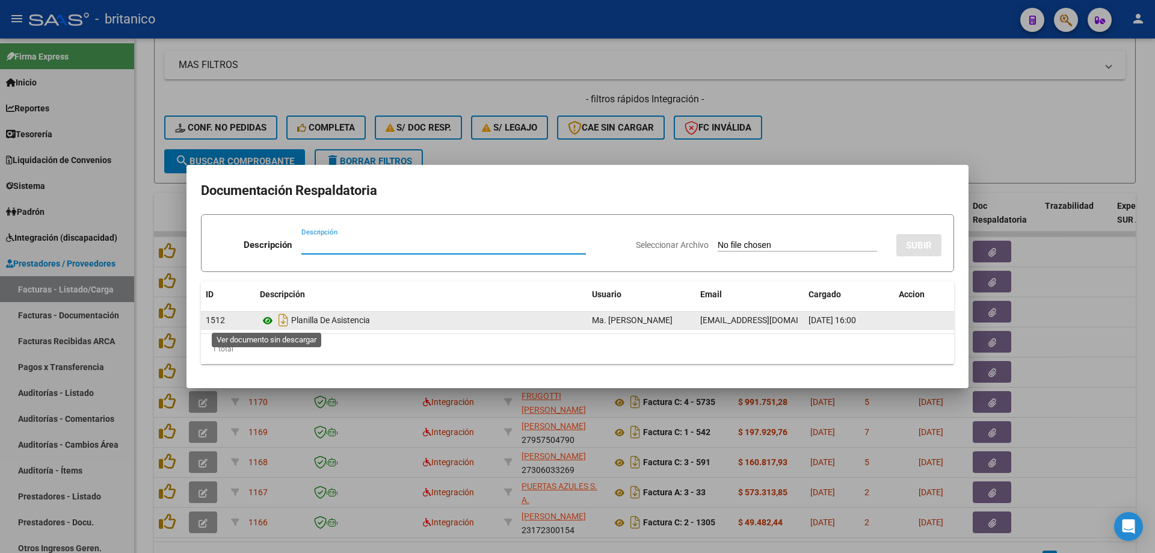
click at [271, 318] on icon at bounding box center [268, 320] width 16 height 14
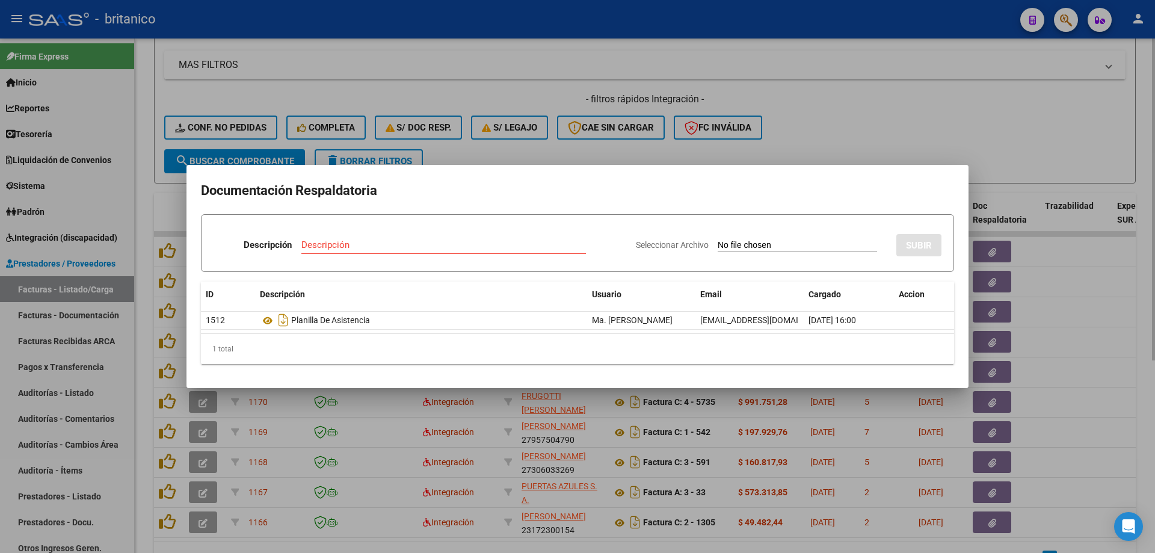
drag, startPoint x: 363, startPoint y: 58, endPoint x: 334, endPoint y: 146, distance: 92.8
click at [362, 58] on div at bounding box center [577, 276] width 1155 height 553
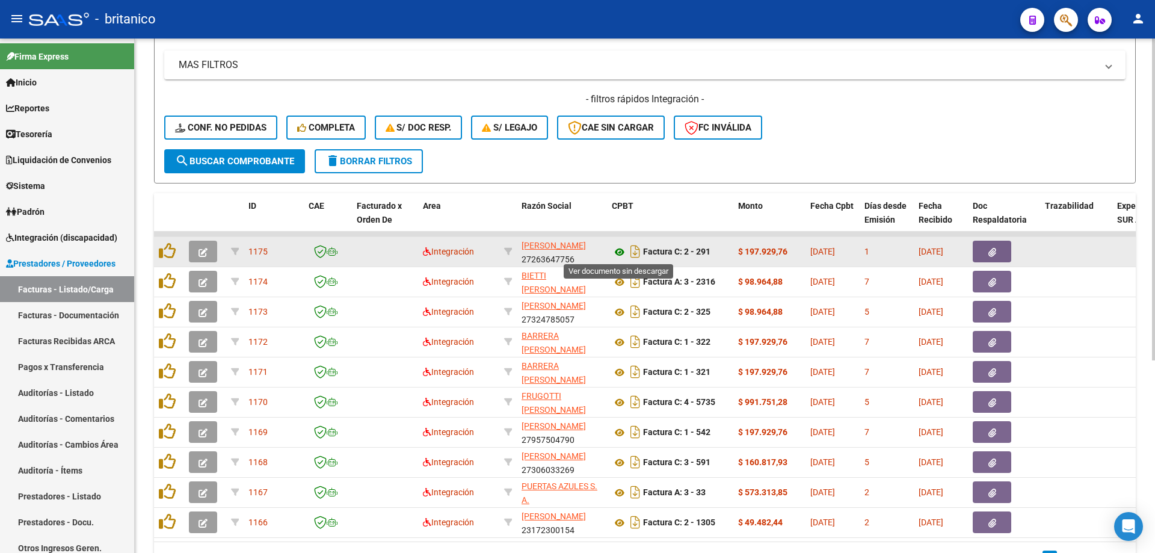
click at [624, 250] on icon at bounding box center [620, 252] width 16 height 14
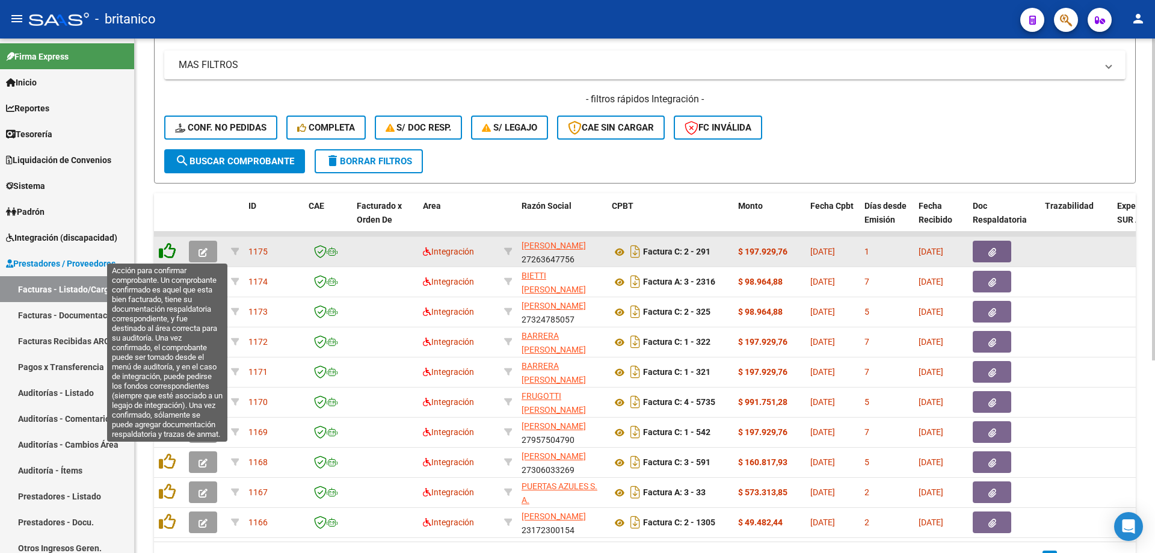
click at [166, 246] on icon at bounding box center [167, 250] width 17 height 17
